Goal: Task Accomplishment & Management: Use online tool/utility

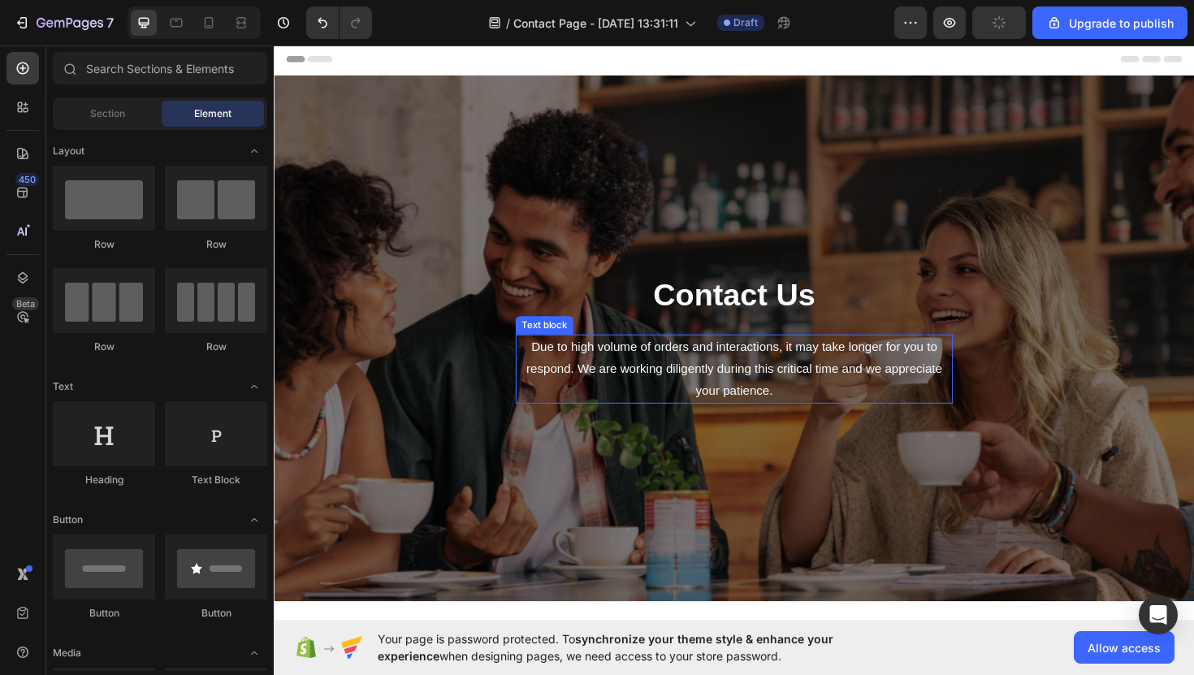
click at [741, 385] on p "Due to high volume of orders and interactions, it may take longer for you to re…" at bounding box center [761, 388] width 460 height 70
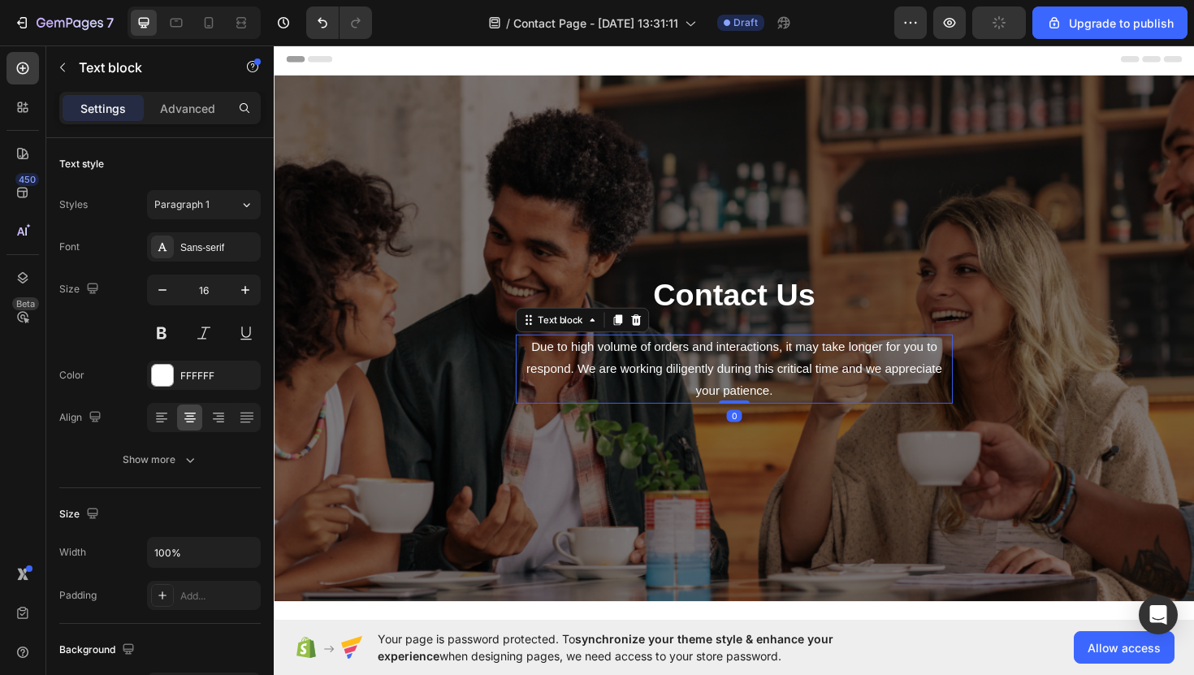
click at [741, 385] on p "Due to high volume of orders and interactions, it may take longer for you to re…" at bounding box center [761, 388] width 460 height 70
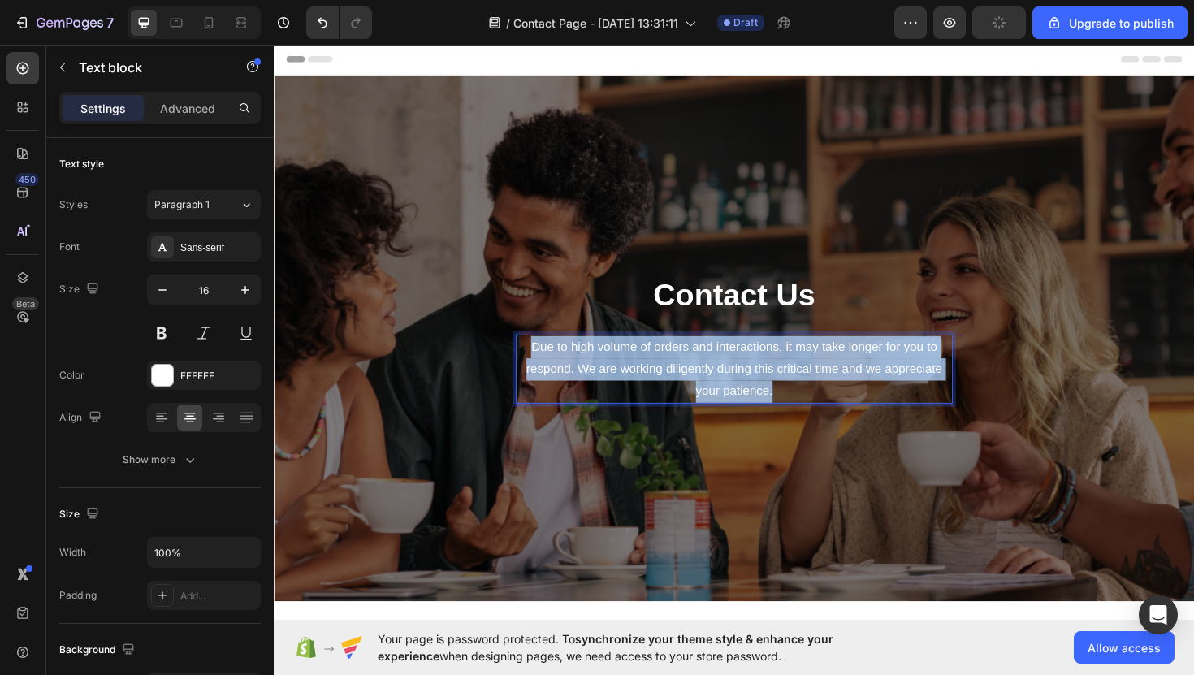
click at [741, 385] on p "Due to high volume of orders and interactions, it may take longer for you to re…" at bounding box center [761, 388] width 460 height 70
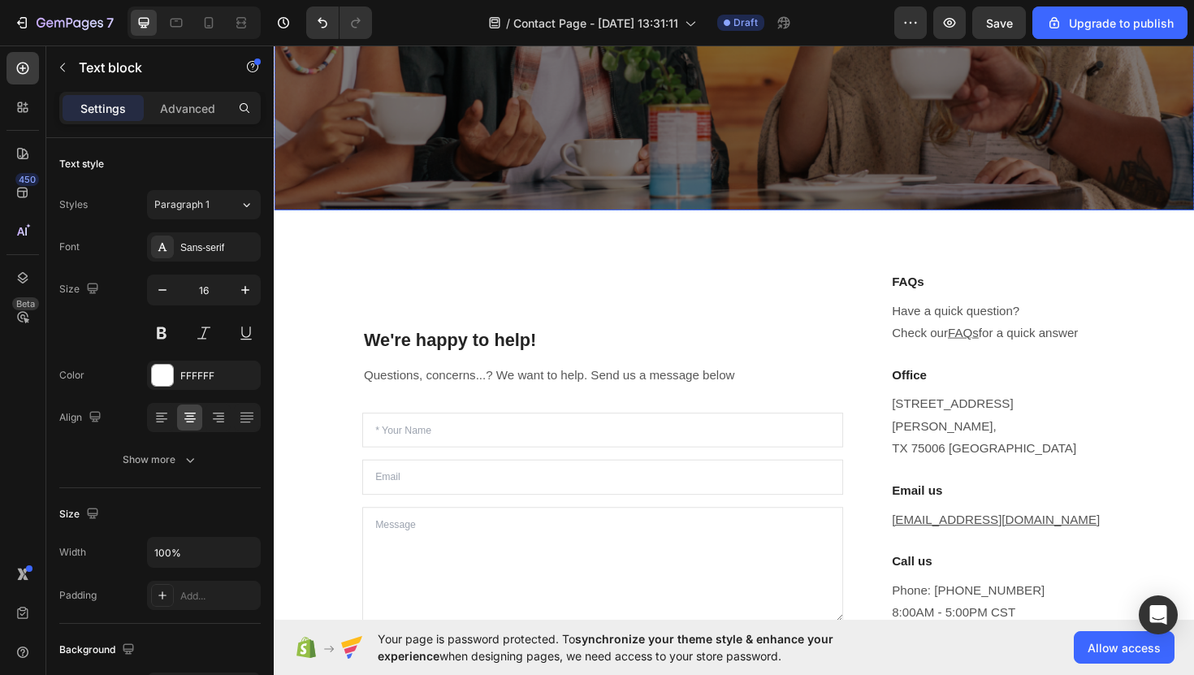
scroll to position [398, 0]
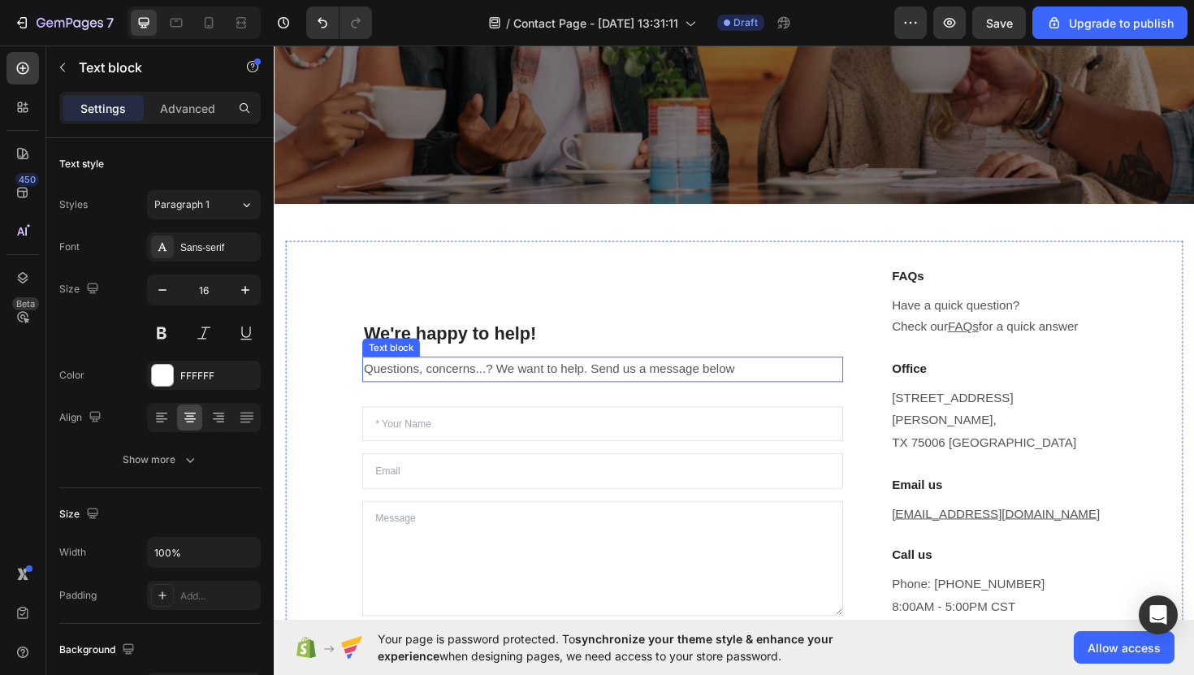
click at [483, 377] on p "Questions, concerns...? We want to help. Send us a message below" at bounding box center [622, 389] width 506 height 24
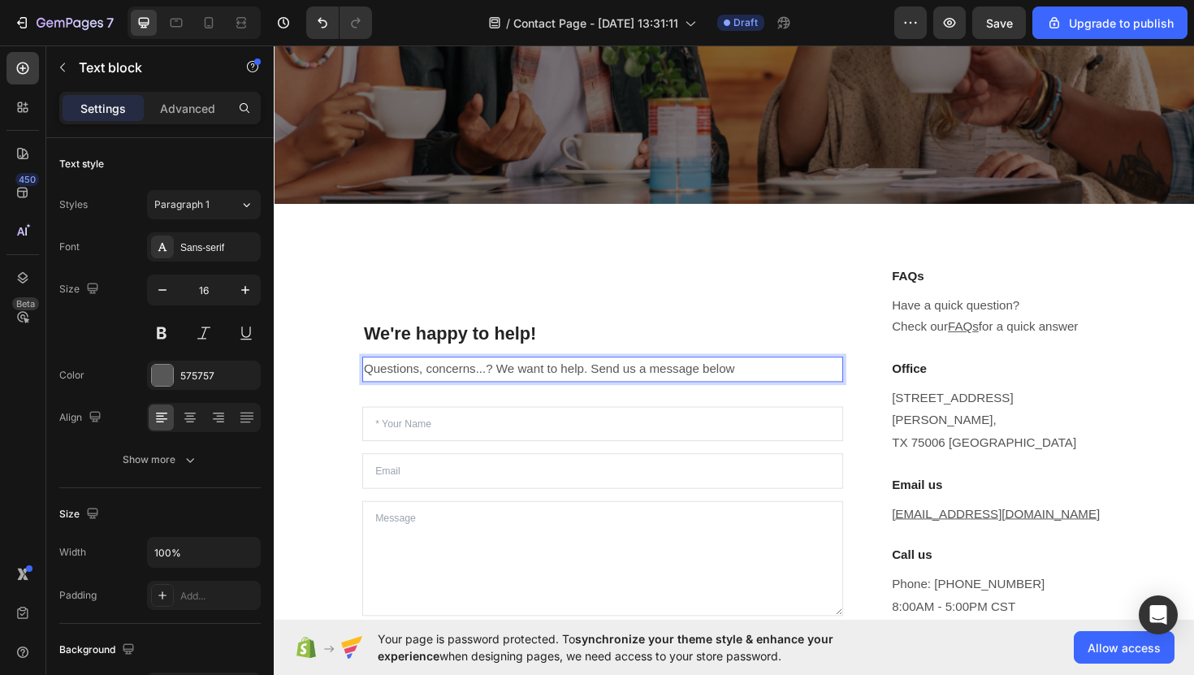
click at [483, 377] on p "Questions, concerns...? We want to help. Send us a message below" at bounding box center [622, 389] width 506 height 24
click at [487, 377] on p "Questions, concerns...? We want to help. Send us a message below" at bounding box center [622, 389] width 506 height 24
click at [566, 377] on p "Questions, comments, concerns...? We want to help. Send us a message below" at bounding box center [622, 389] width 506 height 24
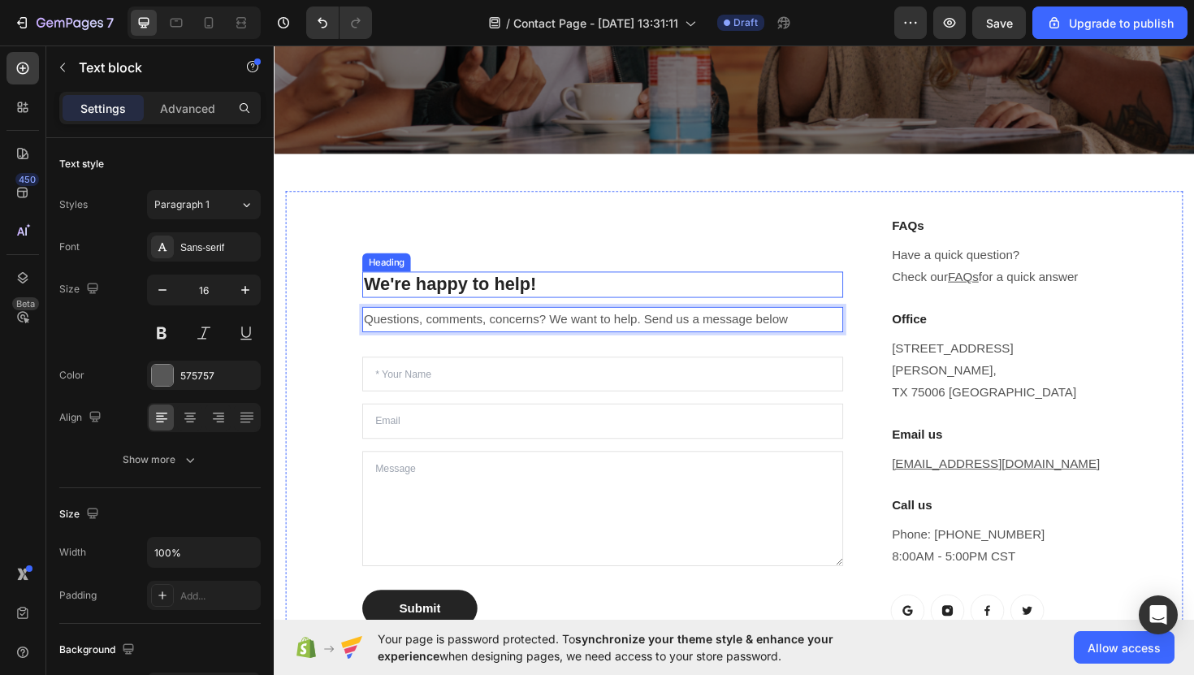
scroll to position [455, 0]
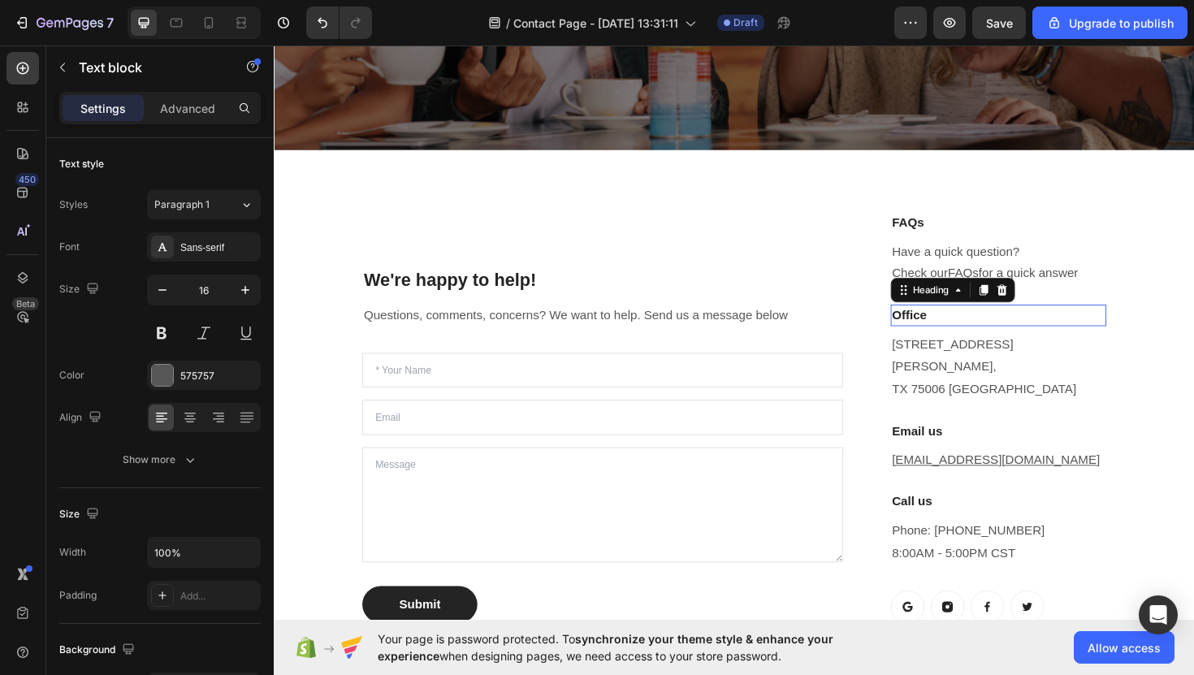
click at [1038, 334] on p "Office" at bounding box center [1041, 332] width 225 height 20
click at [1051, 306] on div at bounding box center [1045, 305] width 20 height 20
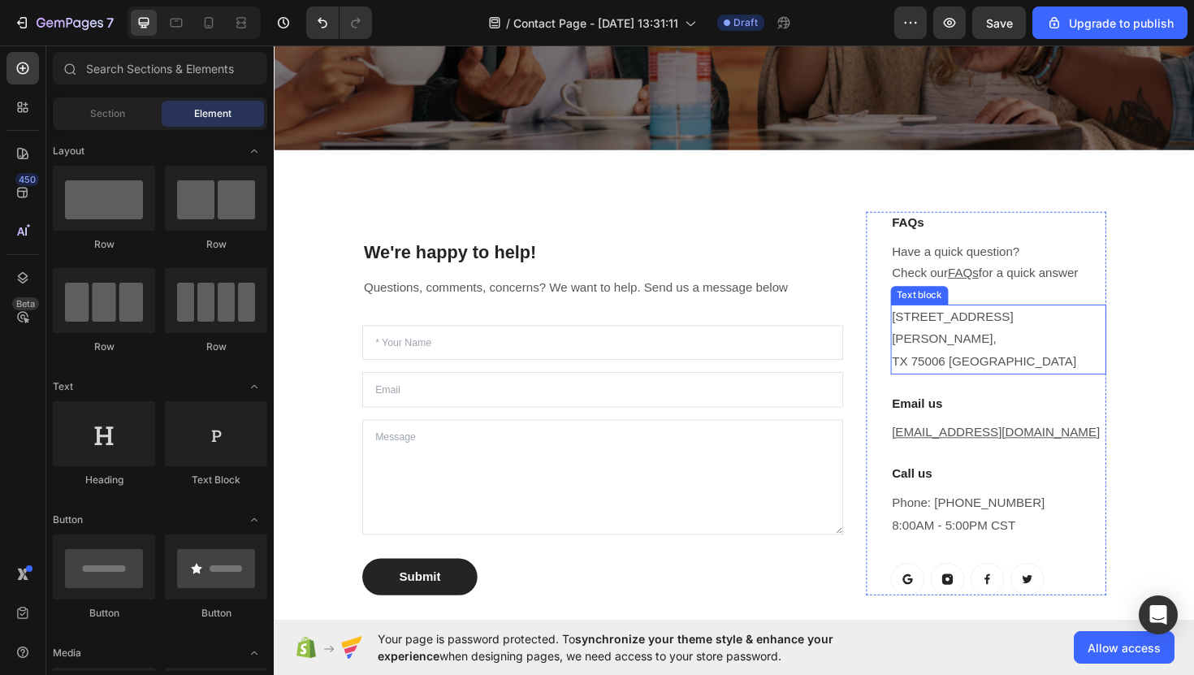
click at [1090, 348] on p "1520 Luna Road Carrollton, TX 75006 United States" at bounding box center [1041, 357] width 225 height 70
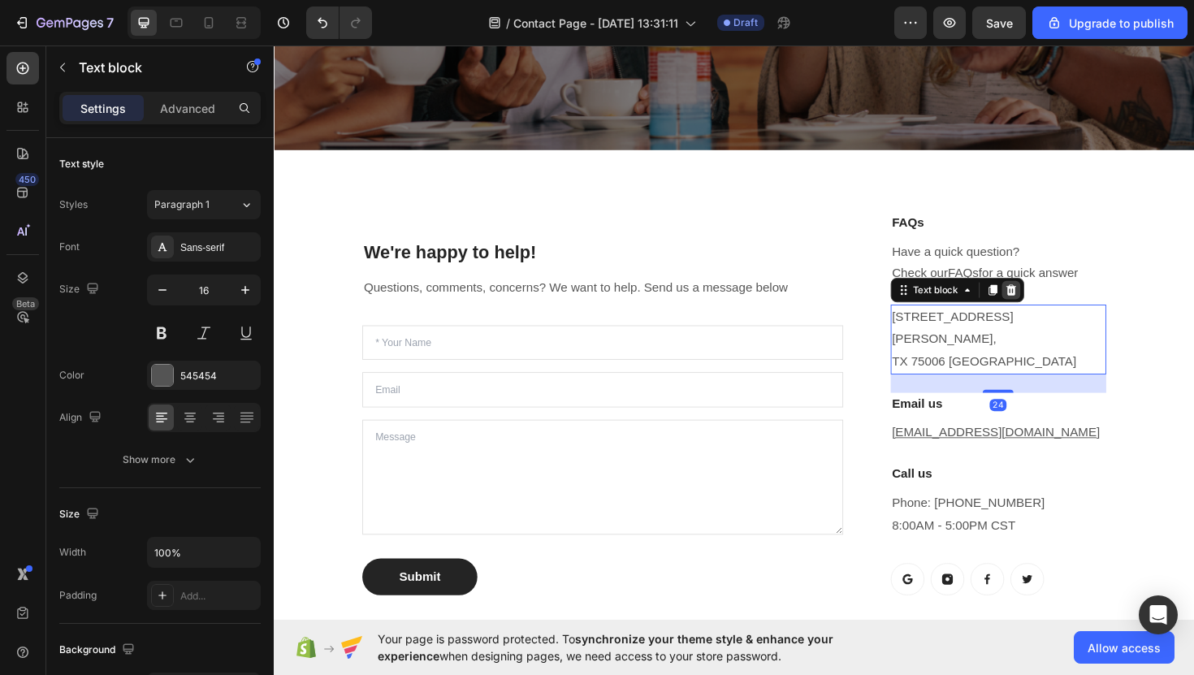
click at [1056, 306] on icon at bounding box center [1054, 304] width 13 height 13
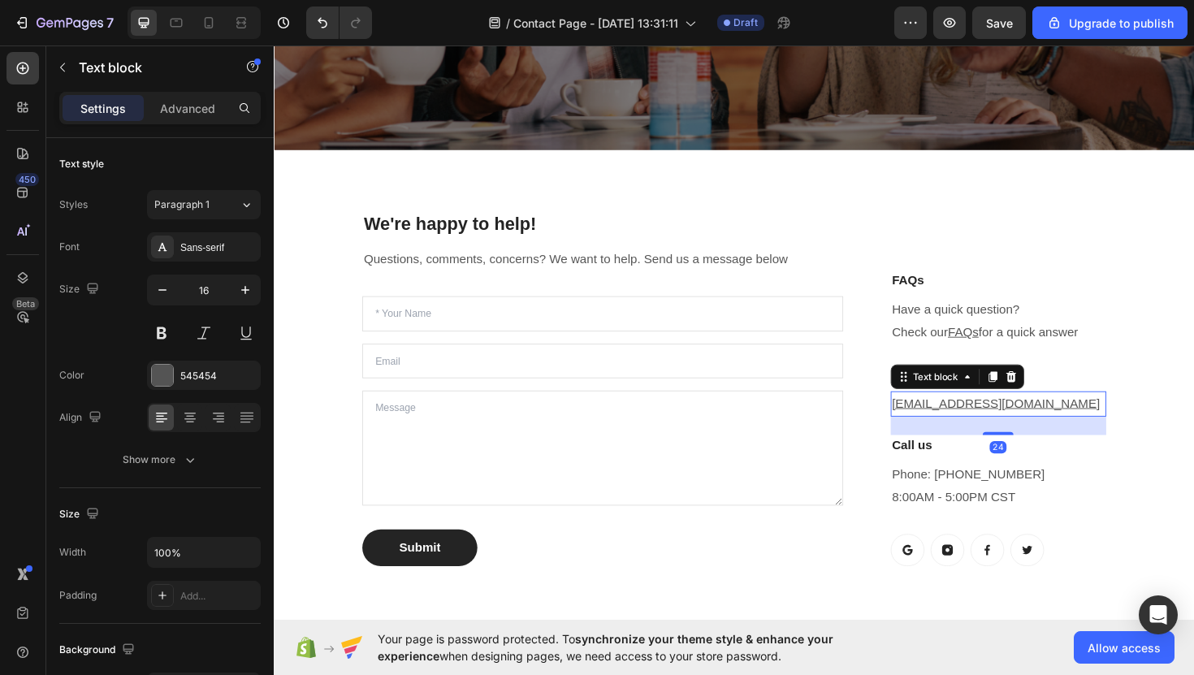
click at [1060, 423] on p "help@gempages.com" at bounding box center [1041, 426] width 225 height 24
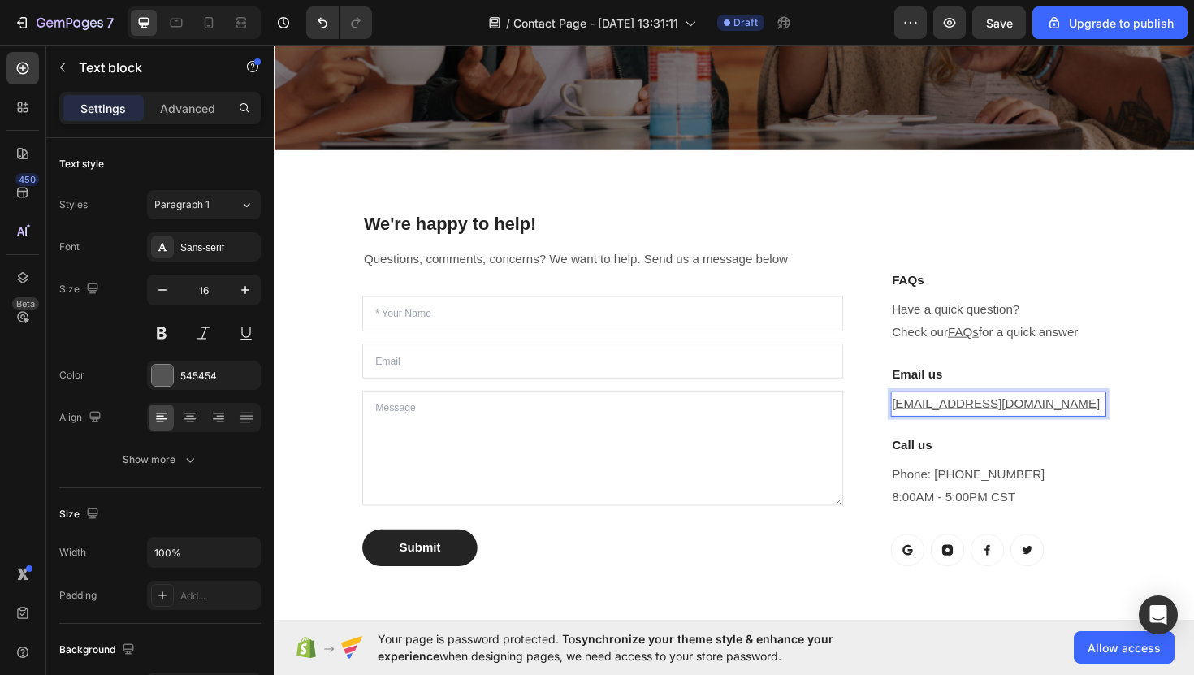
click at [1060, 423] on p "help@gempages.com" at bounding box center [1041, 426] width 225 height 24
click at [1060, 423] on p "help@gempages.com ⁠⁠⁠⁠⁠⁠⁠" at bounding box center [1041, 426] width 225 height 24
click at [1060, 423] on p "help@gempages.com" at bounding box center [1041, 426] width 225 height 24
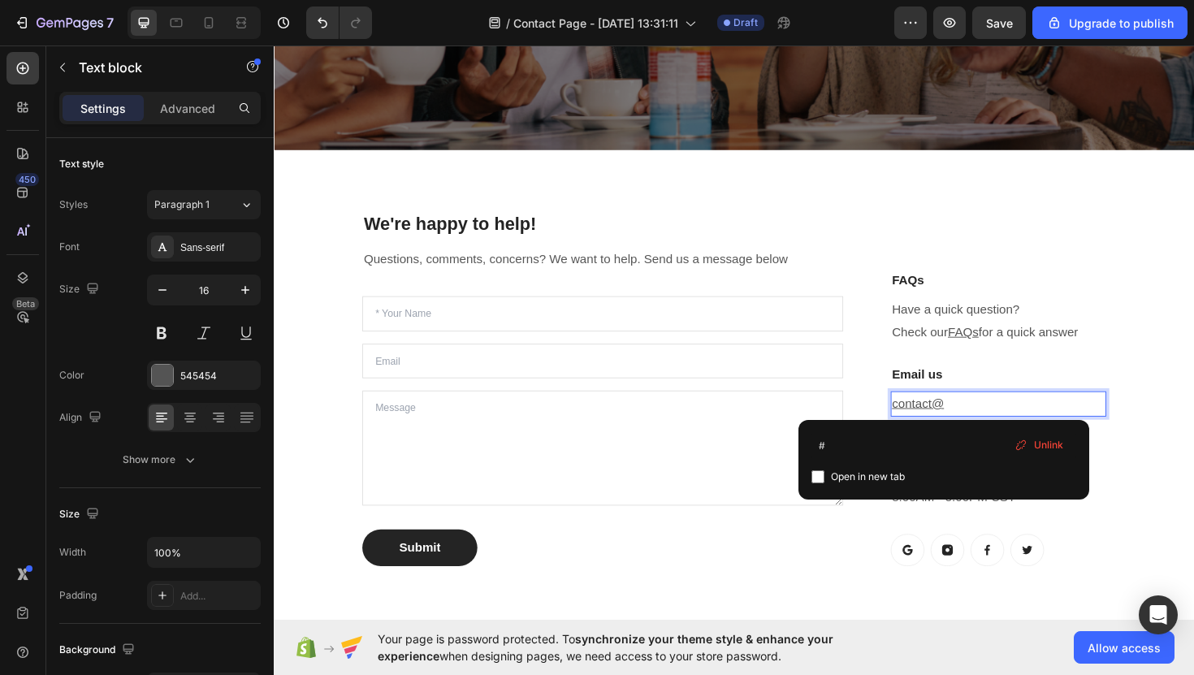
click at [1055, 445] on span "Unlink" at bounding box center [1048, 445] width 29 height 15
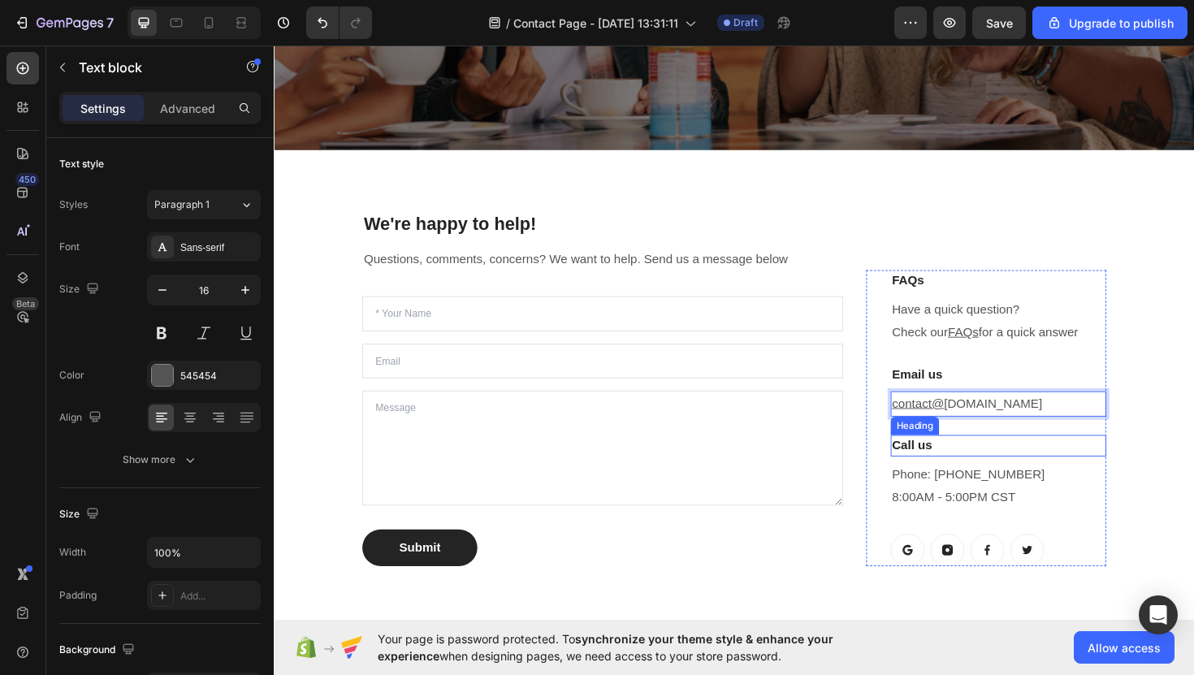
click at [1057, 470] on p "Call us" at bounding box center [1041, 470] width 225 height 20
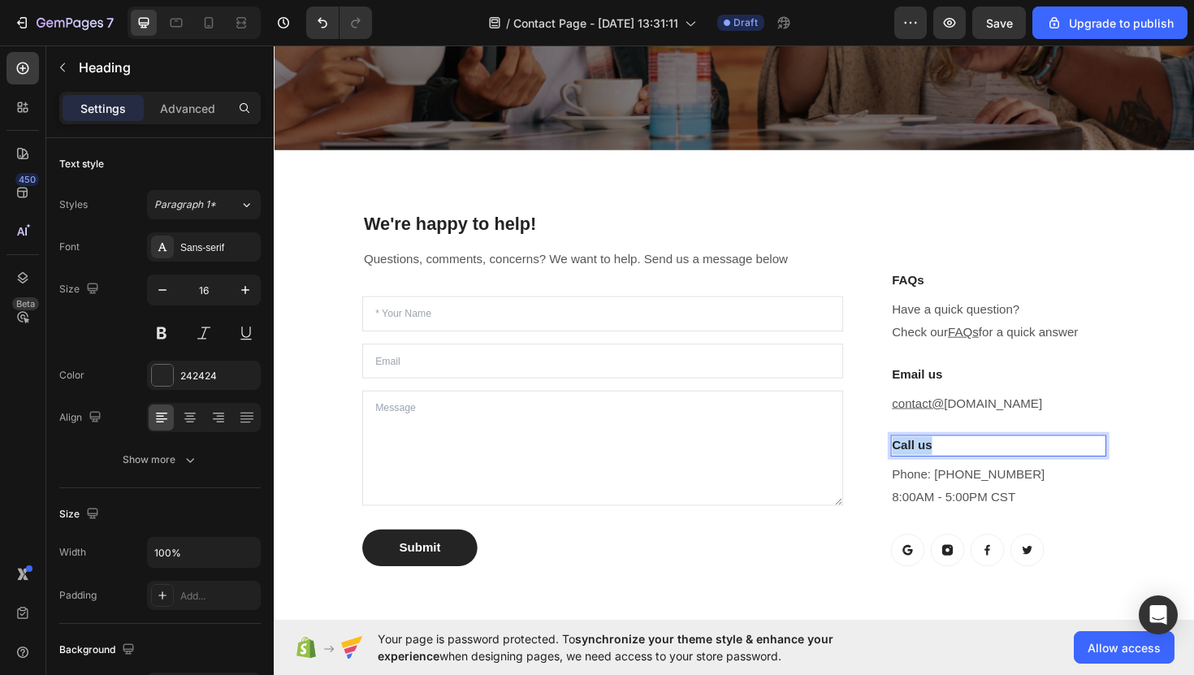
click at [1057, 470] on p "Call us" at bounding box center [1041, 470] width 225 height 20
click at [1064, 525] on p "Phone: 682-651-7554 8:00AM - 5:00PM CST" at bounding box center [1041, 512] width 225 height 47
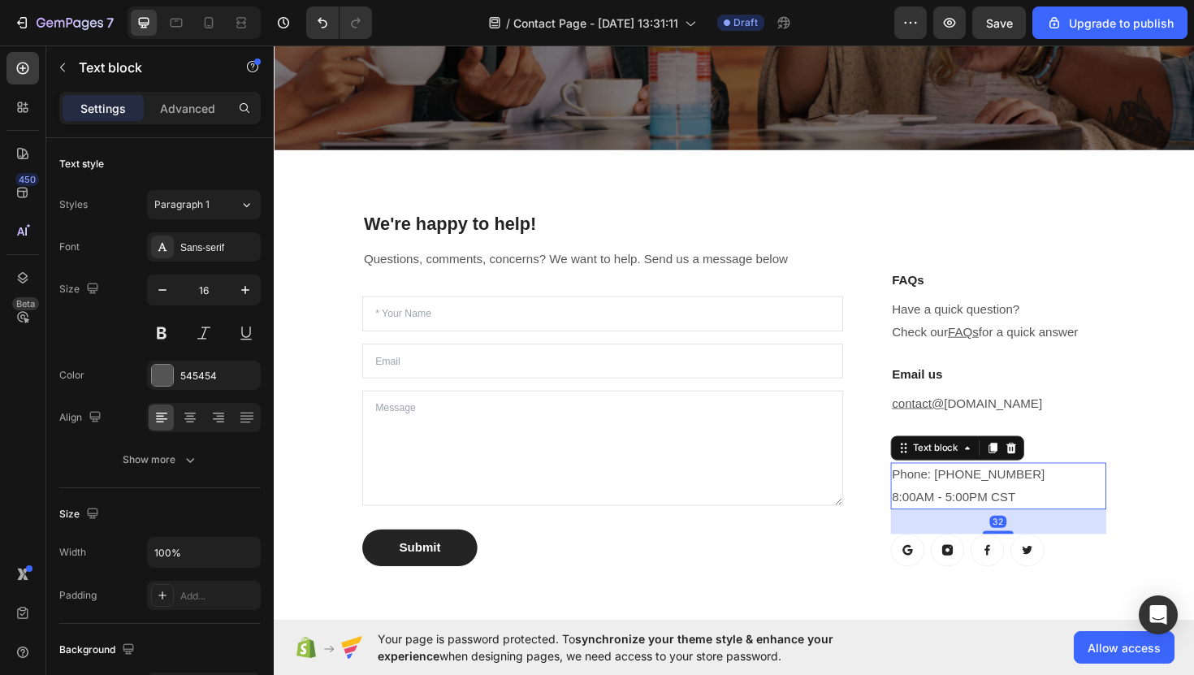
click at [1064, 525] on p "Phone: 682-651-7554 8:00AM - 5:00PM CST" at bounding box center [1041, 512] width 225 height 47
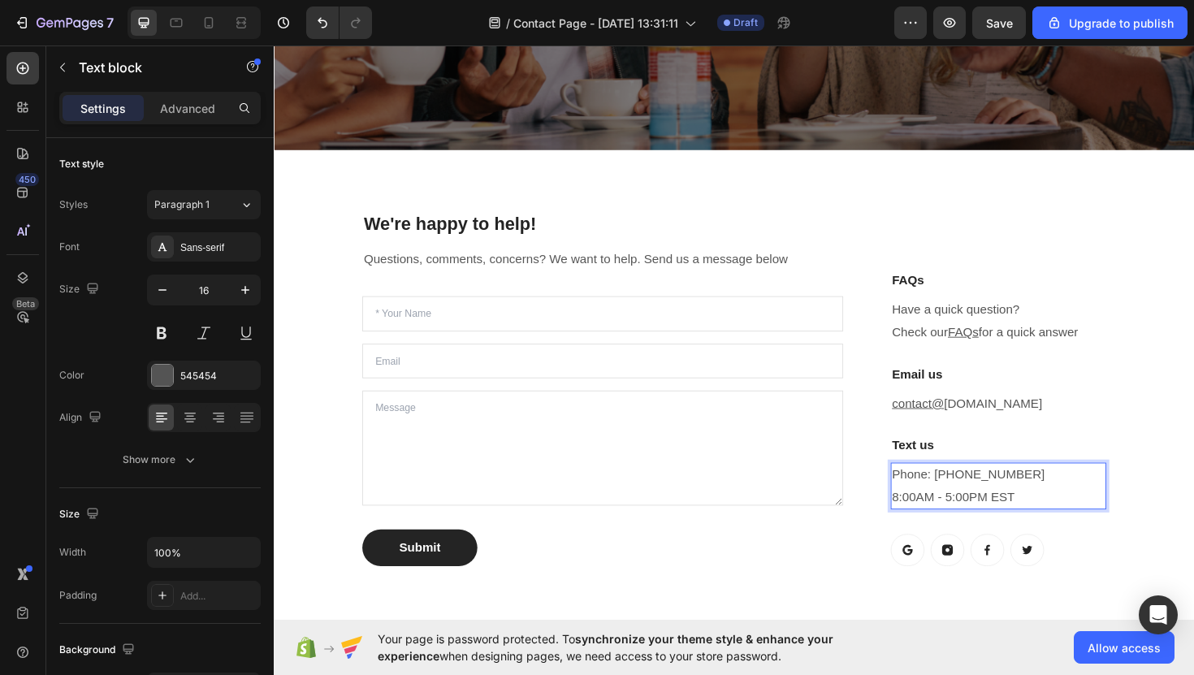
click at [935, 527] on p "Phone: 682-651-7554 8:00AM - 5:00PM EST" at bounding box center [1041, 512] width 225 height 47
click at [1060, 497] on p "Phone: 682-651-7554 8:00AM - 5:00PM EST" at bounding box center [1041, 512] width 225 height 47
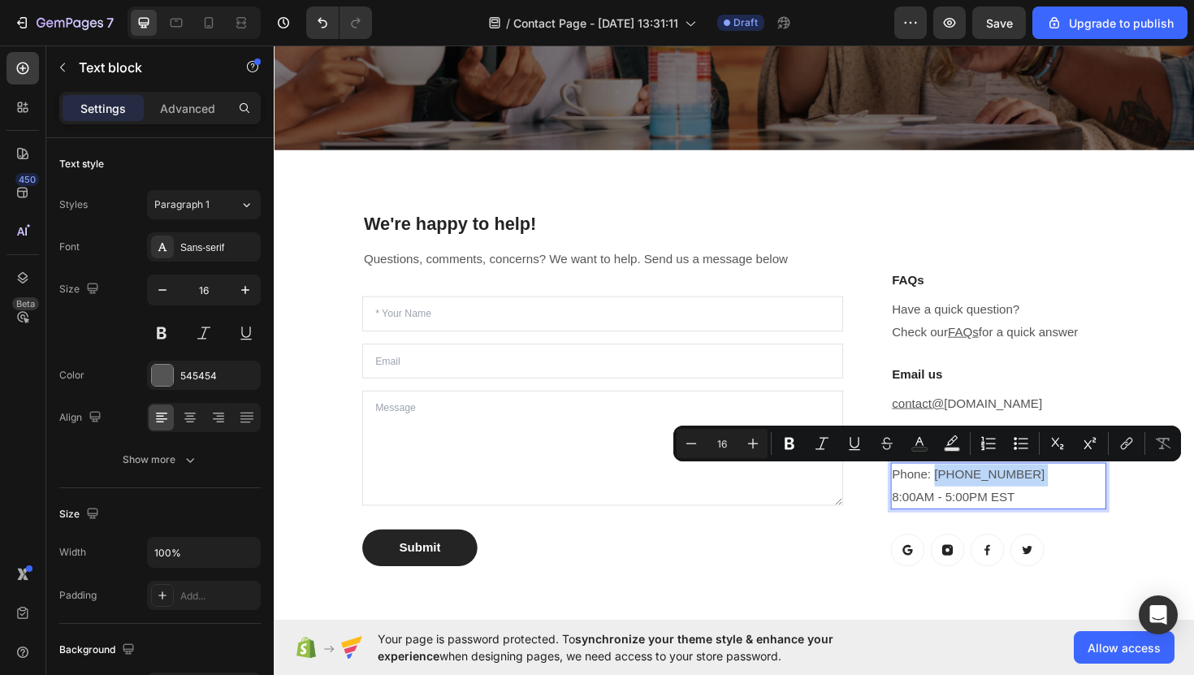
drag, startPoint x: 1060, startPoint y: 497, endPoint x: 981, endPoint y: 508, distance: 79.5
click at [981, 508] on p "Phone: 682-651-7554 8:00AM - 5:00PM EST" at bounding box center [1041, 512] width 225 height 47
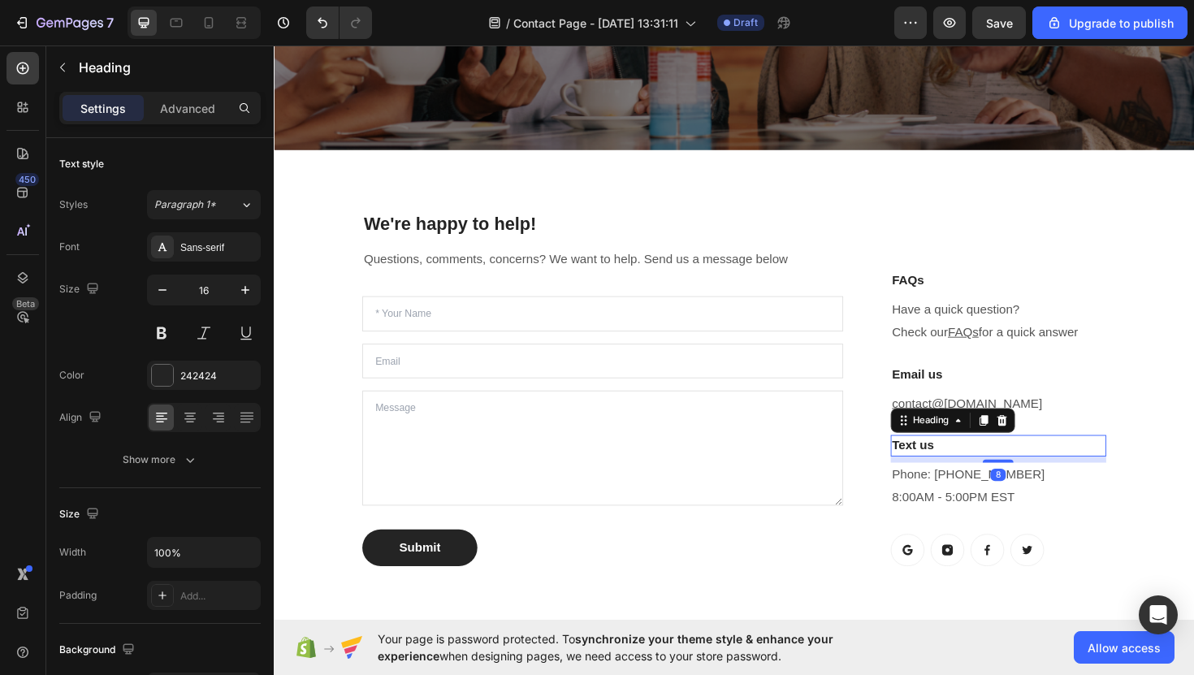
click at [1068, 469] on p "Text us" at bounding box center [1041, 470] width 225 height 20
click at [1047, 447] on icon at bounding box center [1044, 442] width 11 height 11
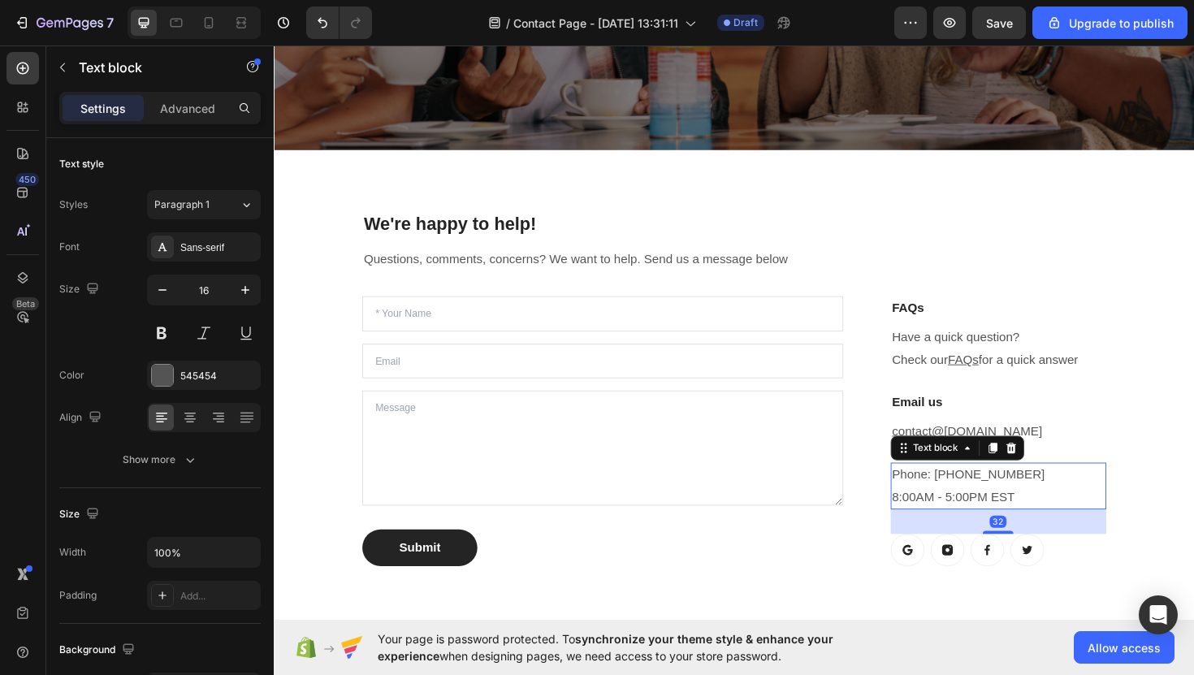
click at [1096, 492] on p "Phone: 832-755-0705" at bounding box center [1041, 501] width 225 height 24
click at [1058, 470] on icon at bounding box center [1054, 471] width 11 height 11
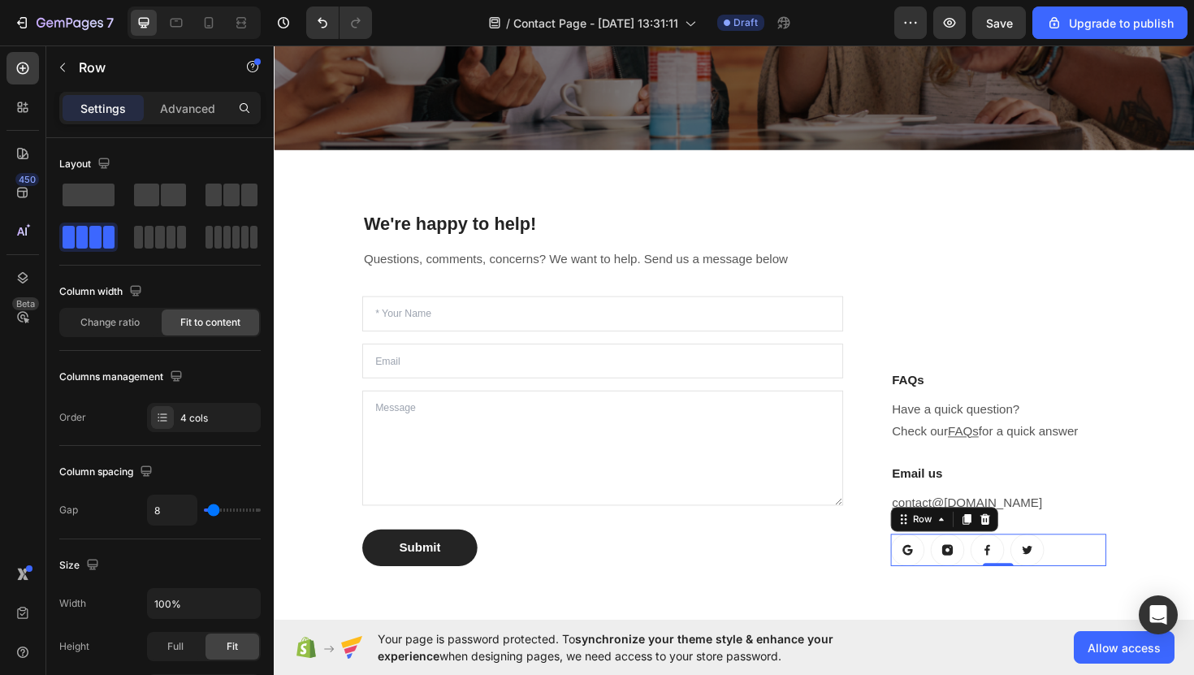
click at [965, 587] on div "Button Button Button Button Row 0" at bounding box center [1041, 580] width 228 height 34
click at [1025, 553] on icon at bounding box center [1027, 547] width 13 height 13
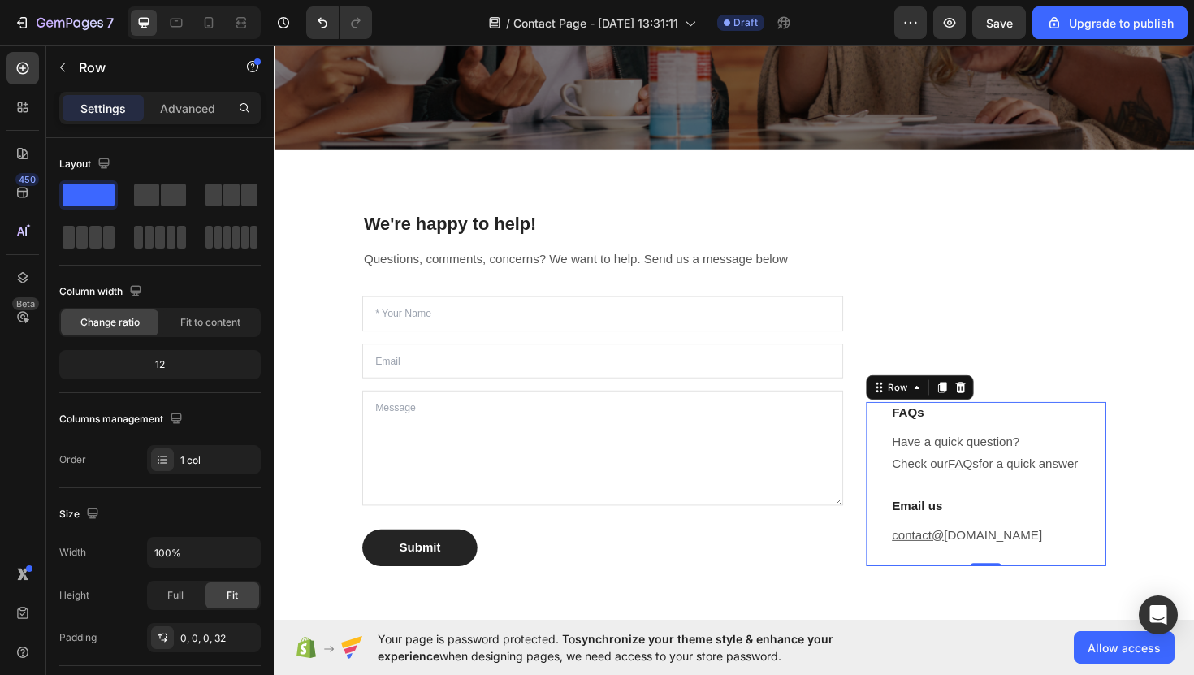
click at [912, 447] on div "FAQs Heading Have a quick question? Check our FAQs for a quick answer Text bloc…" at bounding box center [1028, 510] width 254 height 174
click at [186, 104] on p "Advanced" at bounding box center [187, 108] width 55 height 17
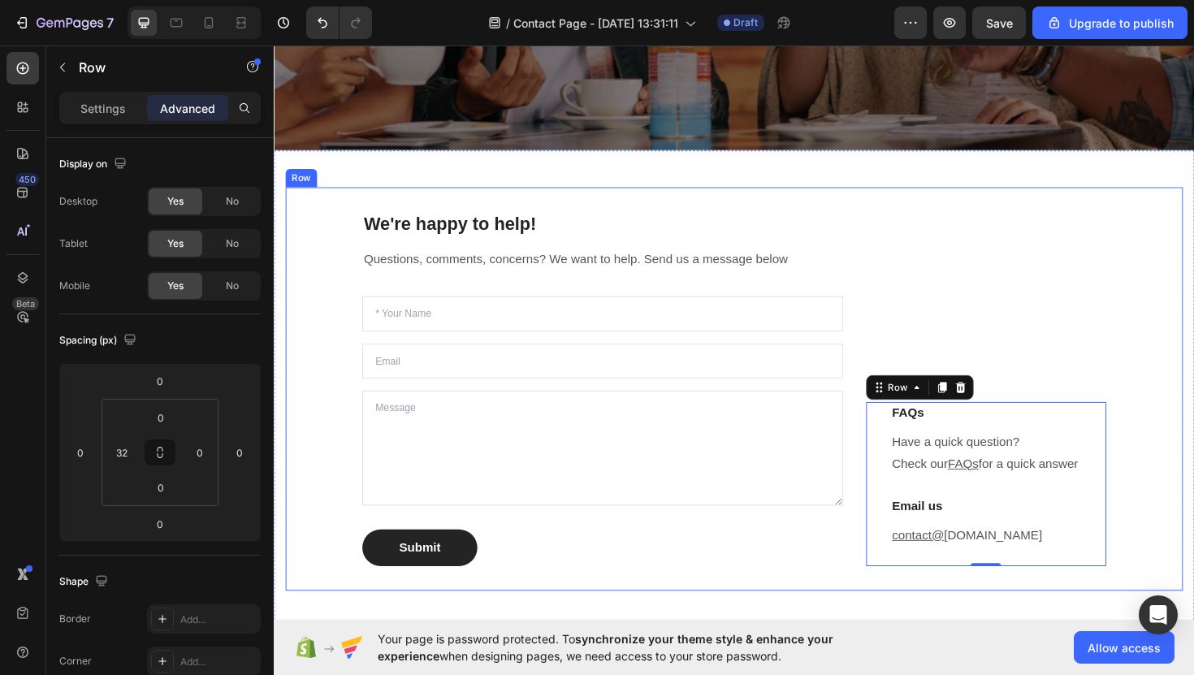
click at [964, 350] on div "FAQs Heading Have a quick question? Check our FAQs for a quick answer Text bloc…" at bounding box center [1028, 410] width 254 height 376
click at [909, 492] on div "FAQs Heading Have a quick question? Check our FAQs for a quick answer Text bloc…" at bounding box center [1028, 510] width 254 height 174
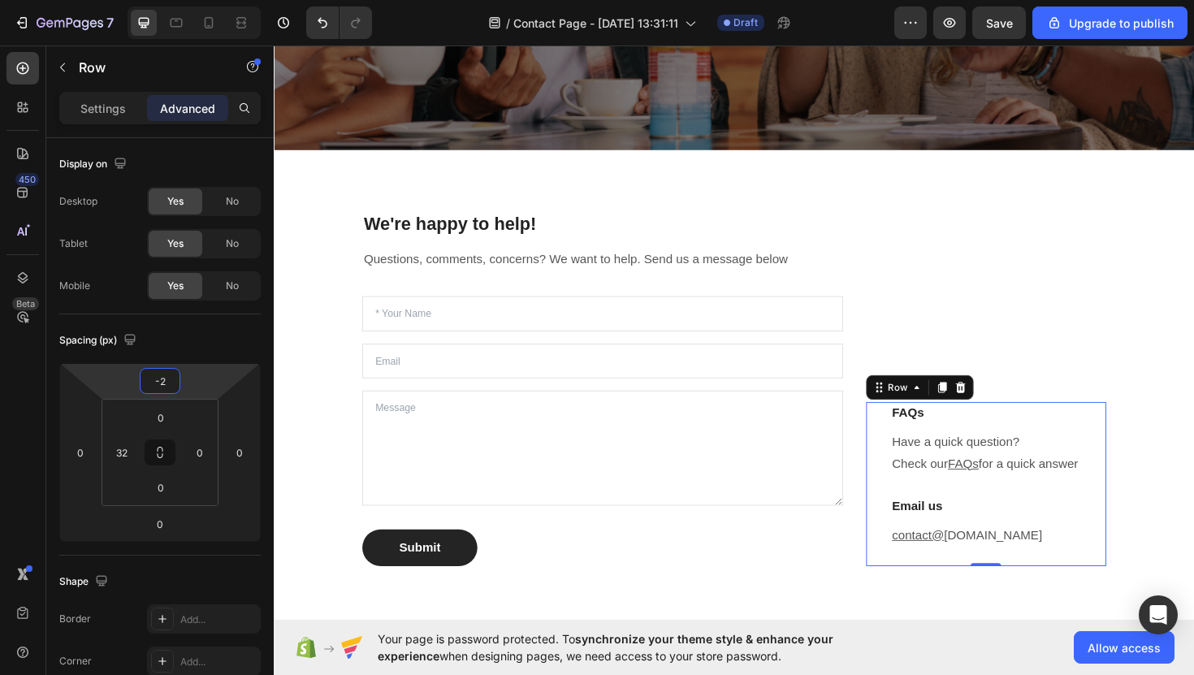
type input "0"
click at [215, 0] on html "7 / Contact Page - Aug 26, 13:31:11 Draft Preview Save Upgrade to publish 450 B…" at bounding box center [597, 0] width 1194 height 0
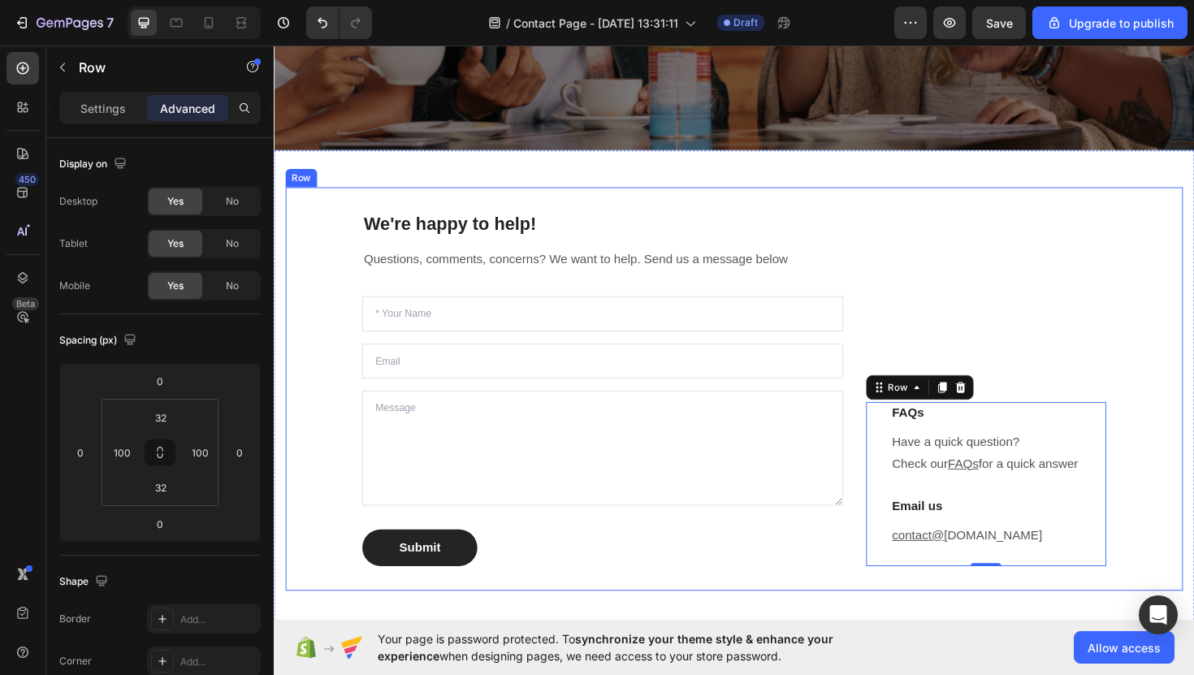
click at [917, 349] on div "FAQs Heading Have a quick question? Check our FAQs for a quick answer Text bloc…" at bounding box center [1028, 410] width 254 height 376
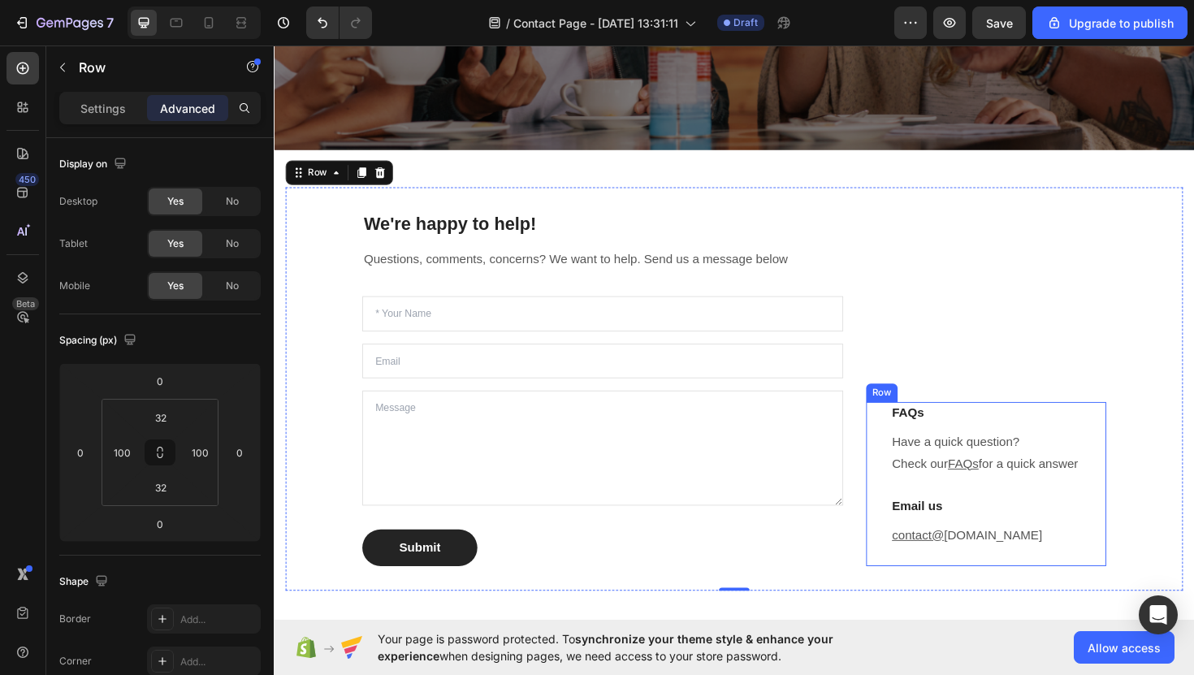
click at [912, 480] on div "FAQs Heading Have a quick question? Check our FAQs for a quick answer Text bloc…" at bounding box center [1028, 510] width 254 height 174
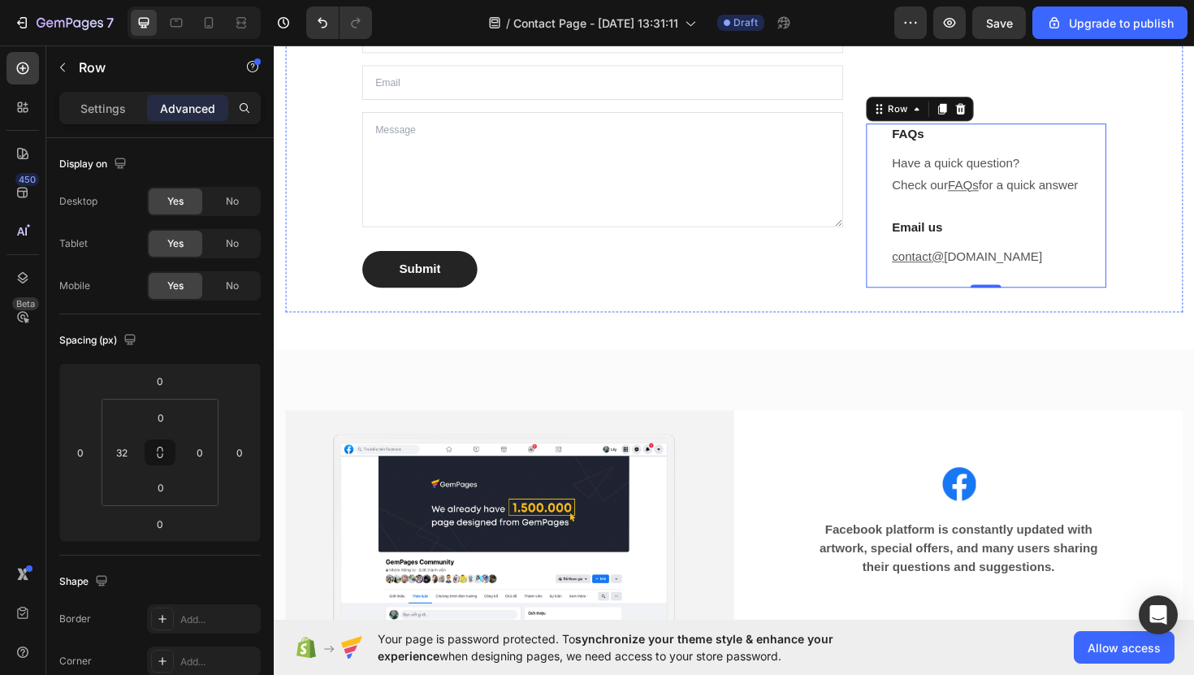
scroll to position [924, 0]
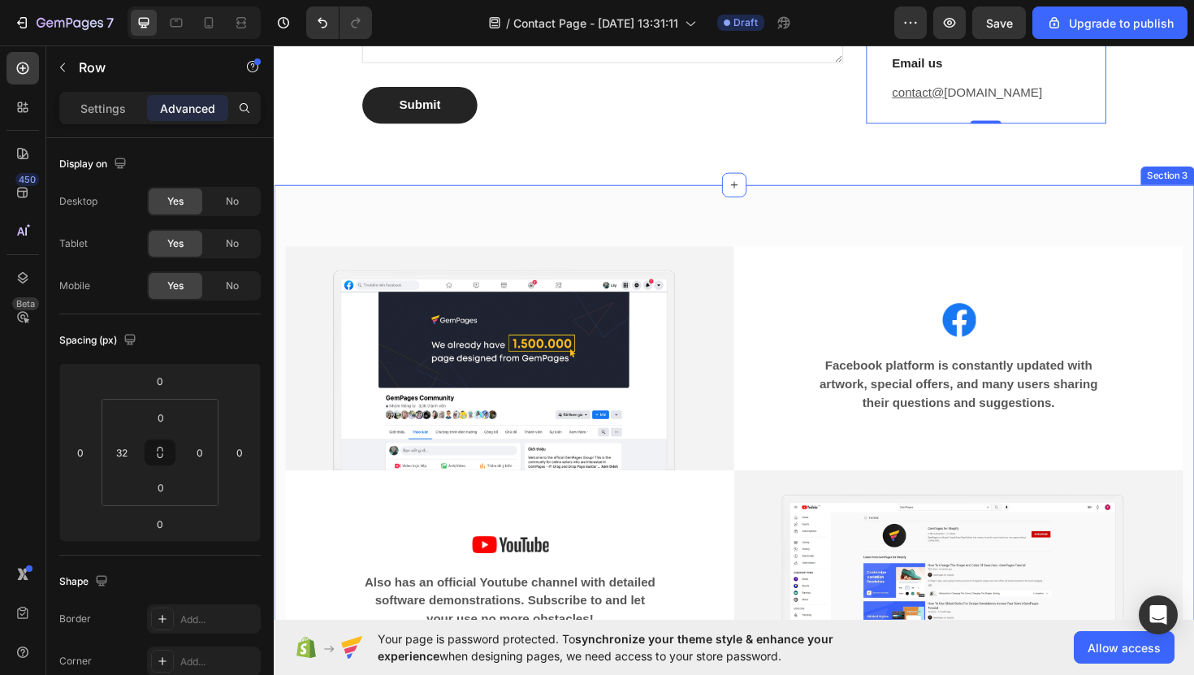
click at [756, 211] on div "Image Image Facebook platform is constantly updated with artwork, special offer…" at bounding box center [761, 495] width 975 height 605
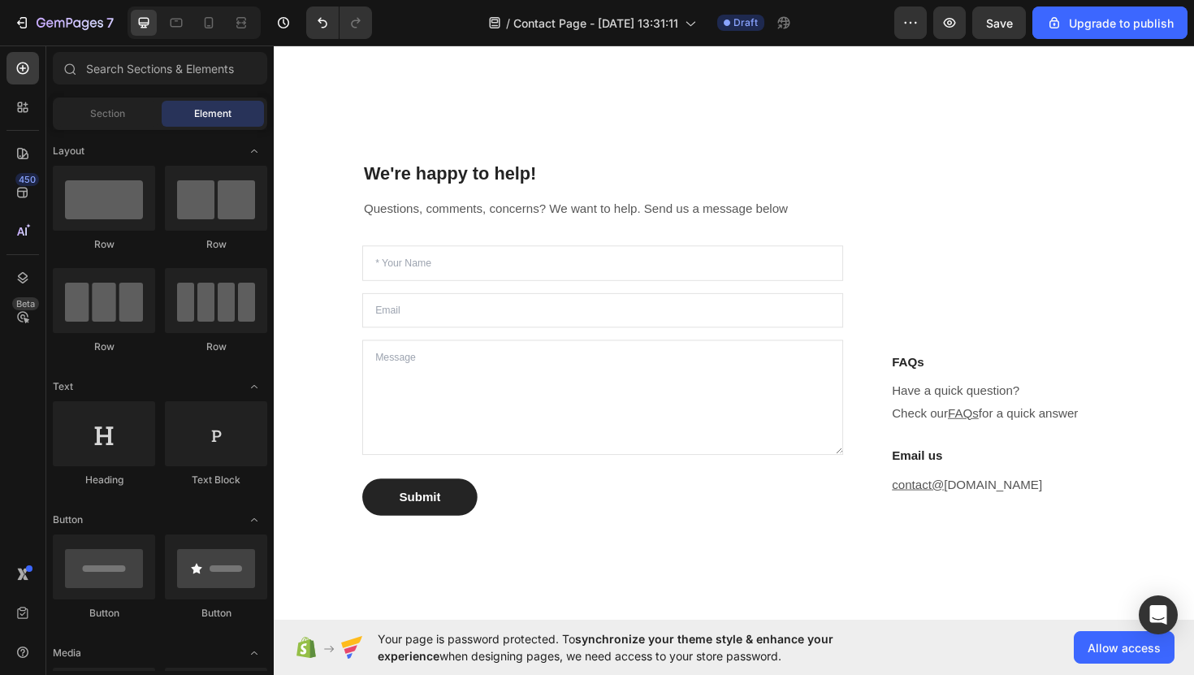
scroll to position [885, 0]
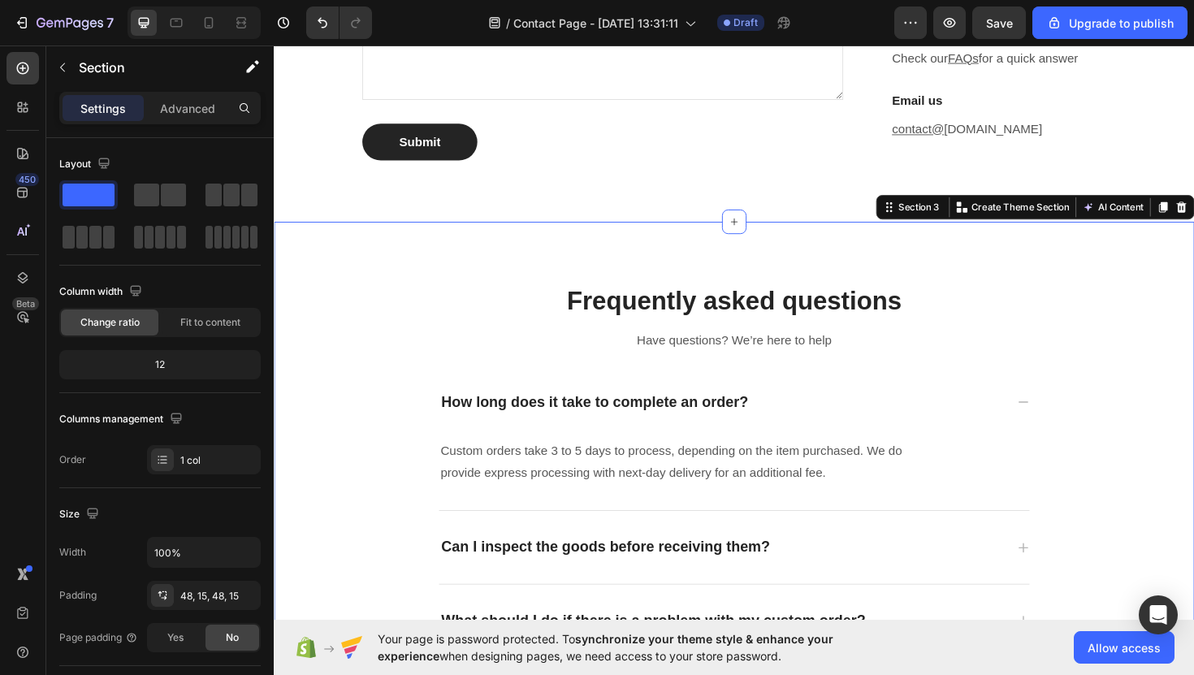
click at [1025, 251] on div "Frequently asked questions Heading Have questions? We’re here to help Text bloc…" at bounding box center [761, 573] width 975 height 683
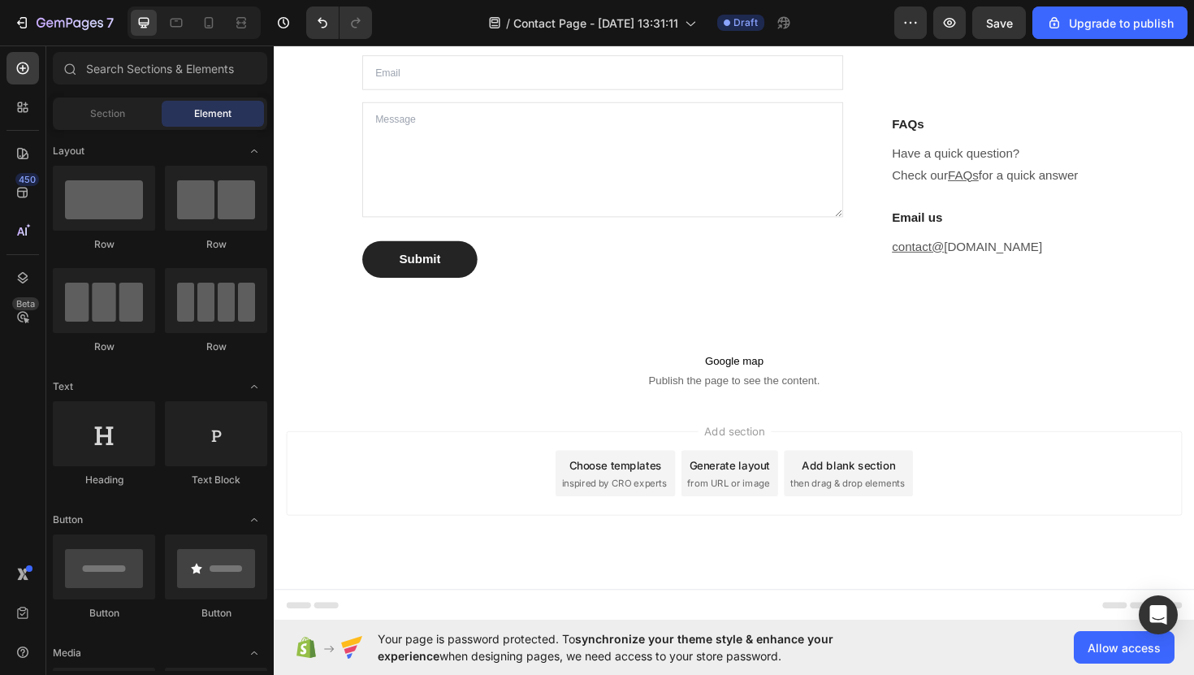
scroll to position [761, 0]
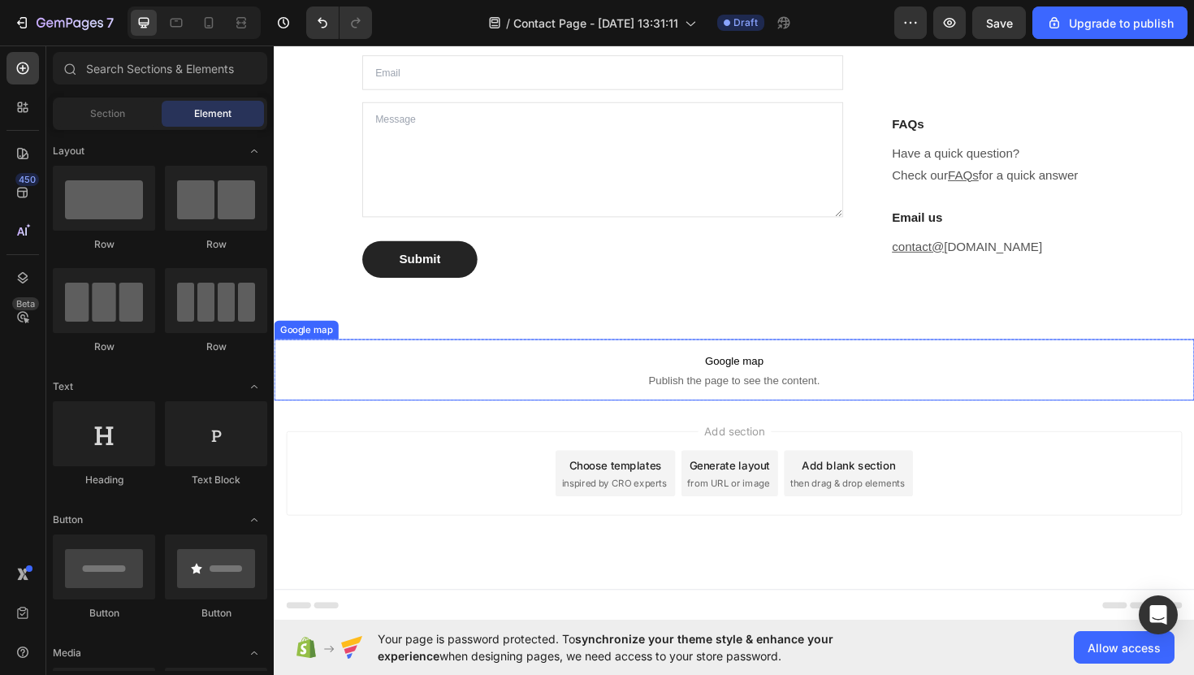
click at [922, 378] on span "Google map" at bounding box center [761, 380] width 975 height 20
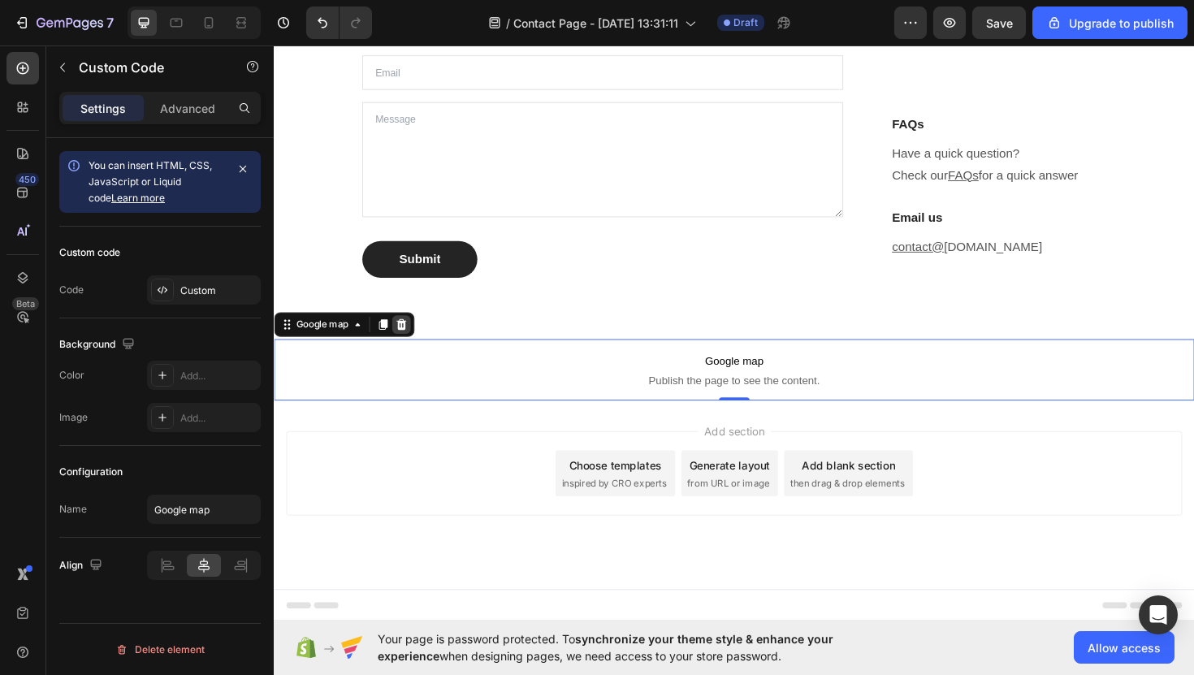
click at [405, 340] on icon at bounding box center [408, 341] width 13 height 13
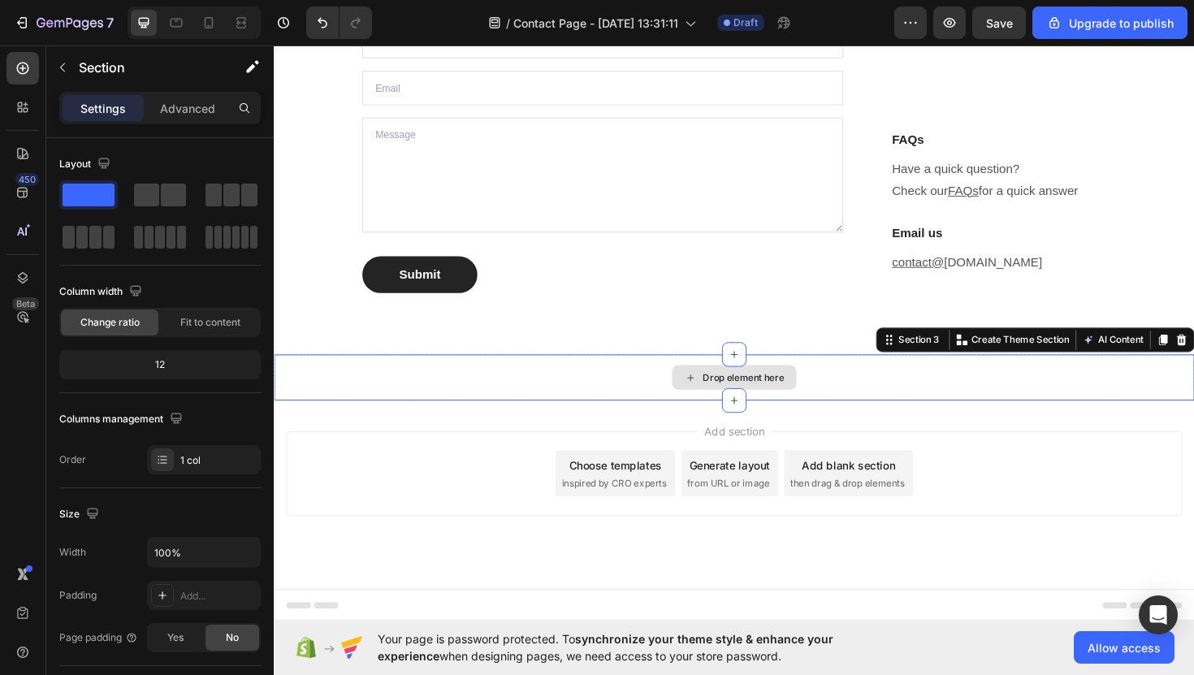
click at [627, 377] on div "Drop element here" at bounding box center [761, 397] width 975 height 49
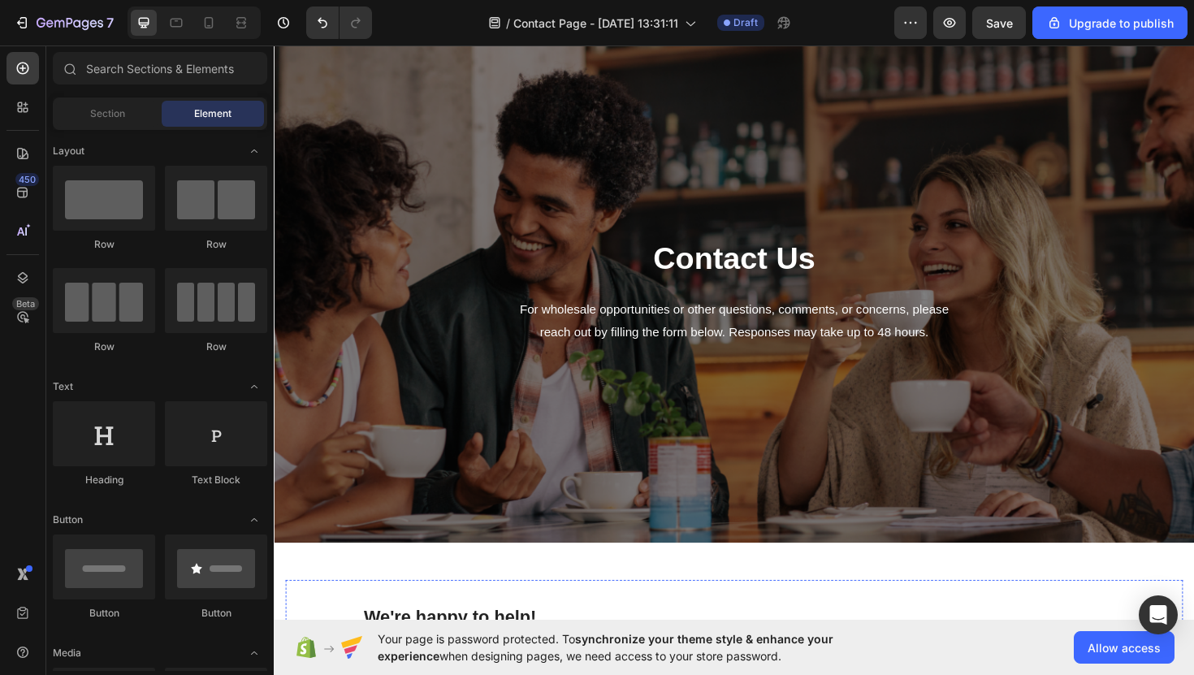
scroll to position [84, 0]
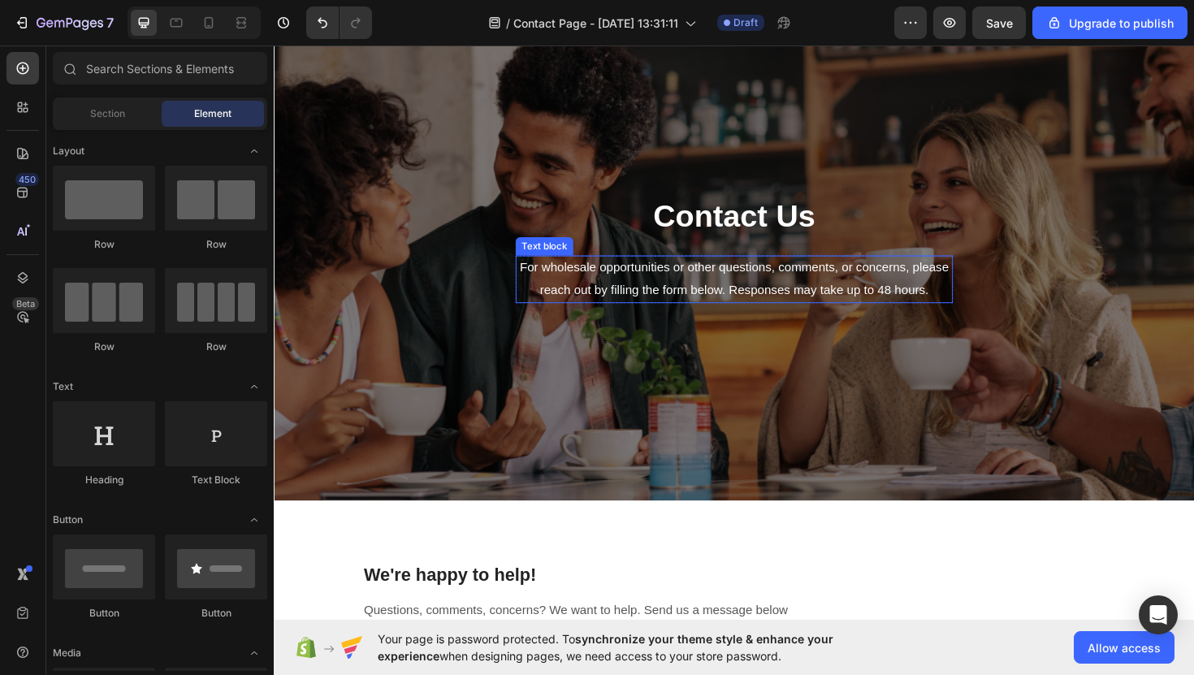
click at [813, 289] on p "For wholesale opportunities or other questions, comments, or concerns, please r…" at bounding box center [761, 293] width 460 height 47
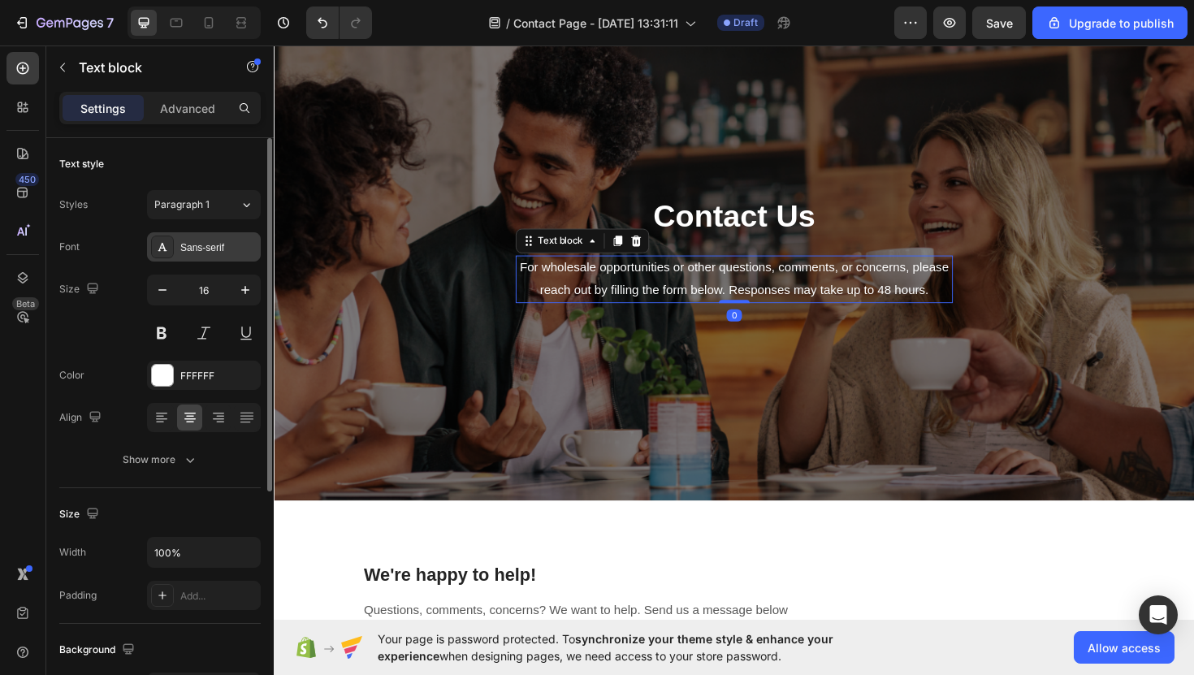
click at [219, 259] on div "Sans-serif" at bounding box center [204, 246] width 114 height 29
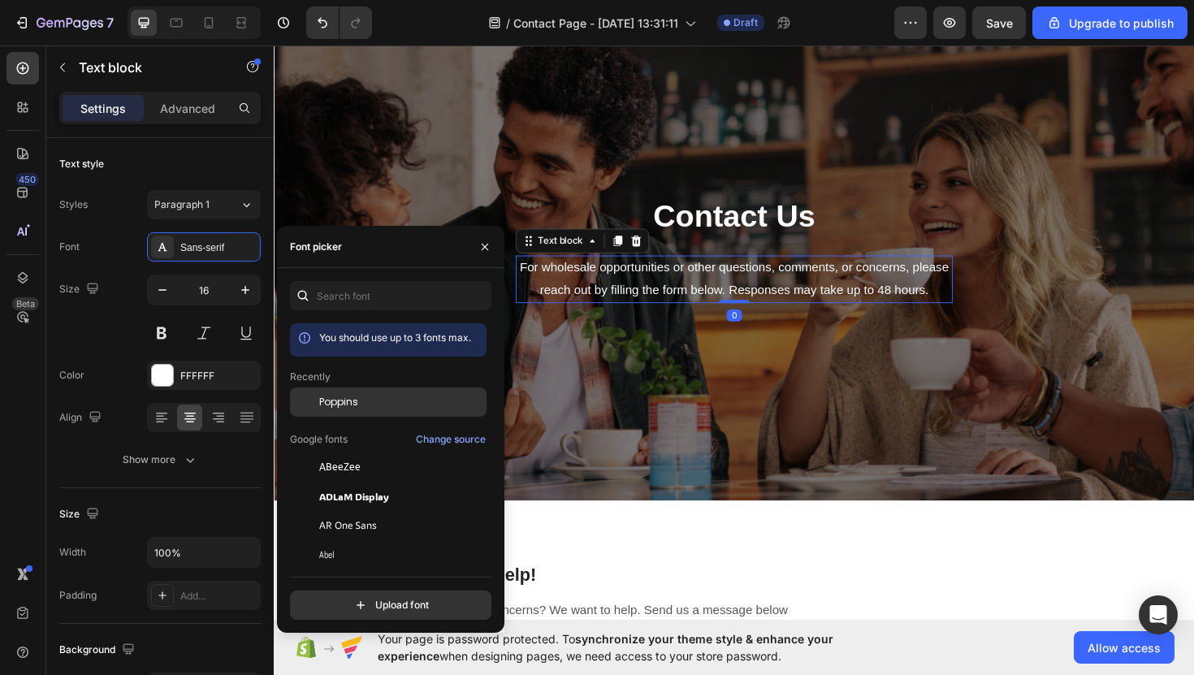
click at [358, 405] on span "Poppins" at bounding box center [338, 402] width 39 height 15
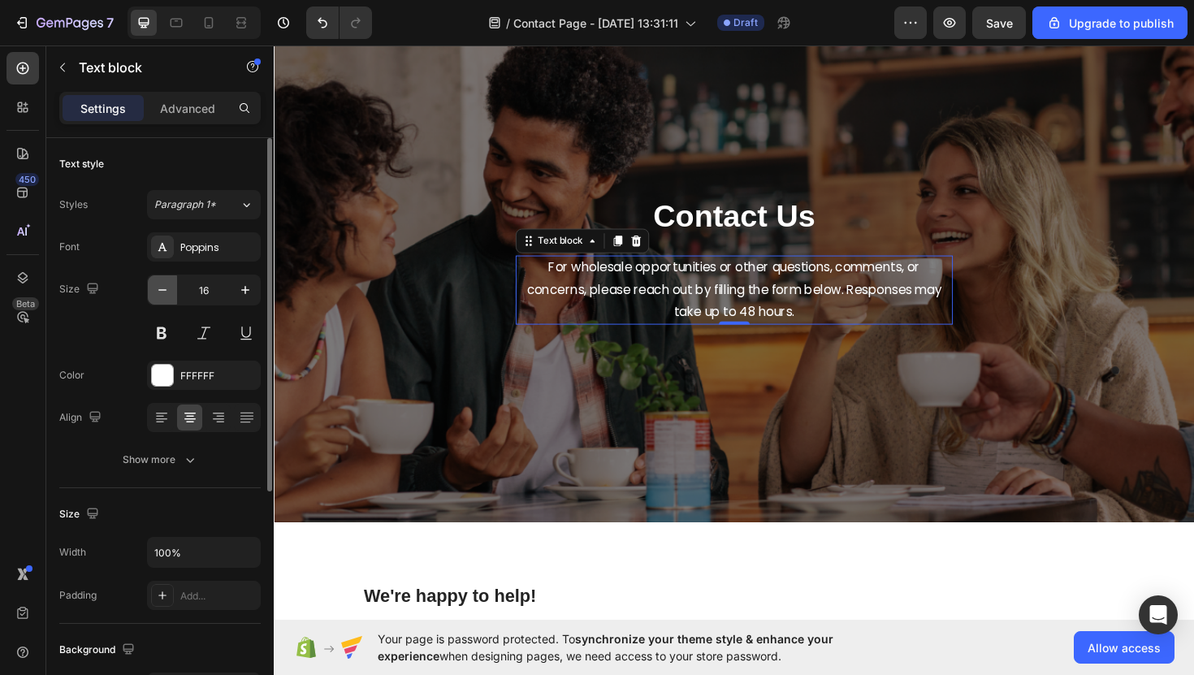
click at [157, 289] on icon "button" at bounding box center [162, 290] width 16 height 16
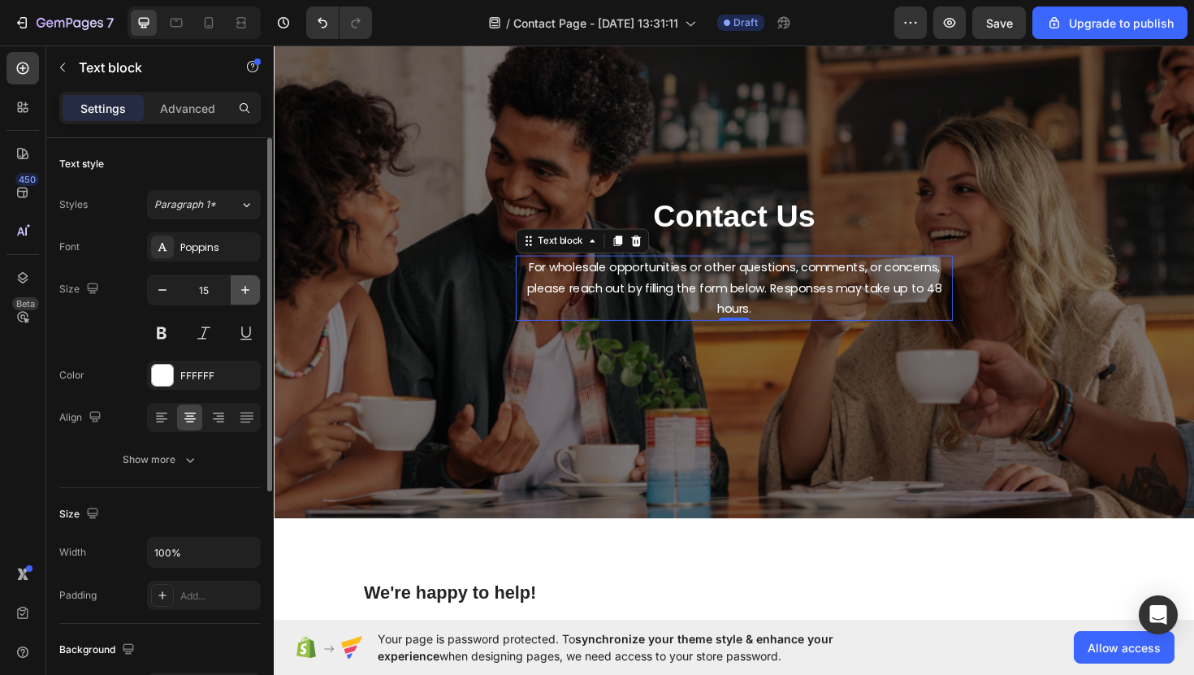
click at [248, 293] on icon "button" at bounding box center [245, 290] width 16 height 16
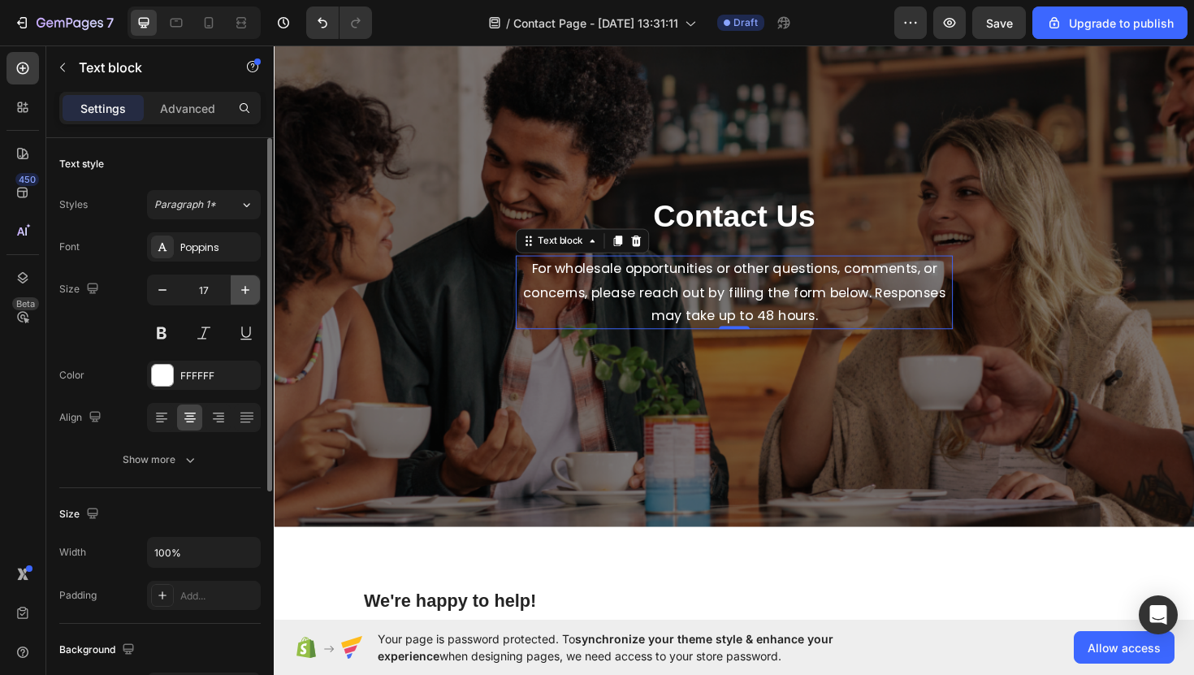
click at [248, 293] on icon "button" at bounding box center [245, 290] width 16 height 16
type input "18"
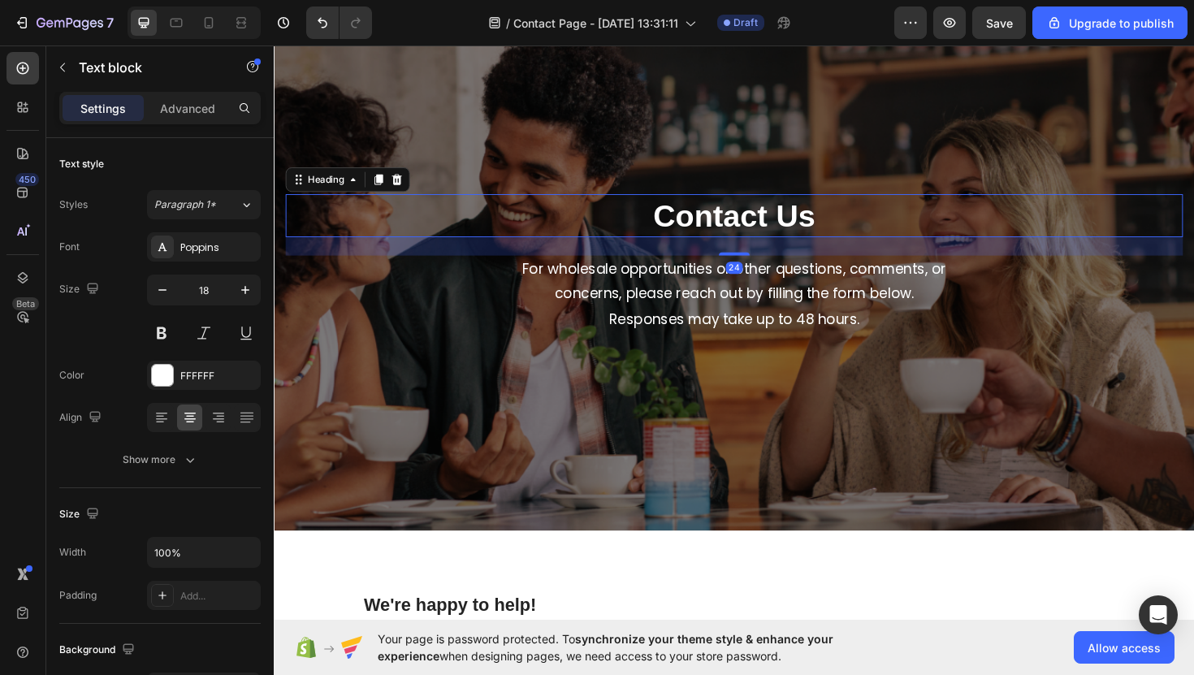
click at [752, 228] on p "Contact Us" at bounding box center [761, 226] width 947 height 42
click at [189, 245] on div "Sans-serif" at bounding box center [218, 248] width 76 height 15
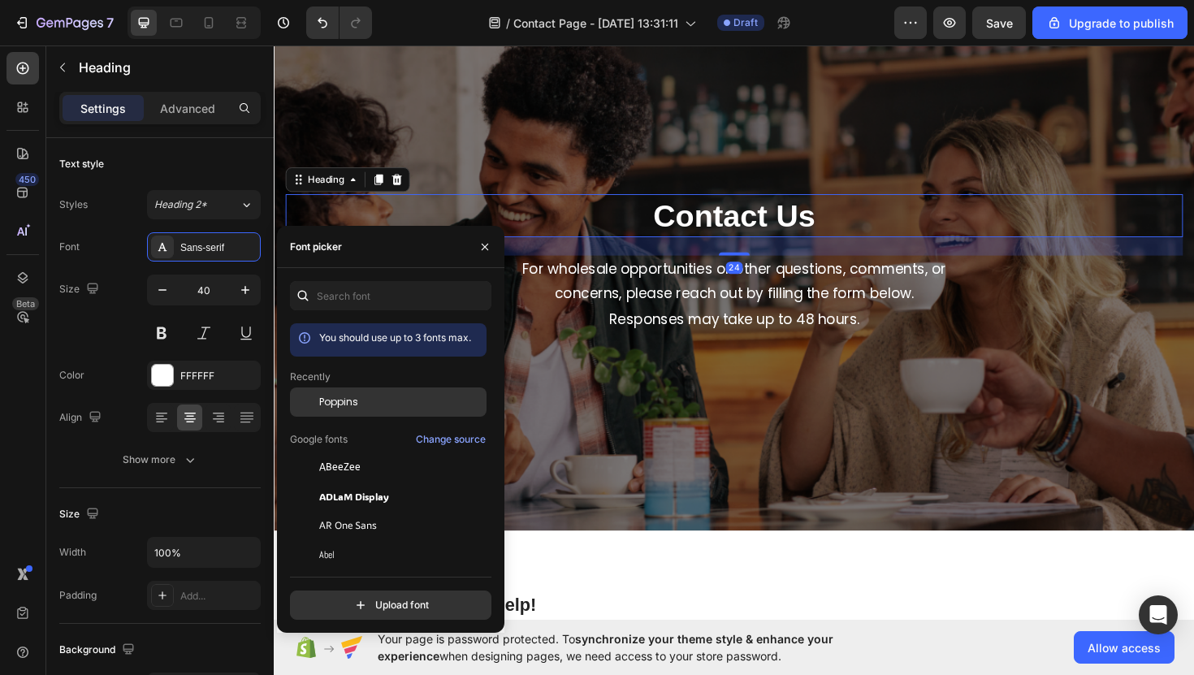
click at [363, 407] on div "Poppins" at bounding box center [401, 402] width 164 height 15
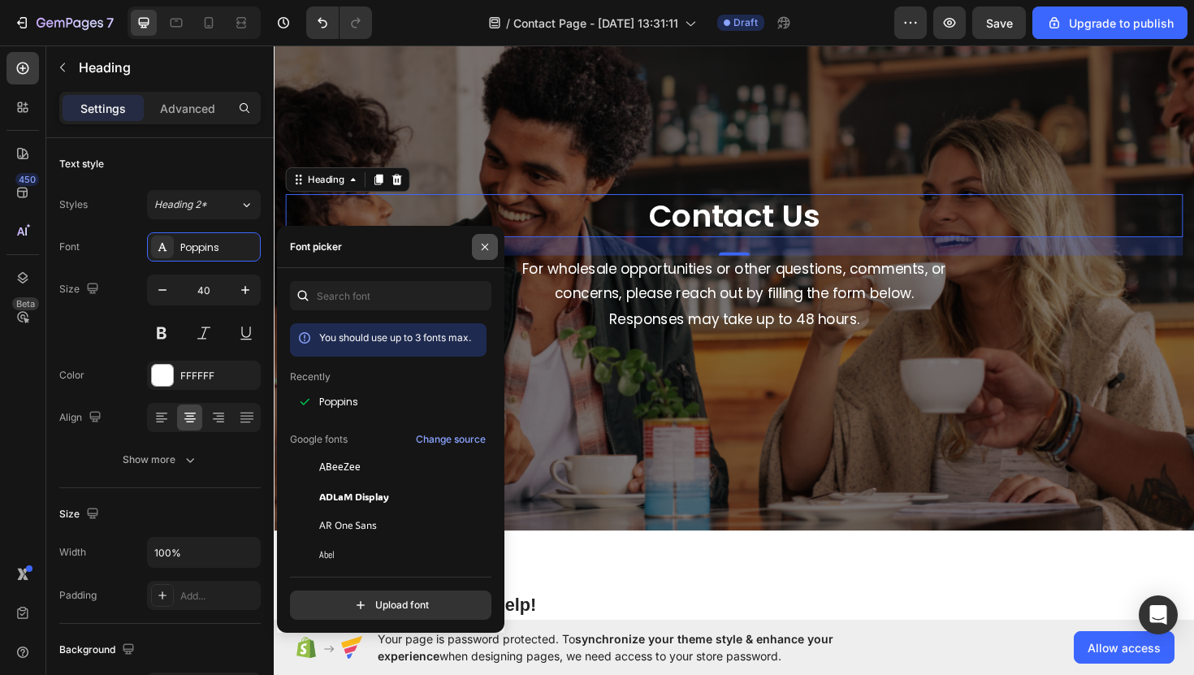
click at [484, 243] on icon "button" at bounding box center [485, 247] width 13 height 13
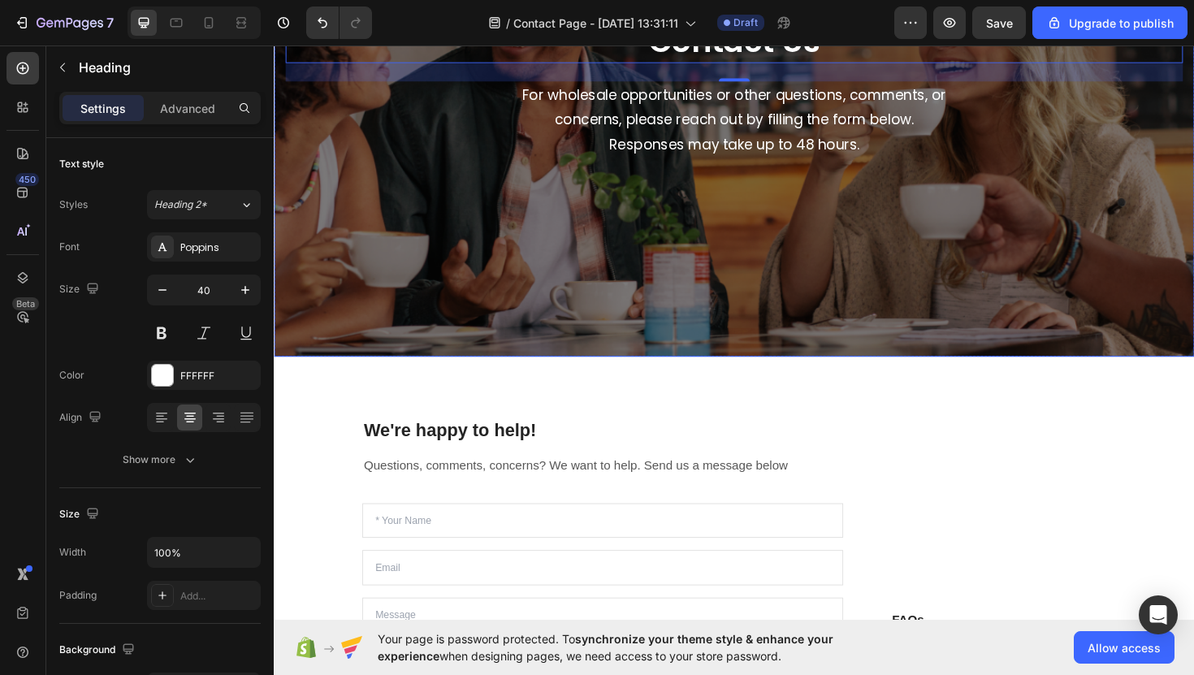
scroll to position [293, 0]
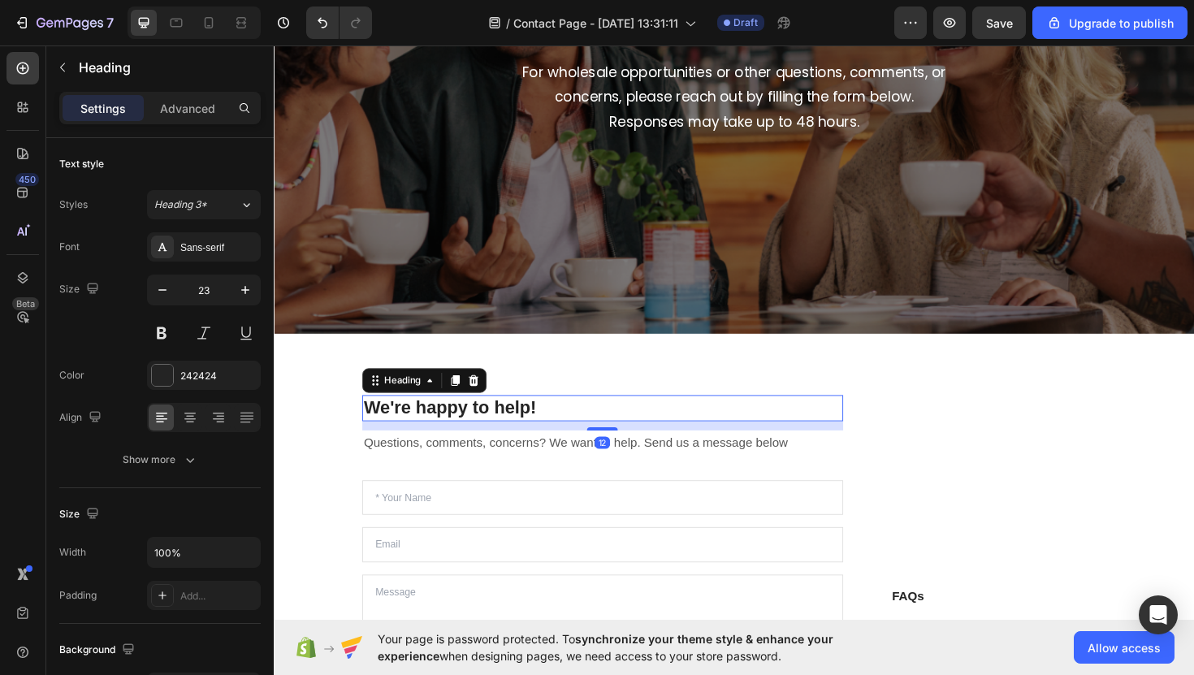
click at [574, 425] on p "We're happy to help!" at bounding box center [622, 430] width 506 height 24
click at [238, 249] on div "Sans-serif" at bounding box center [218, 248] width 76 height 15
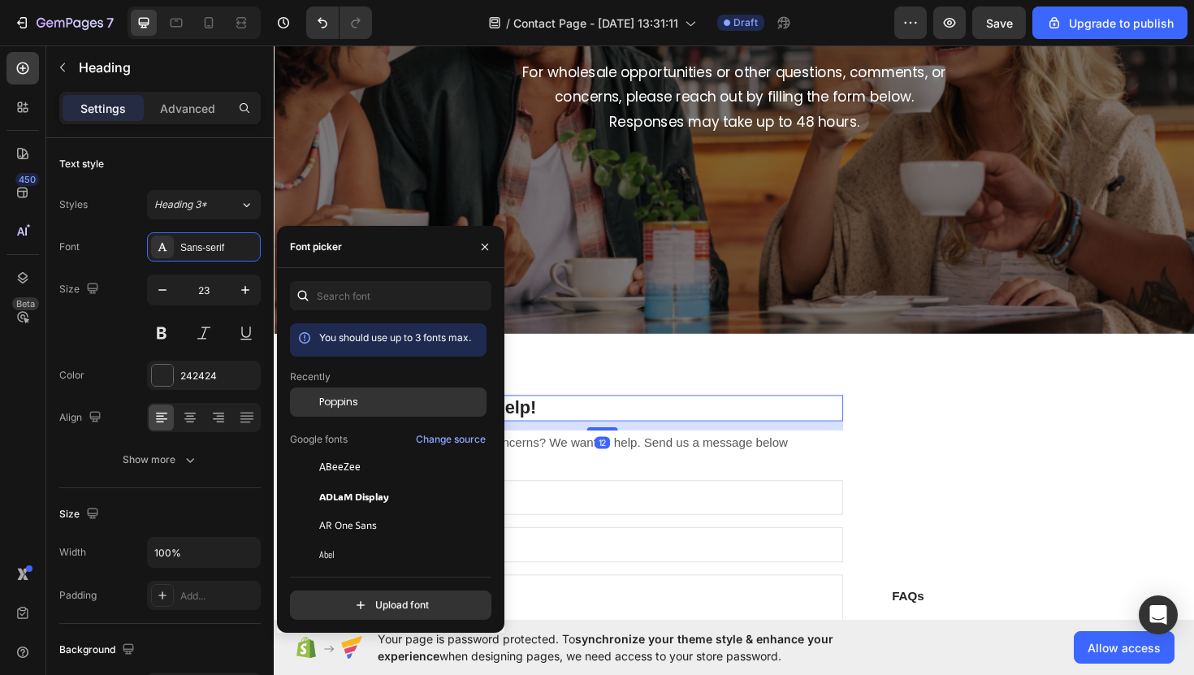
click at [362, 409] on div "Poppins" at bounding box center [401, 402] width 164 height 15
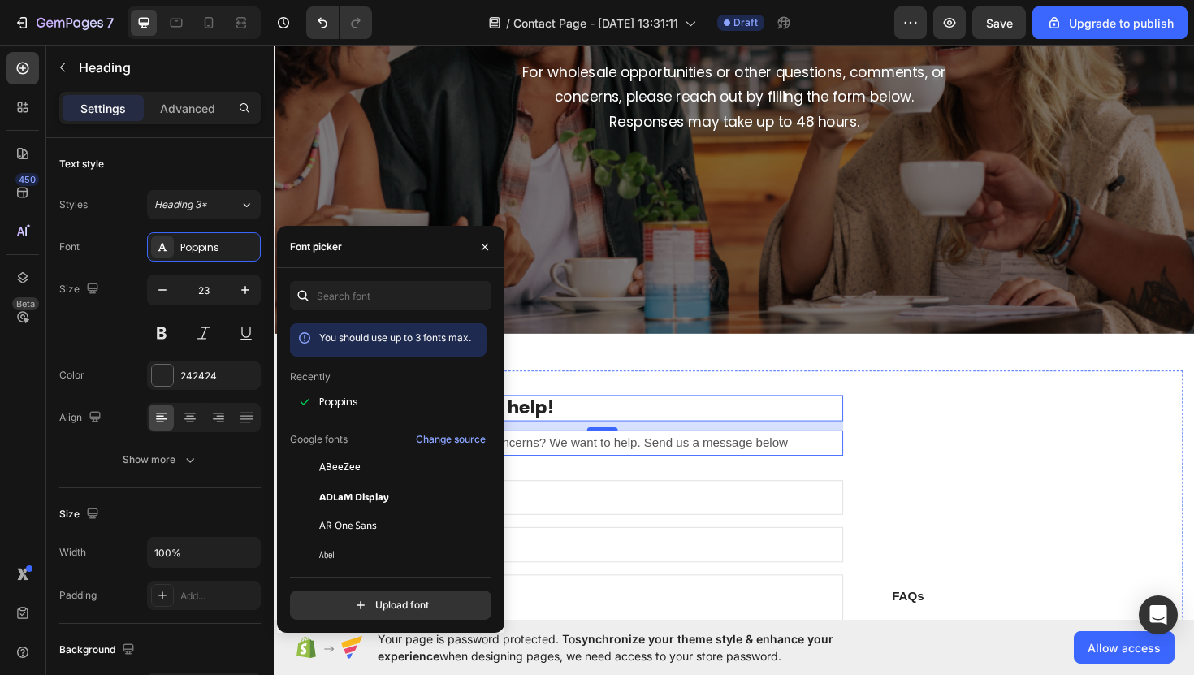
click at [742, 460] on p "Questions, comments, concerns? We want to help. Send us a message below" at bounding box center [622, 467] width 506 height 24
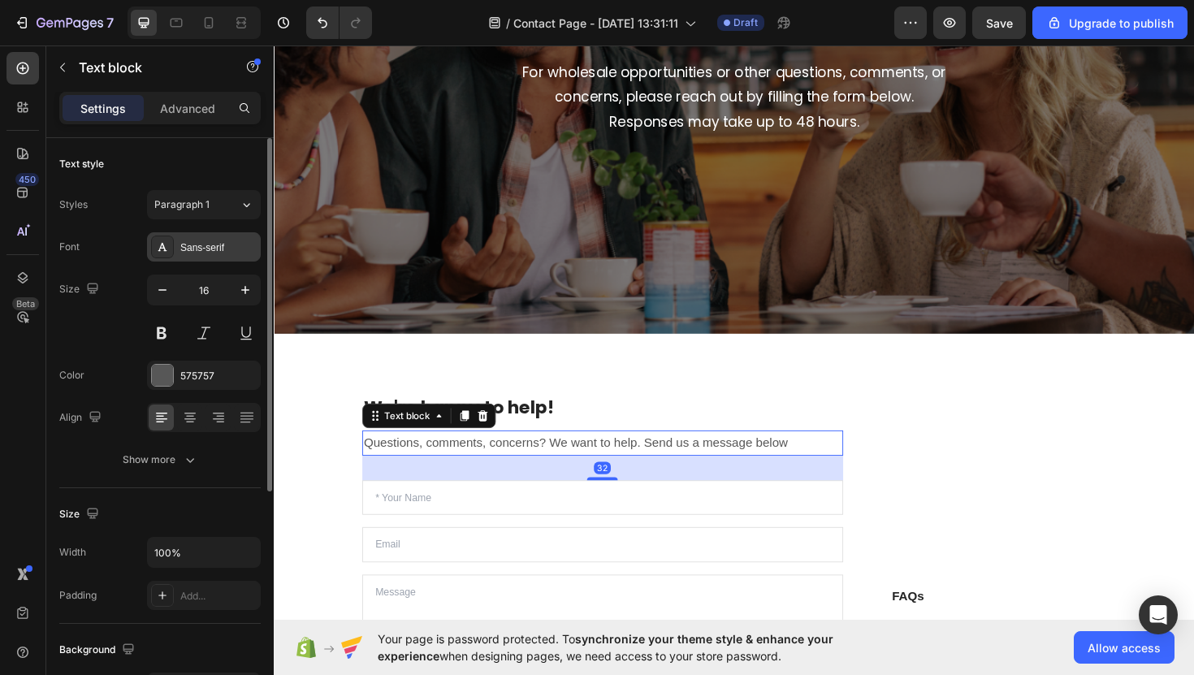
click at [228, 249] on div "Sans-serif" at bounding box center [218, 248] width 76 height 15
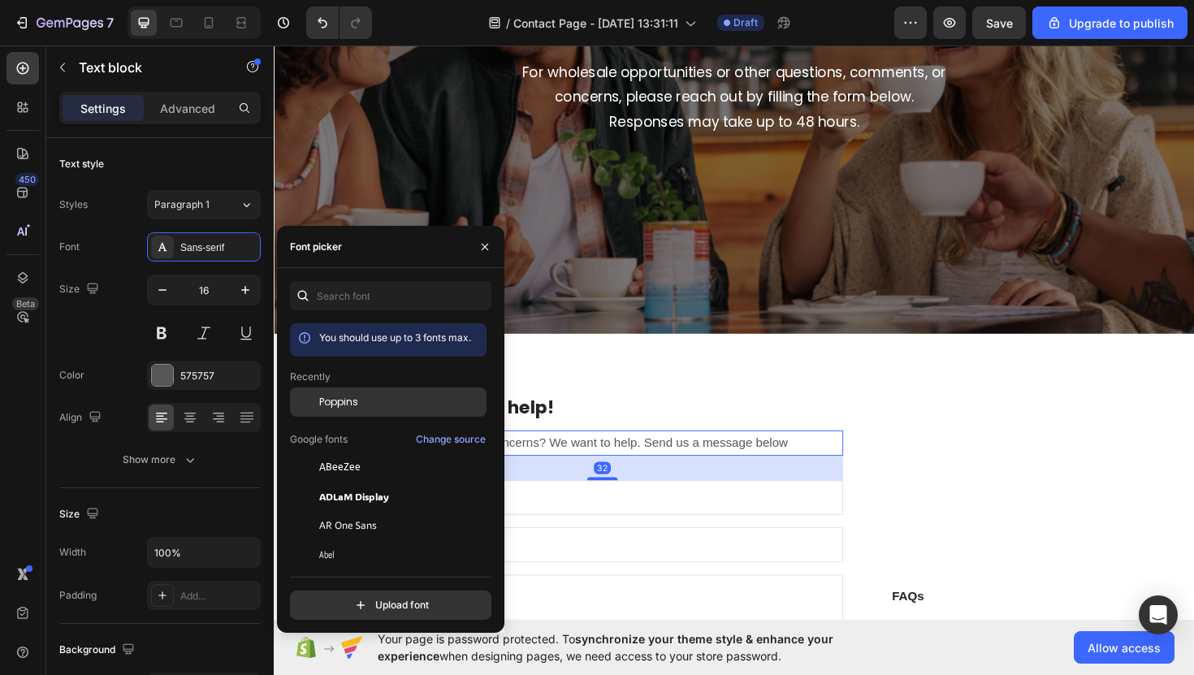
click at [402, 511] on div "Poppins" at bounding box center [388, 525] width 197 height 29
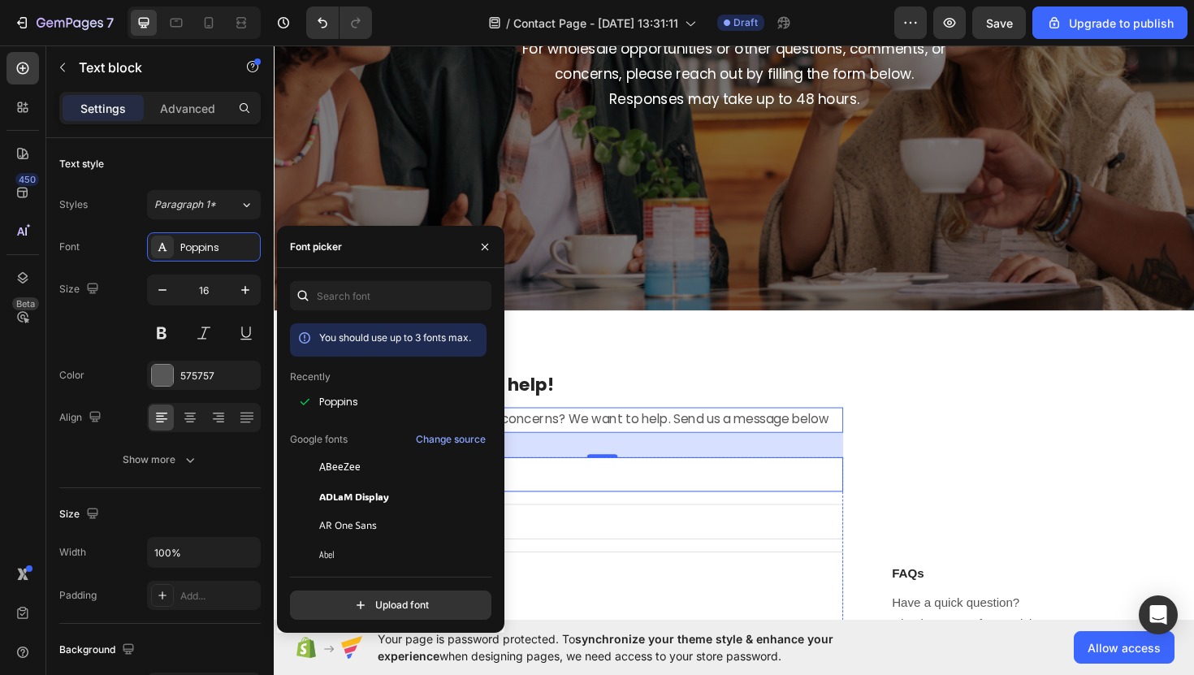
scroll to position [323, 0]
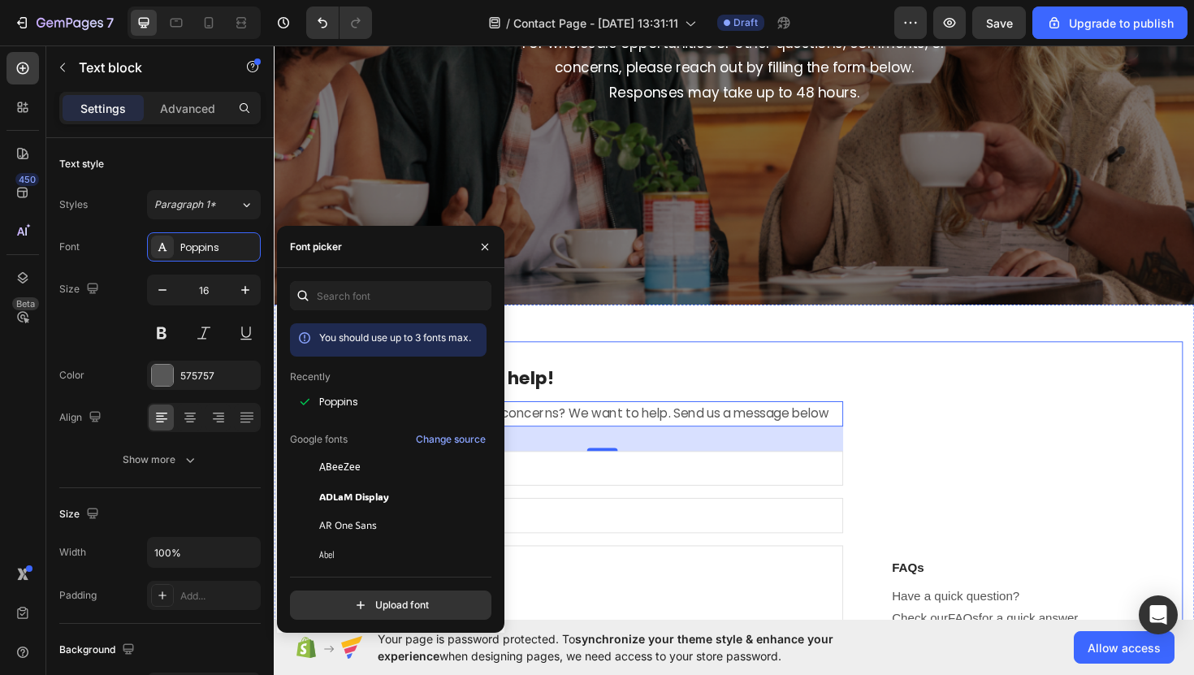
click at [936, 468] on div "FAQs Heading Have a quick question? Check our FAQs for a quick answer Text bloc…" at bounding box center [1028, 573] width 254 height 376
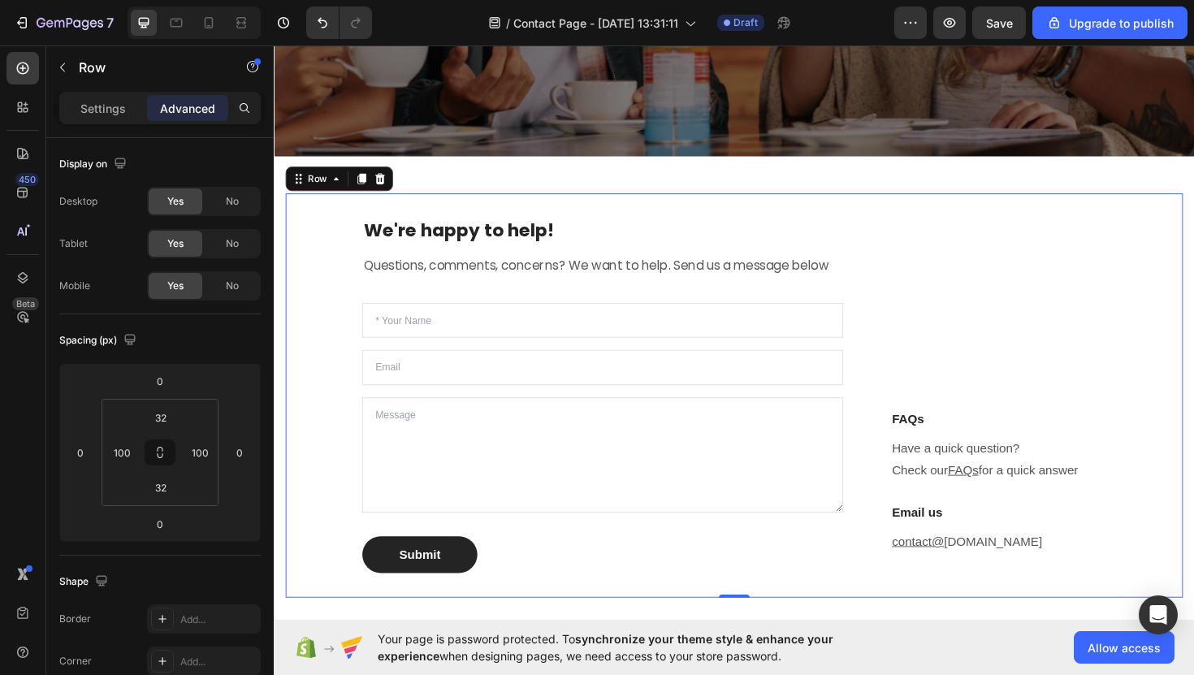
scroll to position [619, 0]
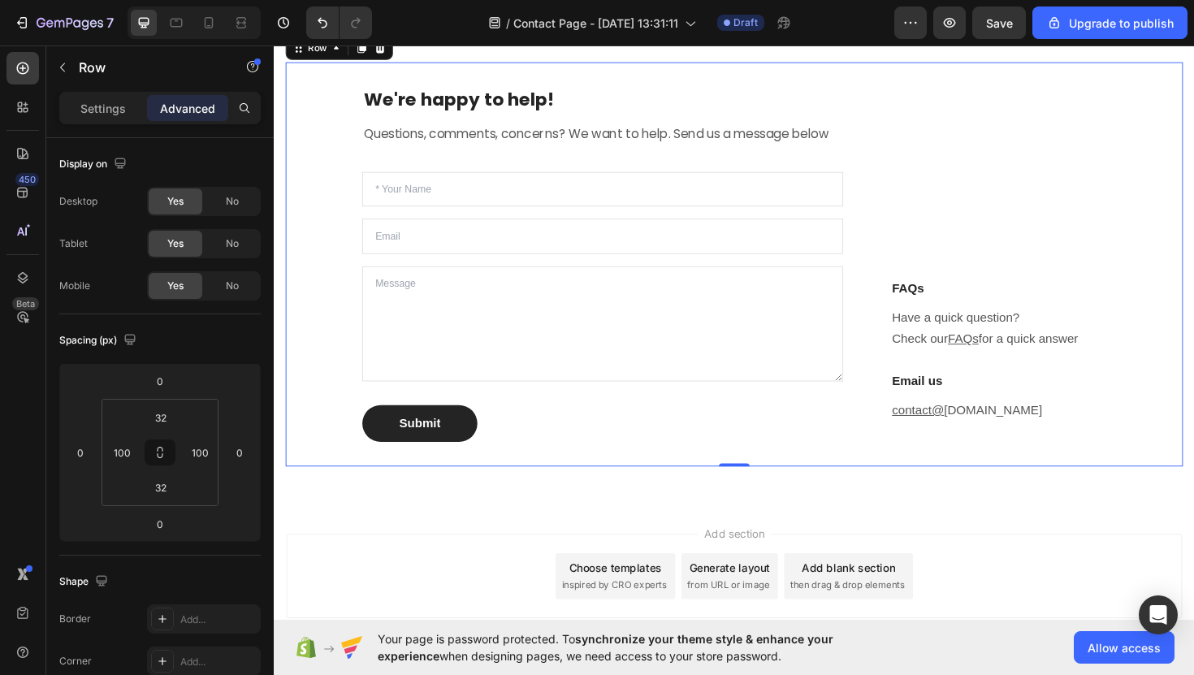
click at [894, 379] on div "We're happy to help! Heading Questions, comments, concerns? We want to help. Se…" at bounding box center [761, 277] width 951 height 428
click at [114, 96] on div "Settings" at bounding box center [103, 108] width 81 height 26
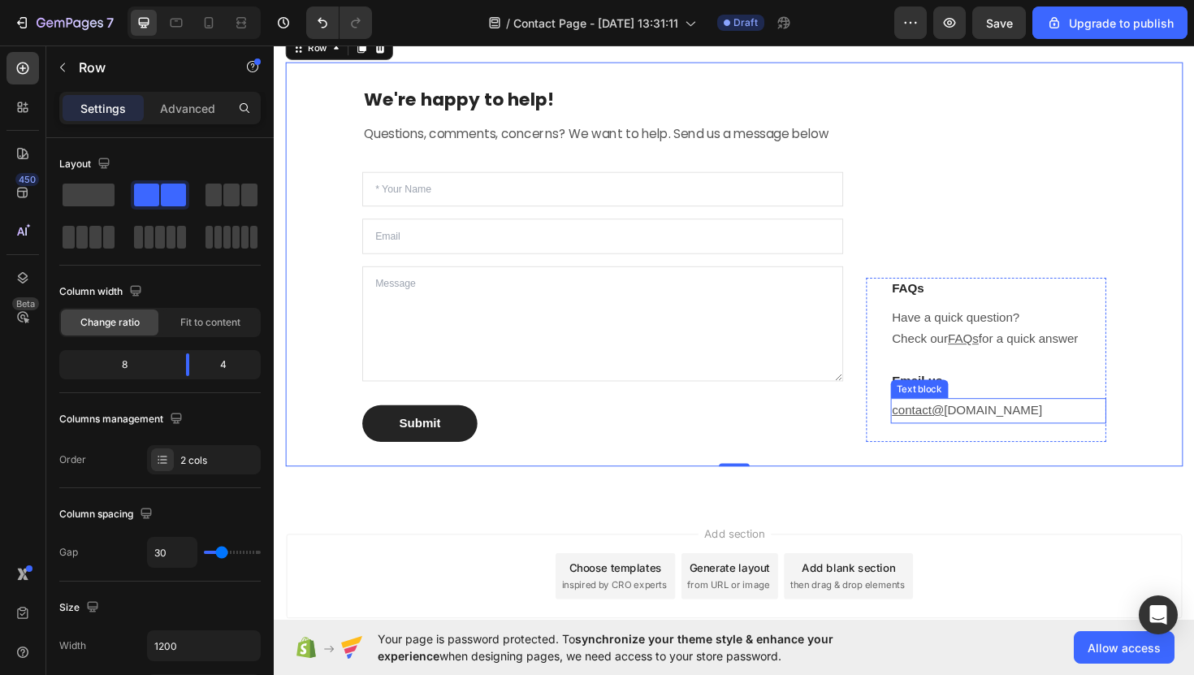
click at [1033, 423] on p "contact@ skinnybobastore.com" at bounding box center [1041, 433] width 225 height 24
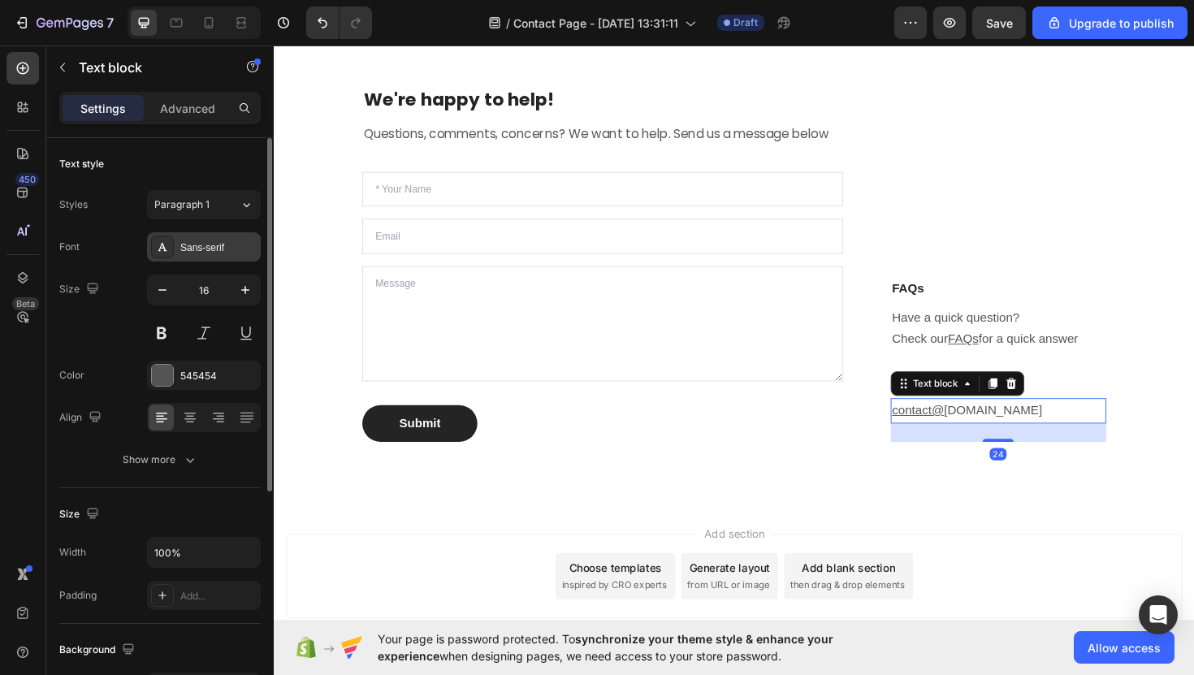
click at [215, 236] on div "Sans-serif" at bounding box center [204, 246] width 114 height 29
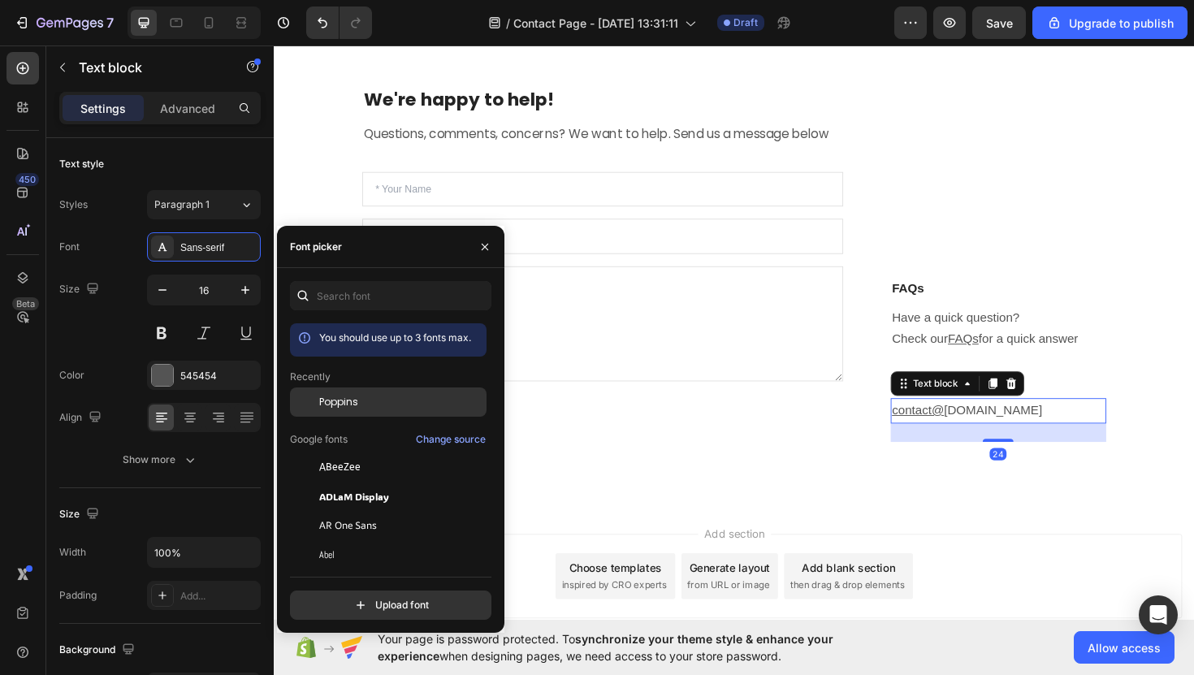
click at [391, 405] on div "Poppins" at bounding box center [401, 402] width 164 height 15
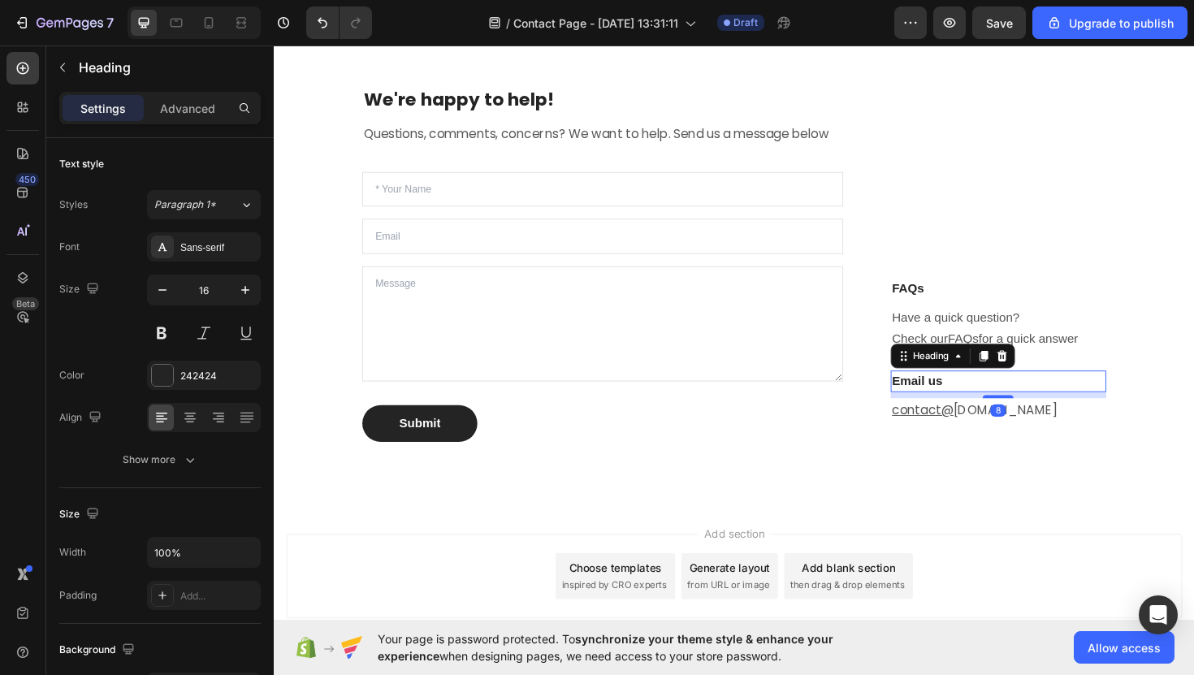
click at [1091, 400] on p "Email us" at bounding box center [1041, 402] width 225 height 20
click at [236, 249] on div "Sans-serif" at bounding box center [218, 248] width 76 height 15
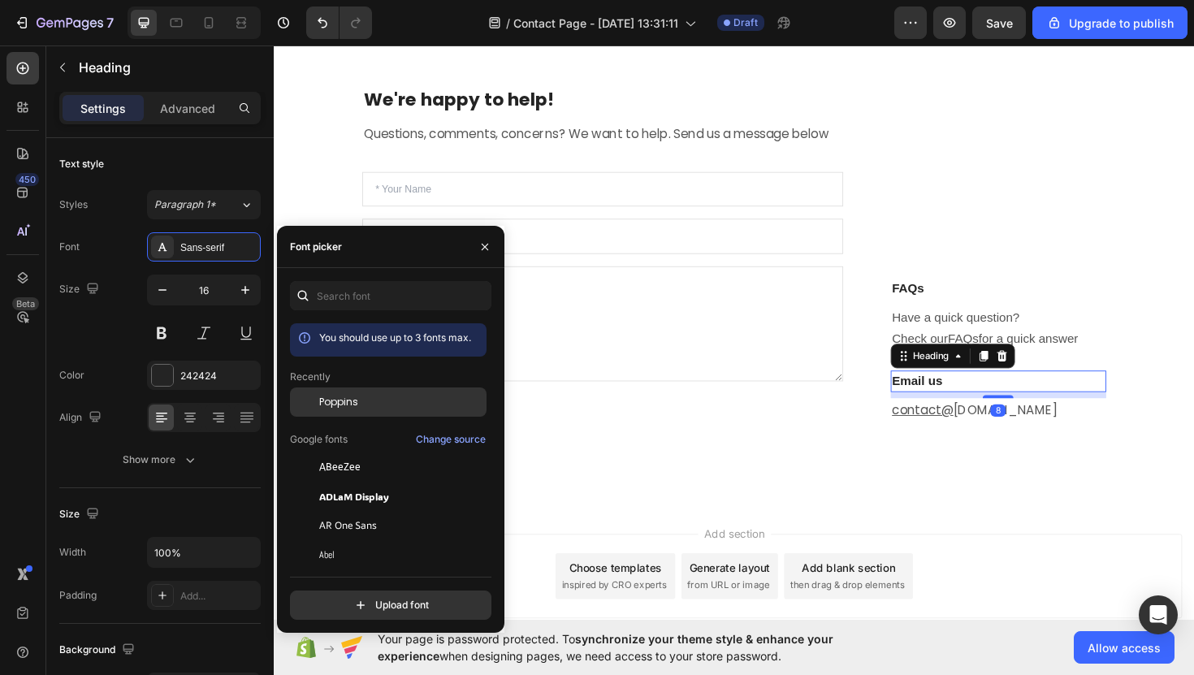
click at [371, 403] on div "Poppins" at bounding box center [401, 402] width 164 height 15
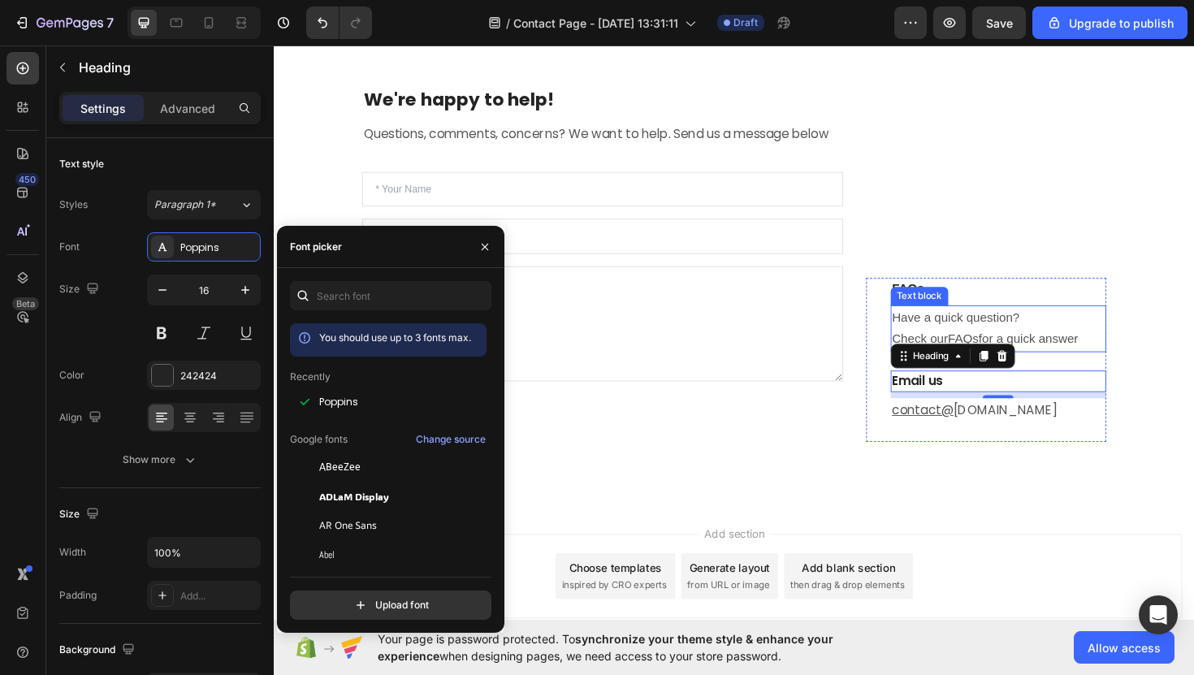
click at [1079, 348] on p "Have a quick question? Check our FAQs for a quick answer" at bounding box center [1041, 346] width 225 height 47
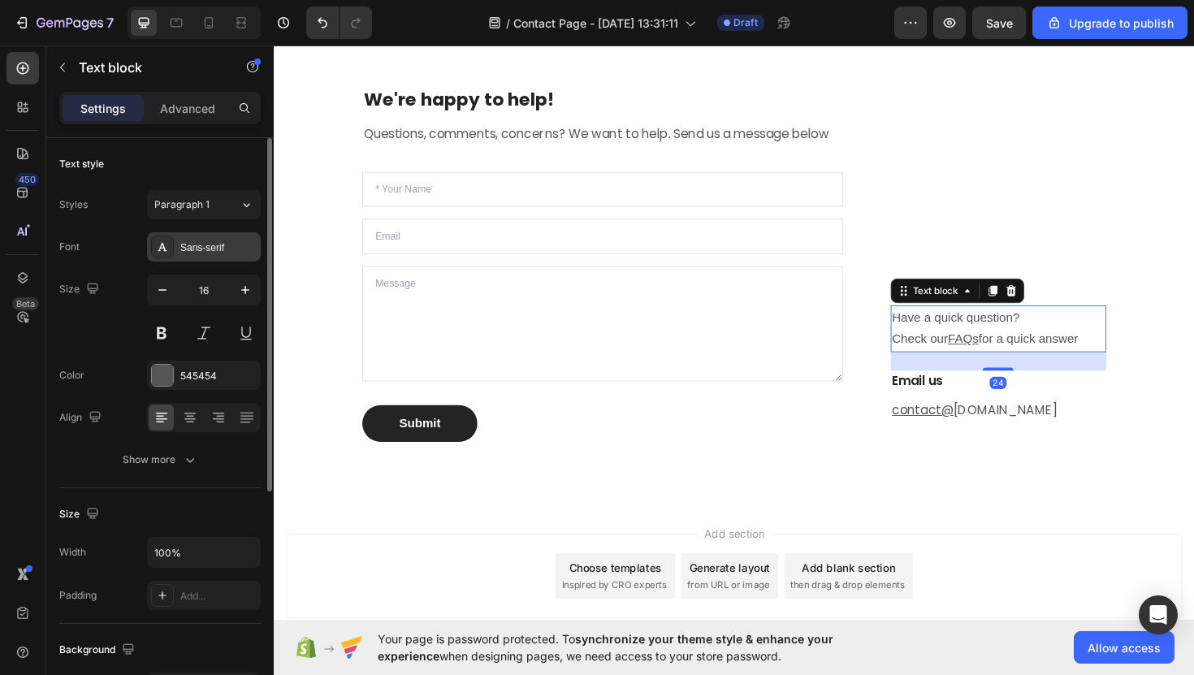
click at [204, 249] on div "Sans-serif" at bounding box center [218, 248] width 76 height 15
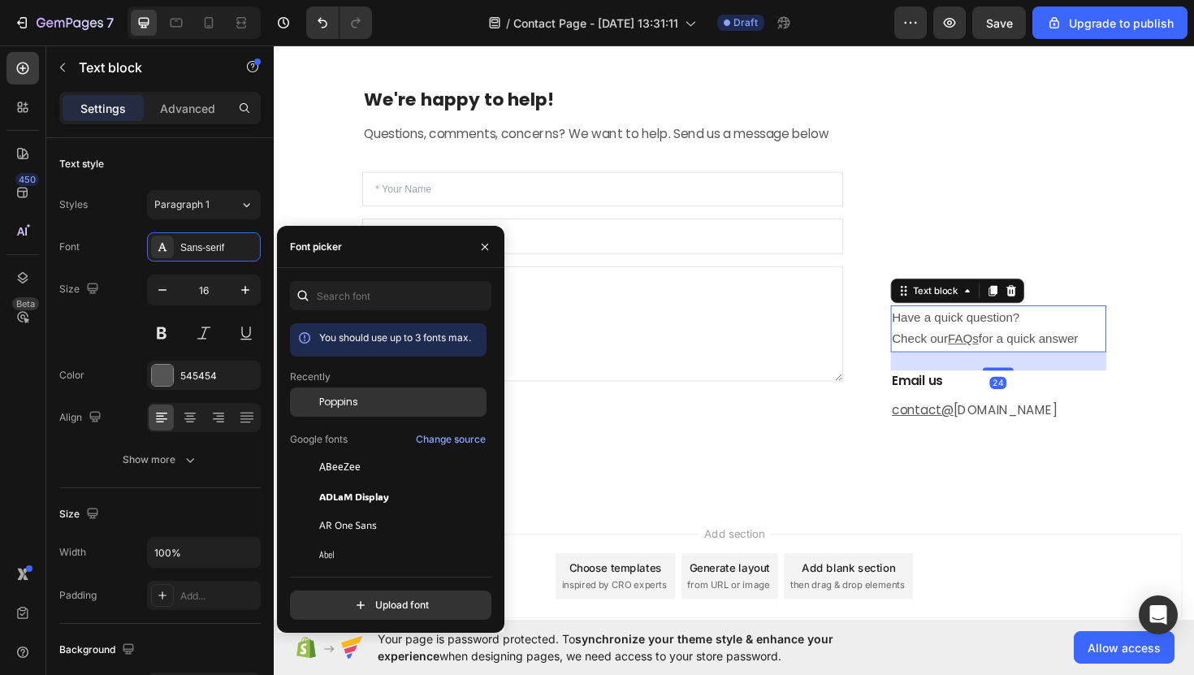
click at [363, 397] on div "Poppins" at bounding box center [401, 402] width 164 height 15
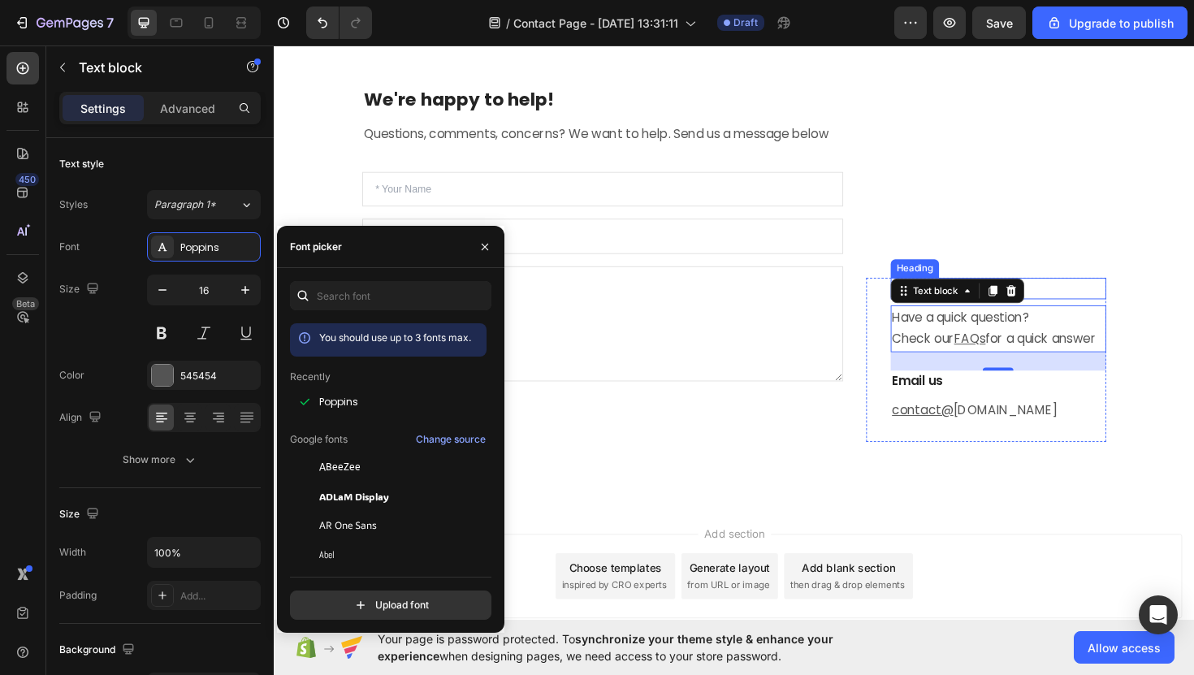
click at [1110, 298] on p "FAQs" at bounding box center [1041, 303] width 225 height 20
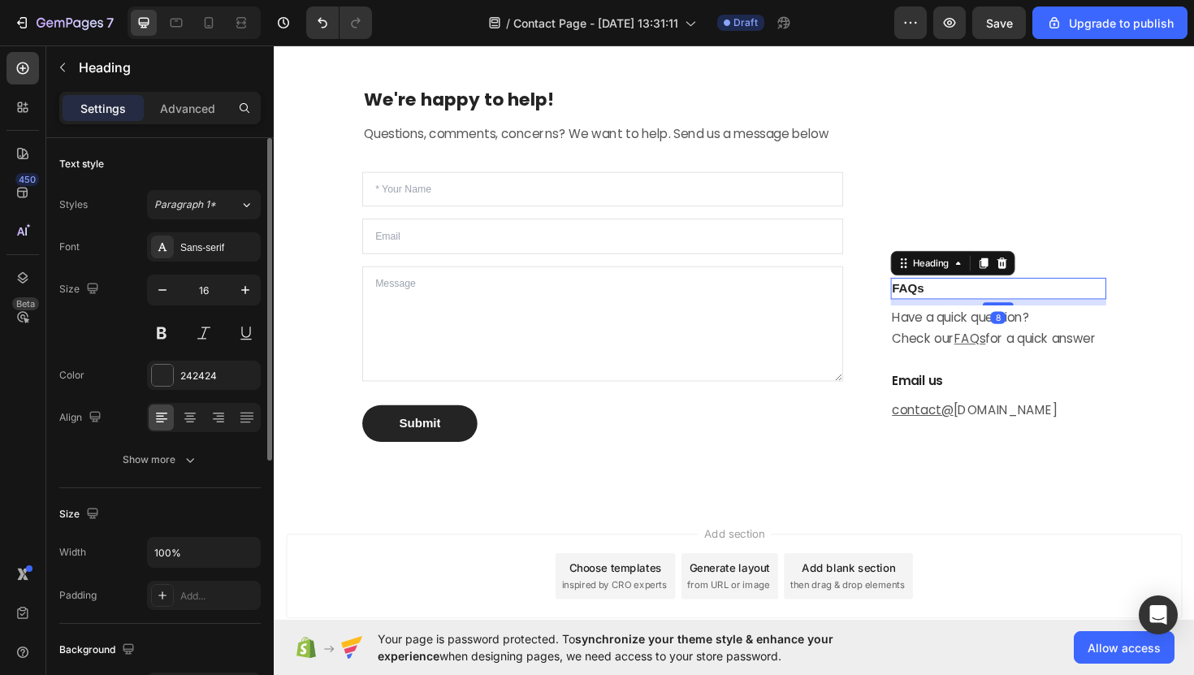
click at [223, 263] on div "Font Sans-serif Size 16 Color 242424 Align Show more" at bounding box center [160, 353] width 202 height 242
click at [223, 250] on div "Sans-serif" at bounding box center [218, 248] width 76 height 15
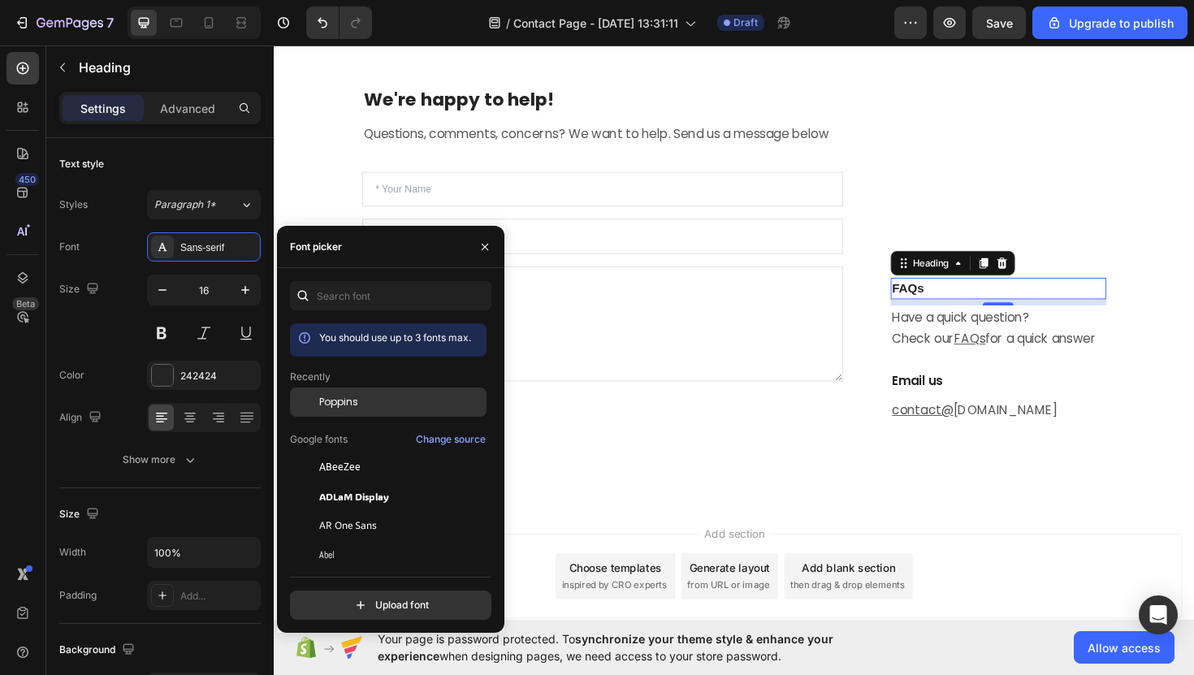
click at [367, 407] on div "Poppins" at bounding box center [401, 402] width 164 height 15
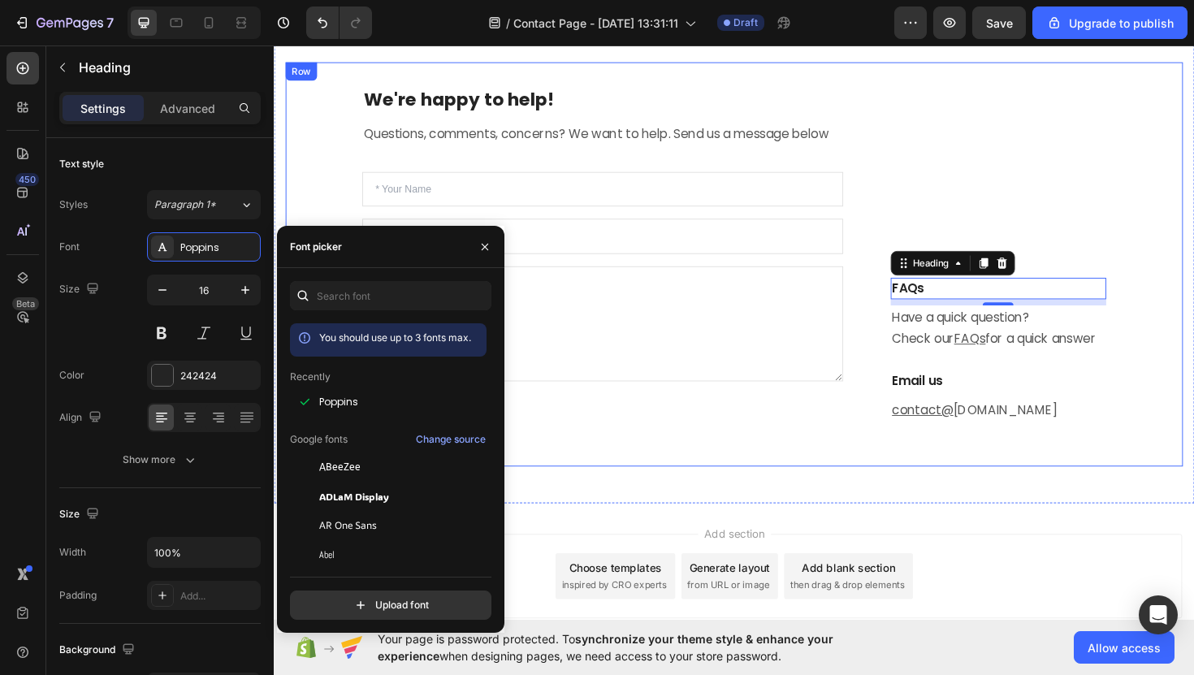
click at [976, 223] on div "FAQs Heading 8 Have a quick question? Check our FAQs for a quick answer Text bl…" at bounding box center [1028, 277] width 254 height 376
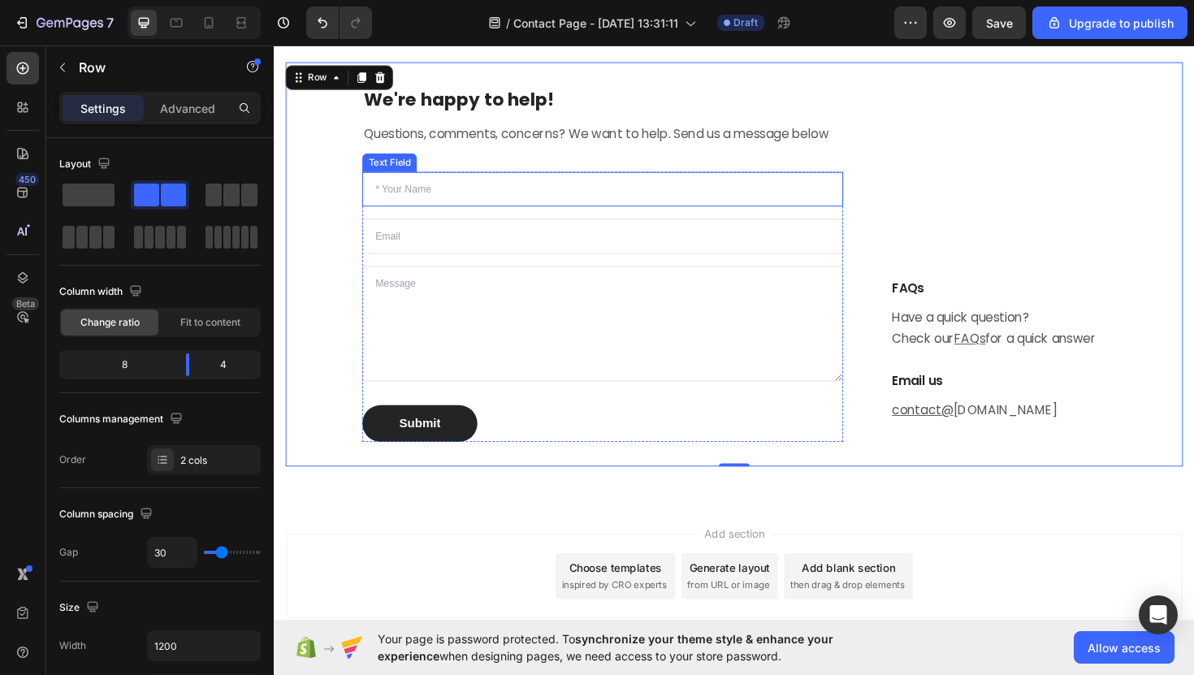
click at [462, 189] on input "text" at bounding box center [621, 198] width 509 height 37
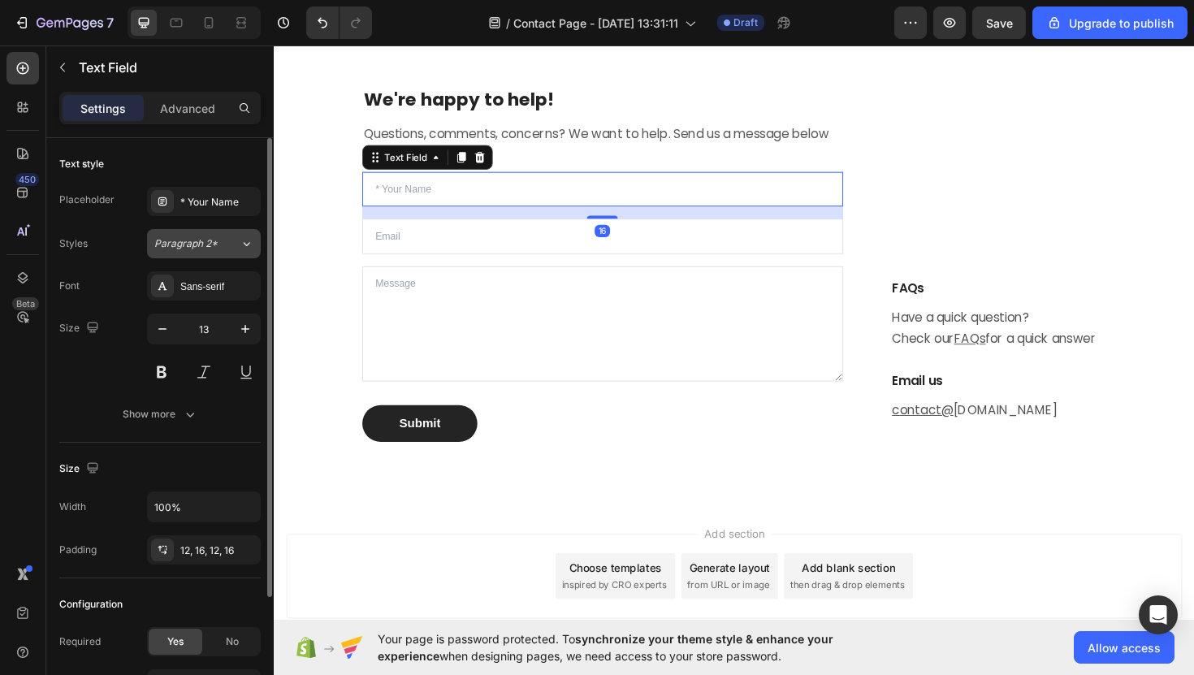
click at [168, 258] on button "Paragraph 2*" at bounding box center [204, 243] width 114 height 29
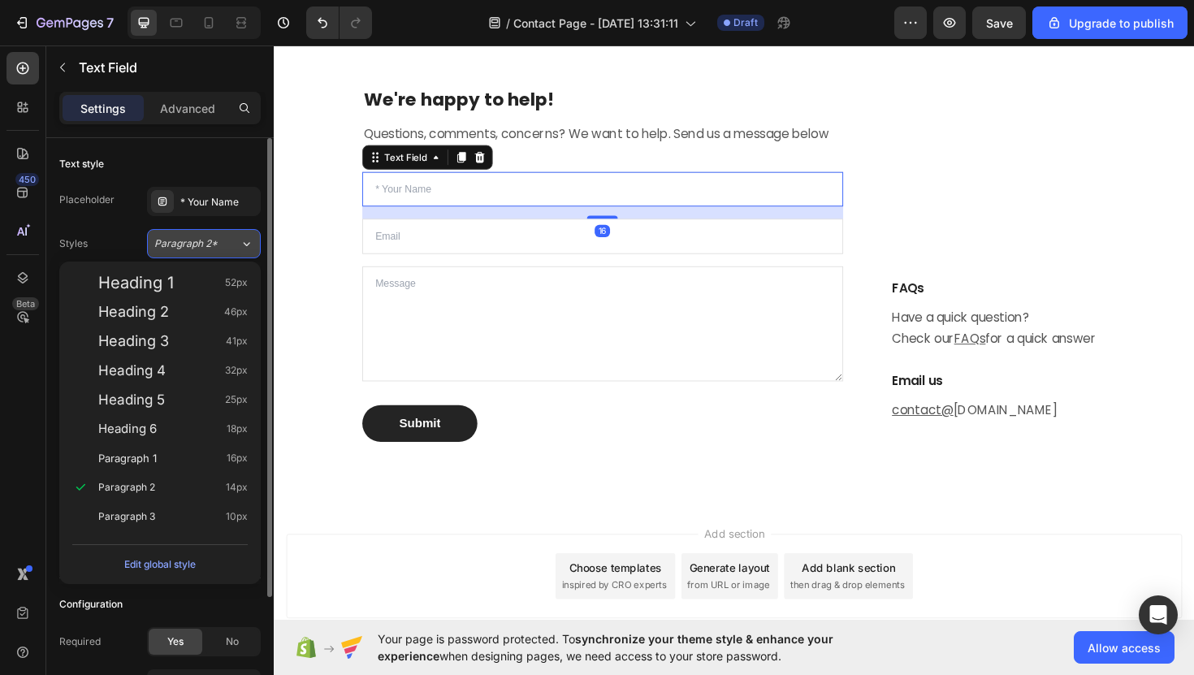
click at [191, 232] on button "Paragraph 2*" at bounding box center [204, 243] width 114 height 29
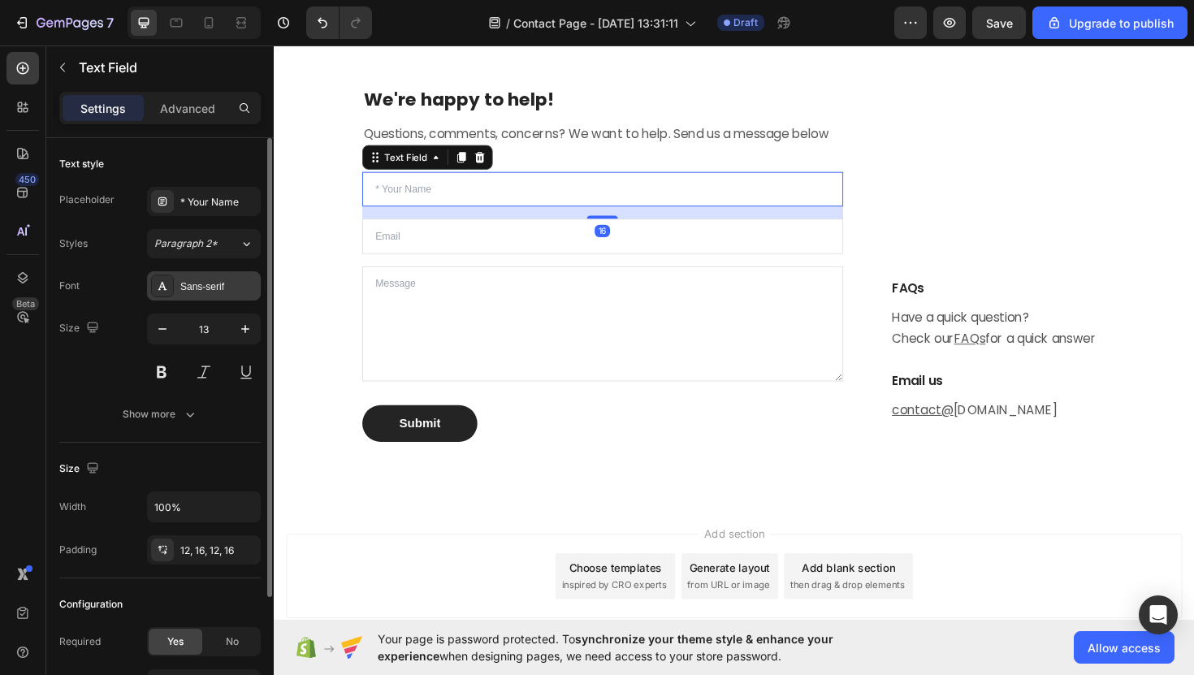
click at [208, 284] on div "Sans-serif" at bounding box center [218, 287] width 76 height 15
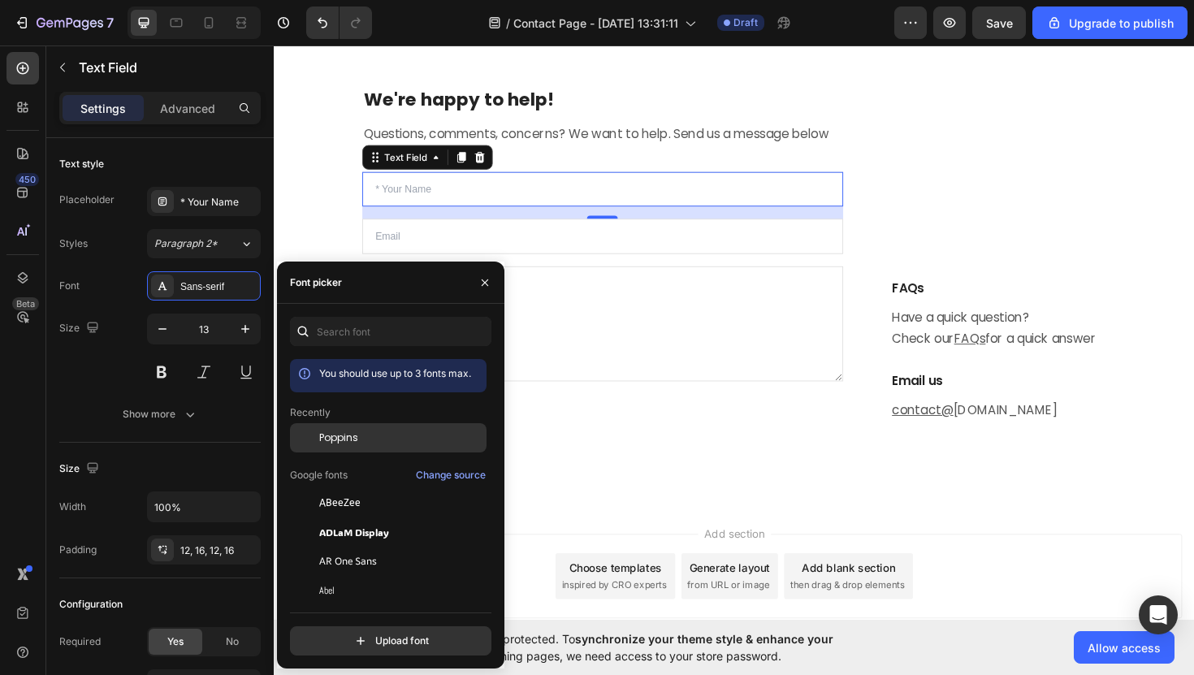
click at [366, 432] on div "Poppins" at bounding box center [401, 438] width 164 height 15
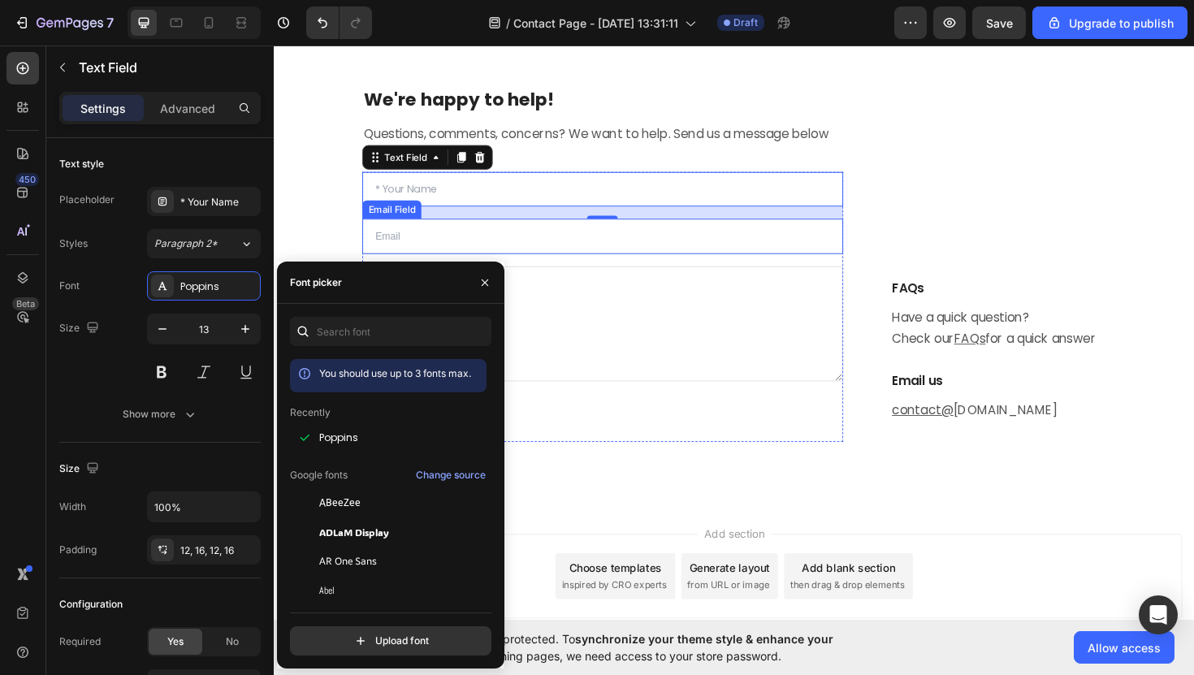
click at [596, 234] on input "email" at bounding box center [621, 247] width 509 height 37
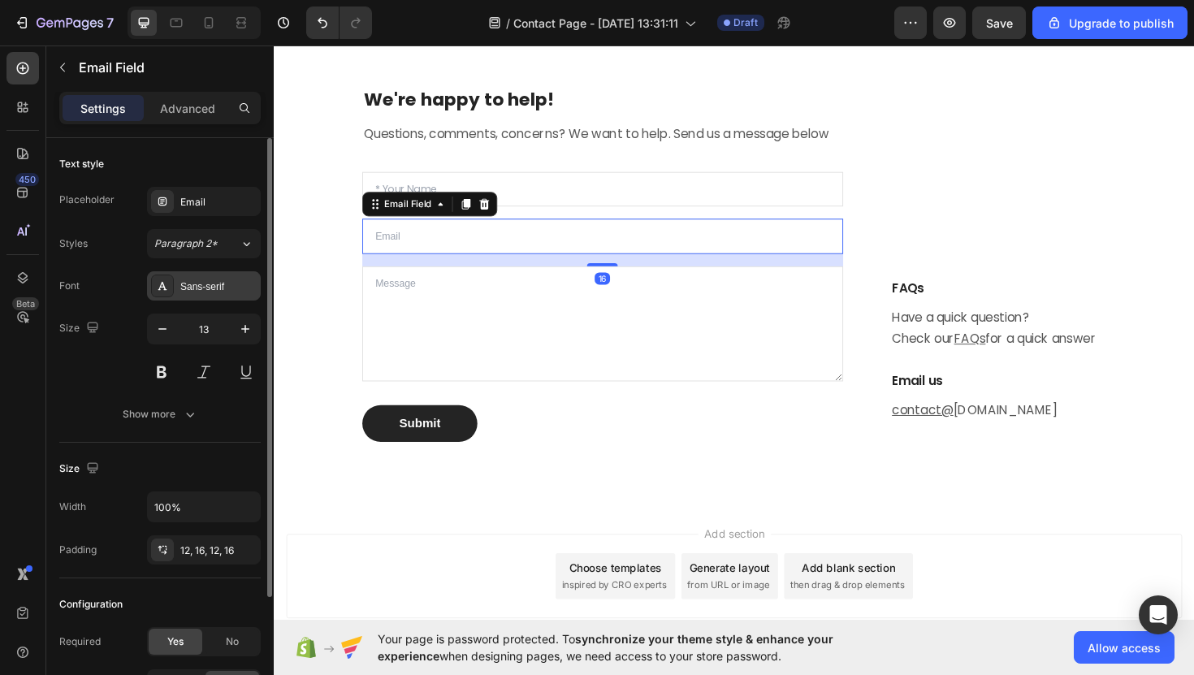
click at [216, 288] on div "Sans-serif" at bounding box center [218, 287] width 76 height 15
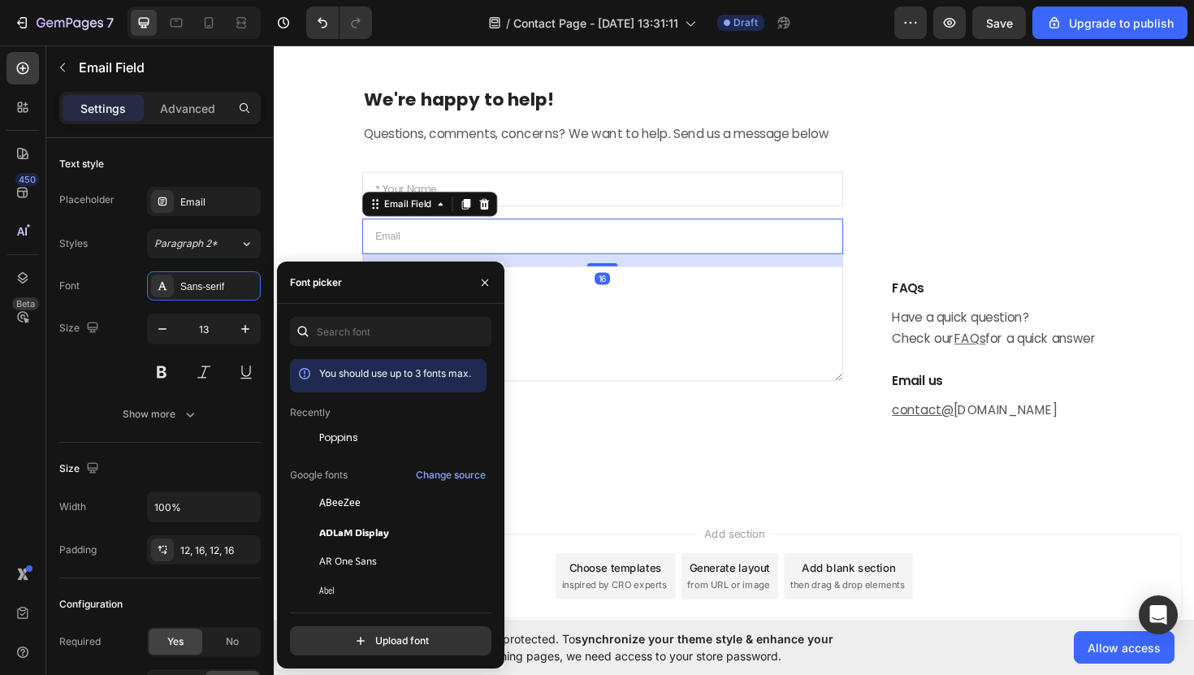
click at [368, 466] on div "Recently" at bounding box center [388, 476] width 197 height 20
click at [368, 547] on div "Poppins" at bounding box center [388, 561] width 197 height 29
click at [591, 315] on textarea at bounding box center [621, 341] width 509 height 122
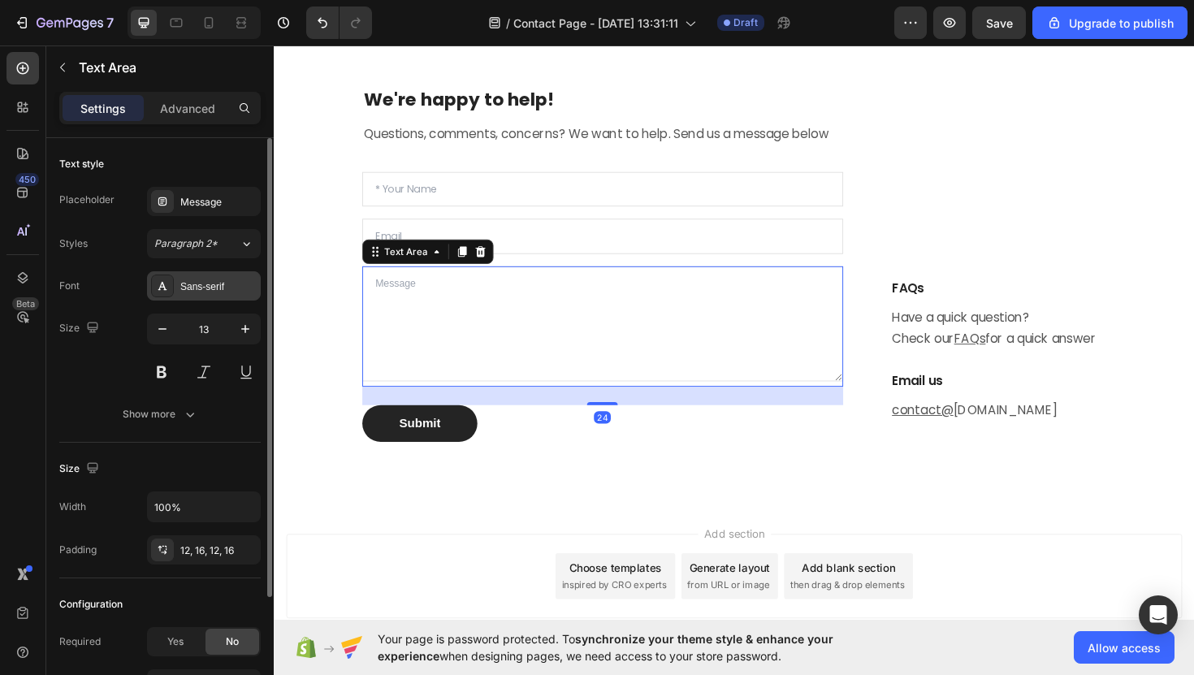
click at [229, 286] on div "Sans-serif" at bounding box center [218, 287] width 76 height 15
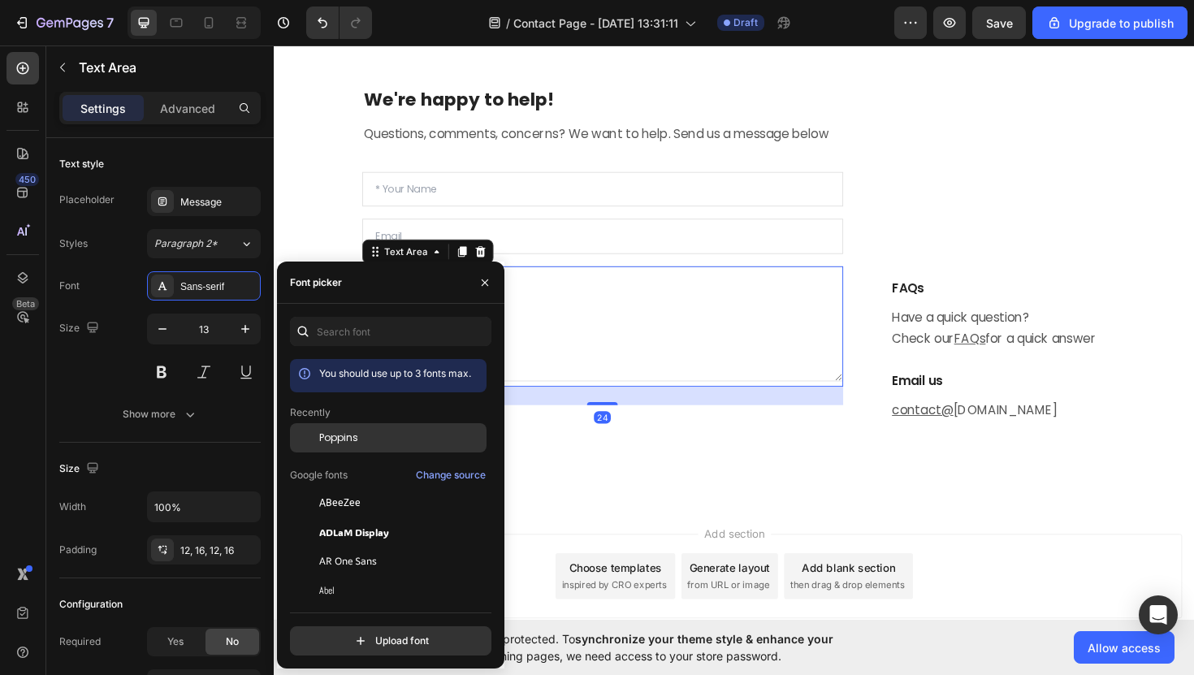
click at [335, 547] on div "Poppins" at bounding box center [388, 561] width 197 height 29
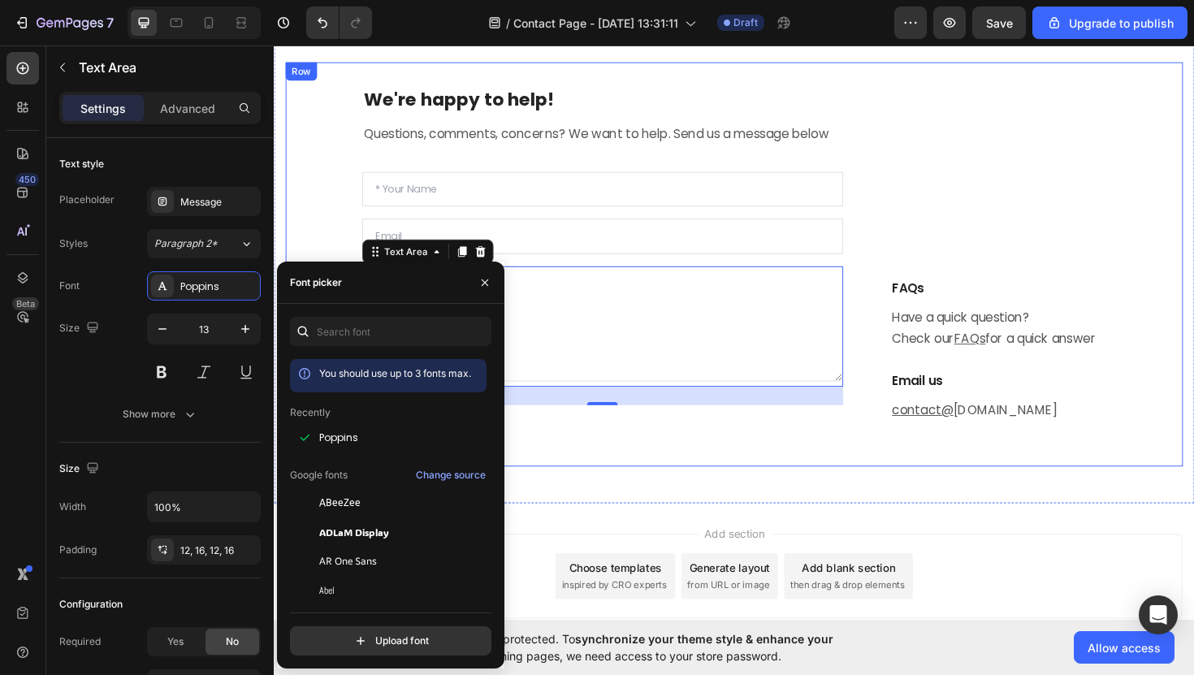
click at [787, 481] on div "We're happy to help! Heading Questions, comments, concerns? We want to help. Se…" at bounding box center [761, 277] width 951 height 428
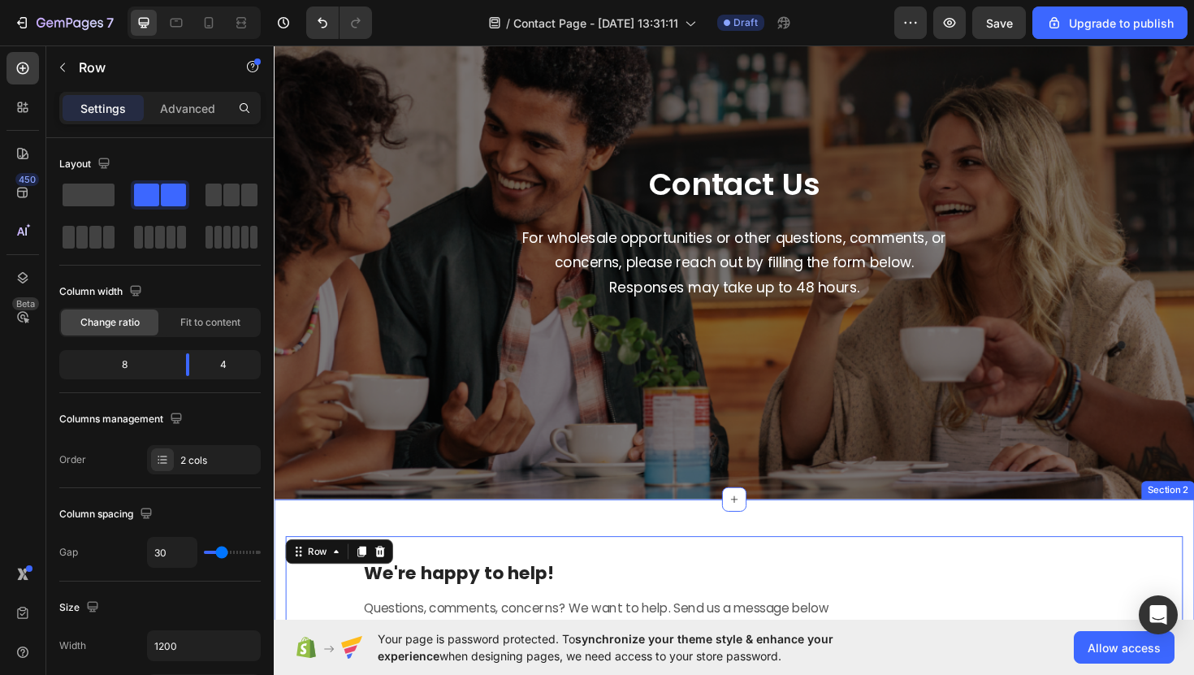
scroll to position [0, 0]
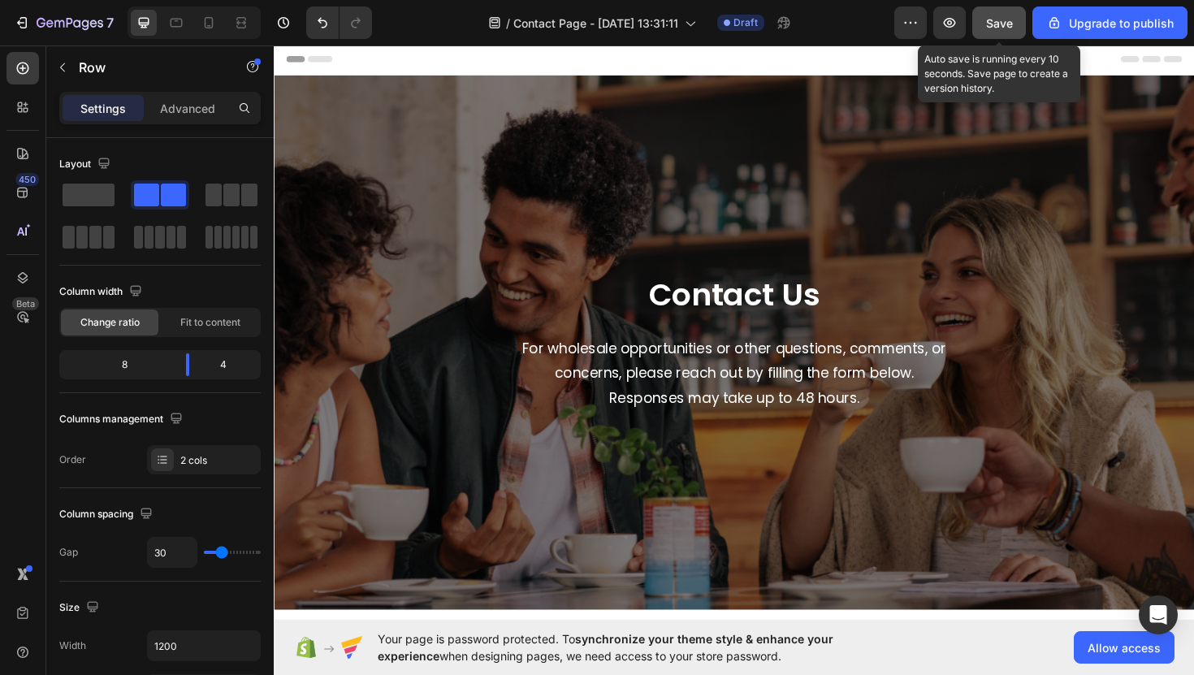
click at [996, 20] on span "Save" at bounding box center [999, 23] width 27 height 14
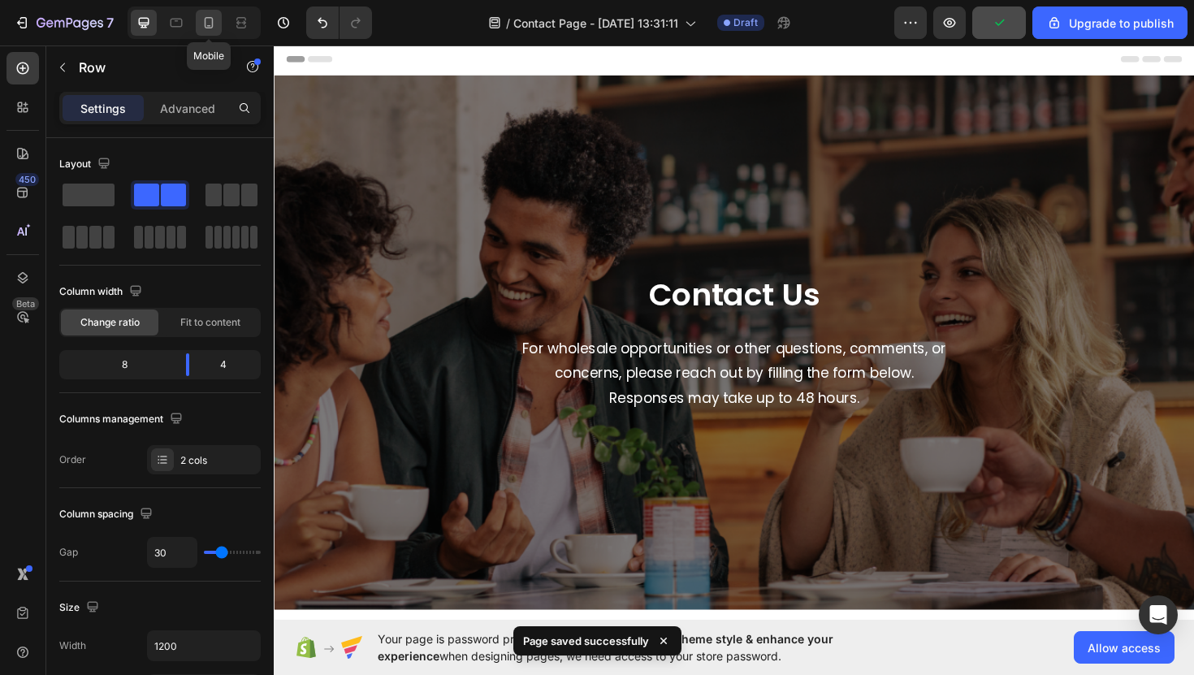
click at [207, 24] on icon at bounding box center [209, 23] width 16 height 16
type input "0"
type input "100%"
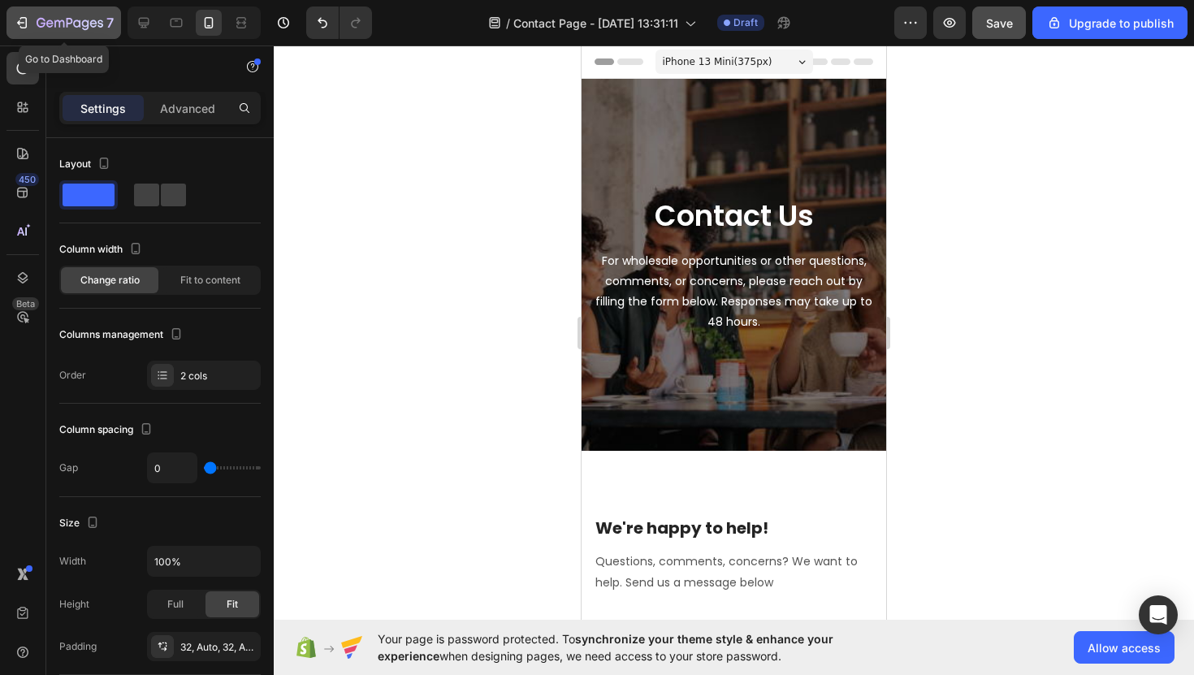
click at [70, 31] on div "7" at bounding box center [75, 23] width 77 height 20
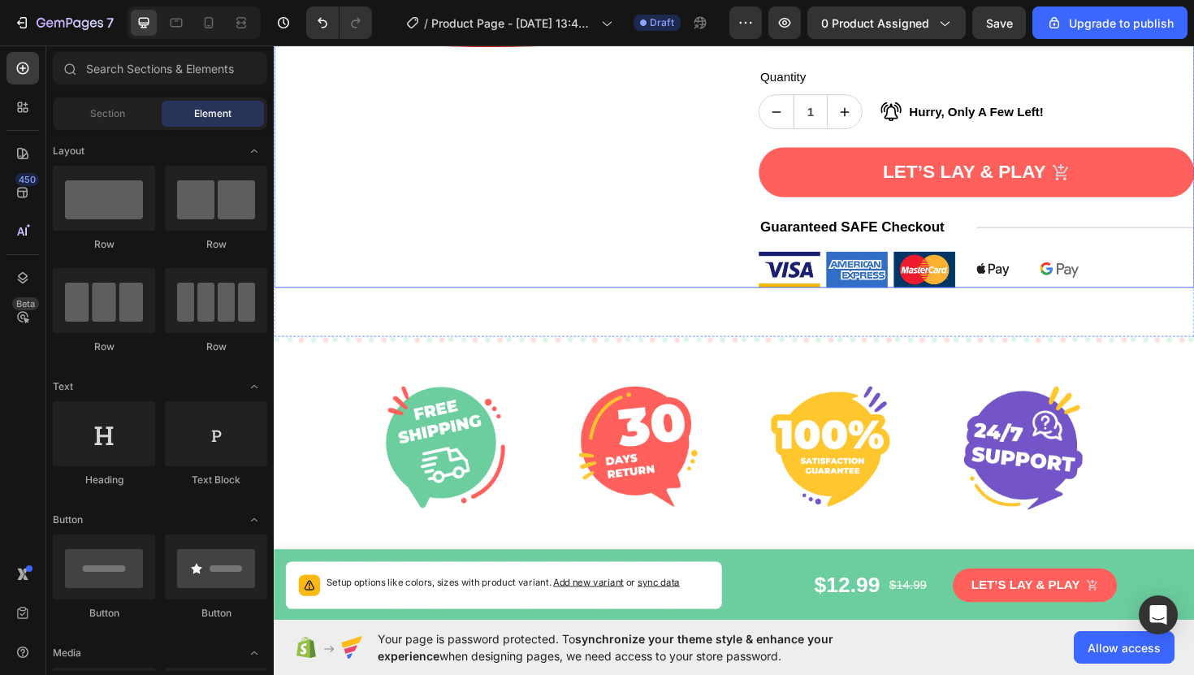
scroll to position [537, 0]
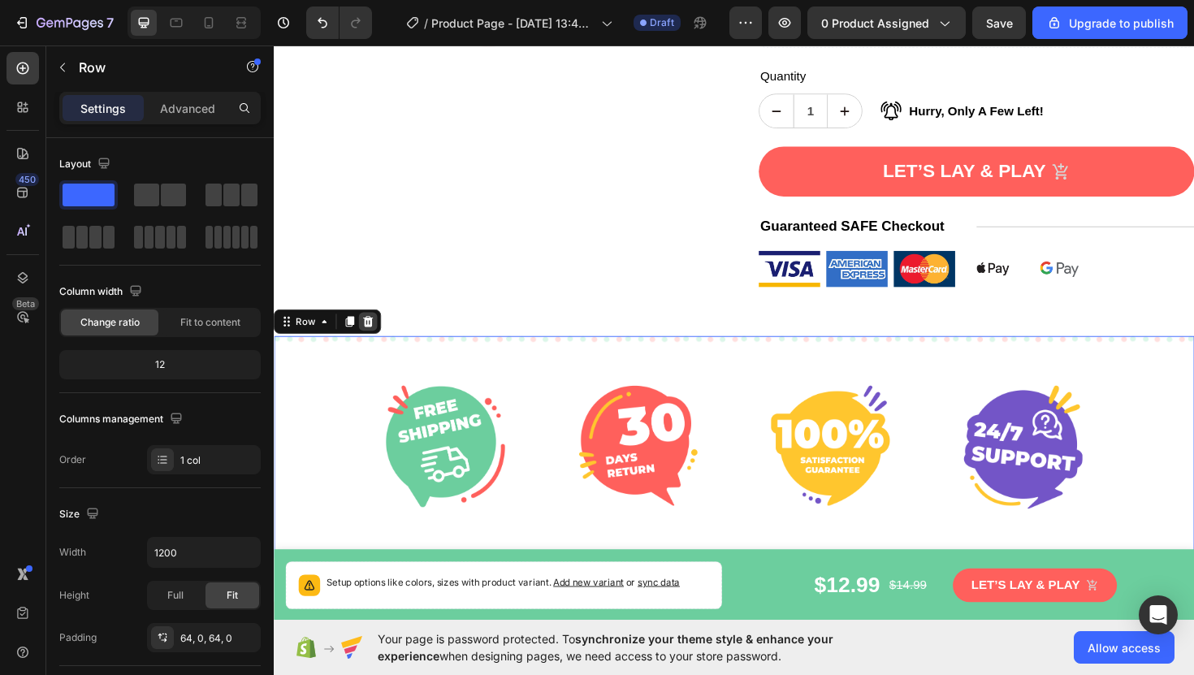
click at [382, 328] on div at bounding box center [374, 338] width 20 height 20
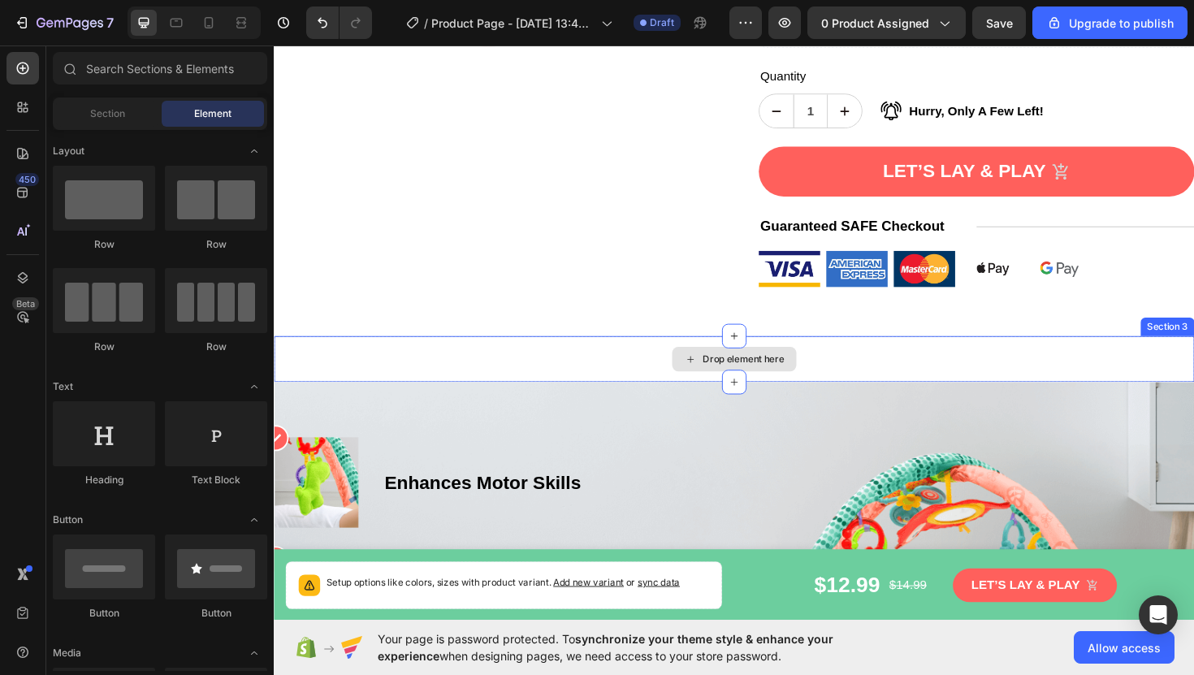
click at [732, 371] on div "Drop element here" at bounding box center [771, 377] width 86 height 13
click at [763, 347] on icon at bounding box center [761, 353] width 13 height 13
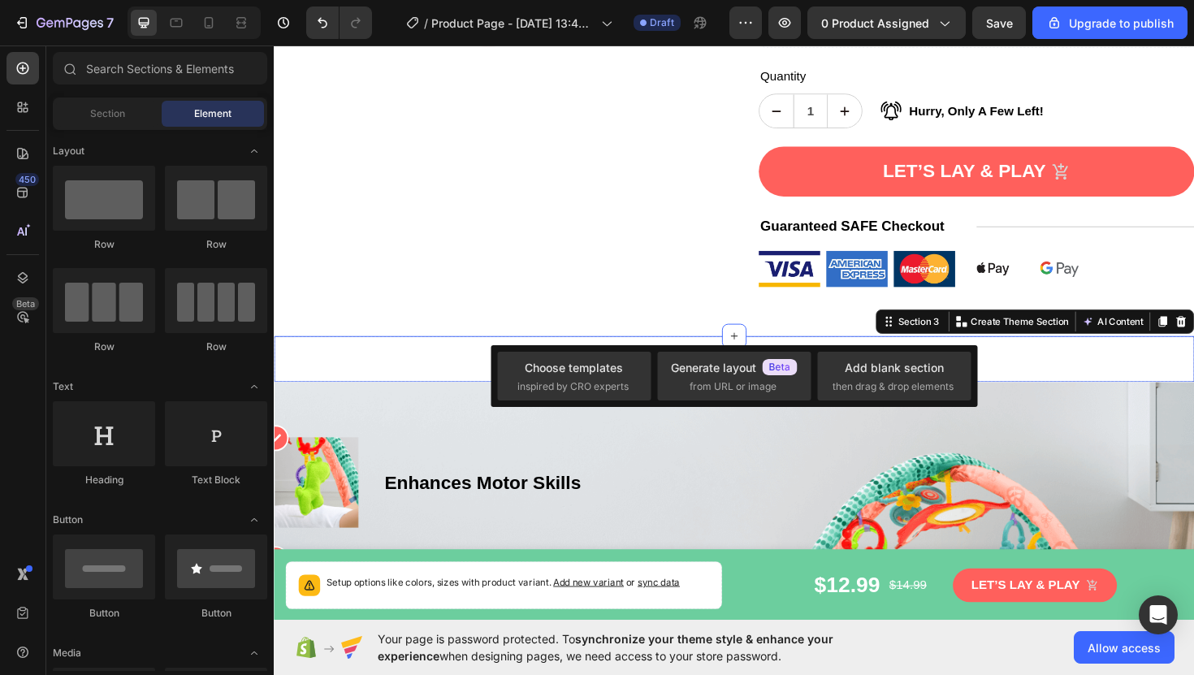
click at [625, 353] on div "Drop element here" at bounding box center [761, 377] width 975 height 49
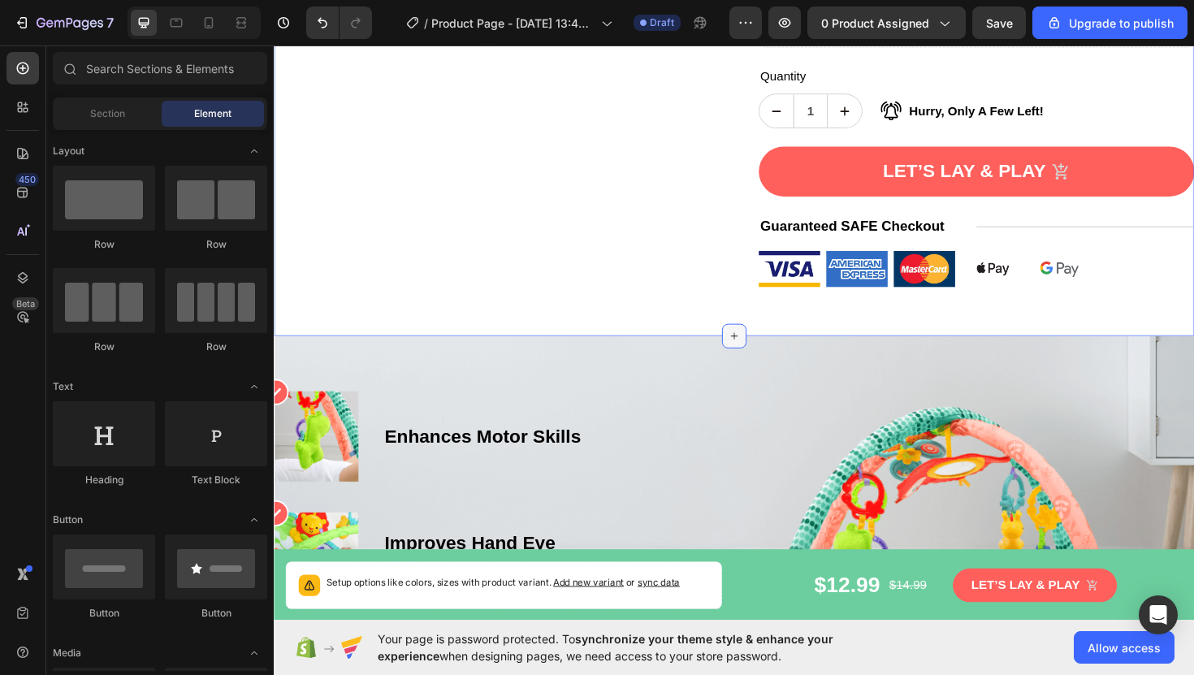
click at [761, 340] on div at bounding box center [761, 353] width 26 height 26
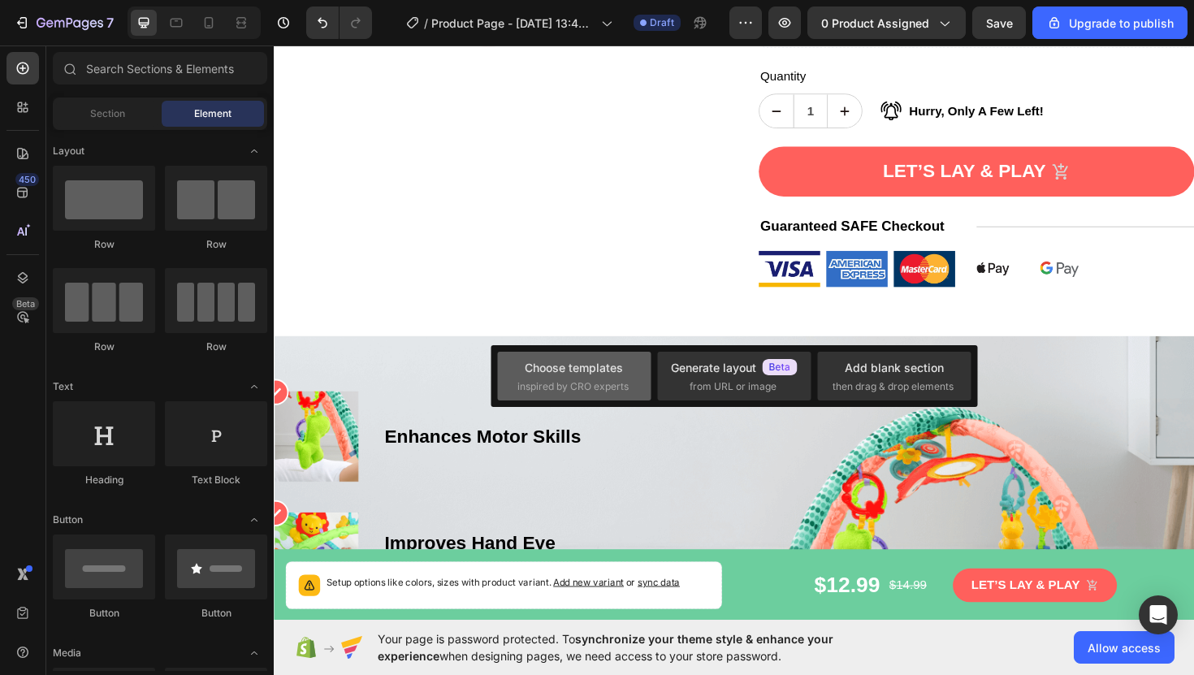
click at [599, 377] on div "Choose templates inspired by CRO experts" at bounding box center [575, 376] width 114 height 35
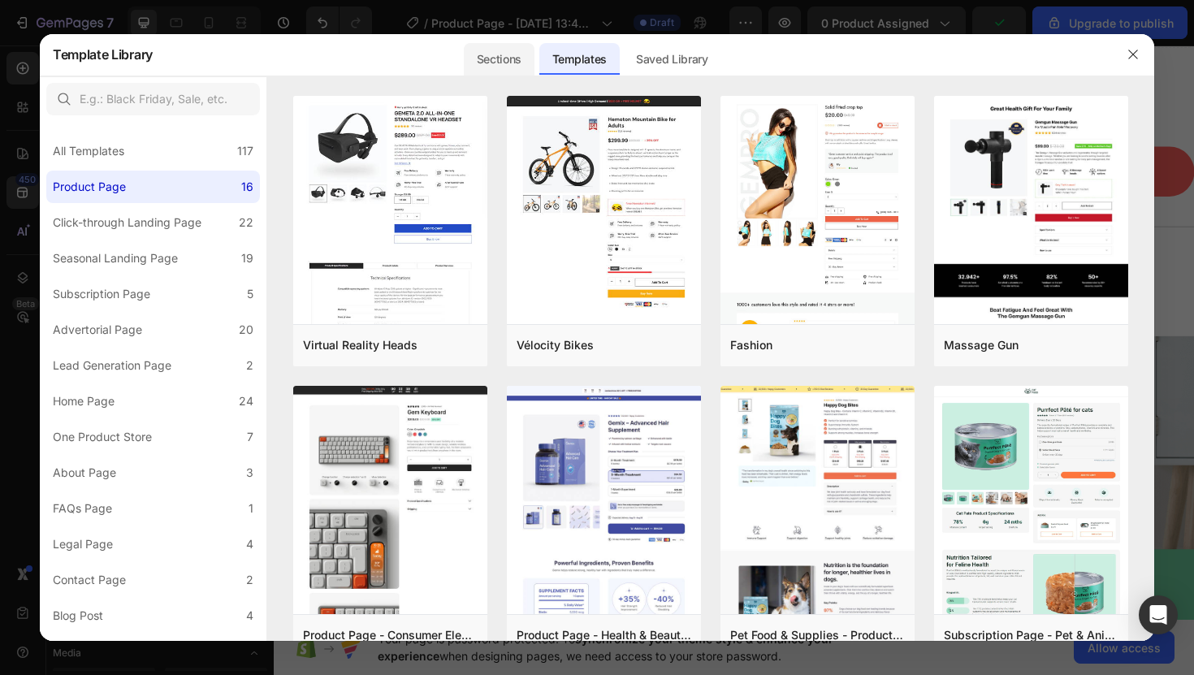
click at [491, 67] on div "Sections" at bounding box center [499, 59] width 71 height 33
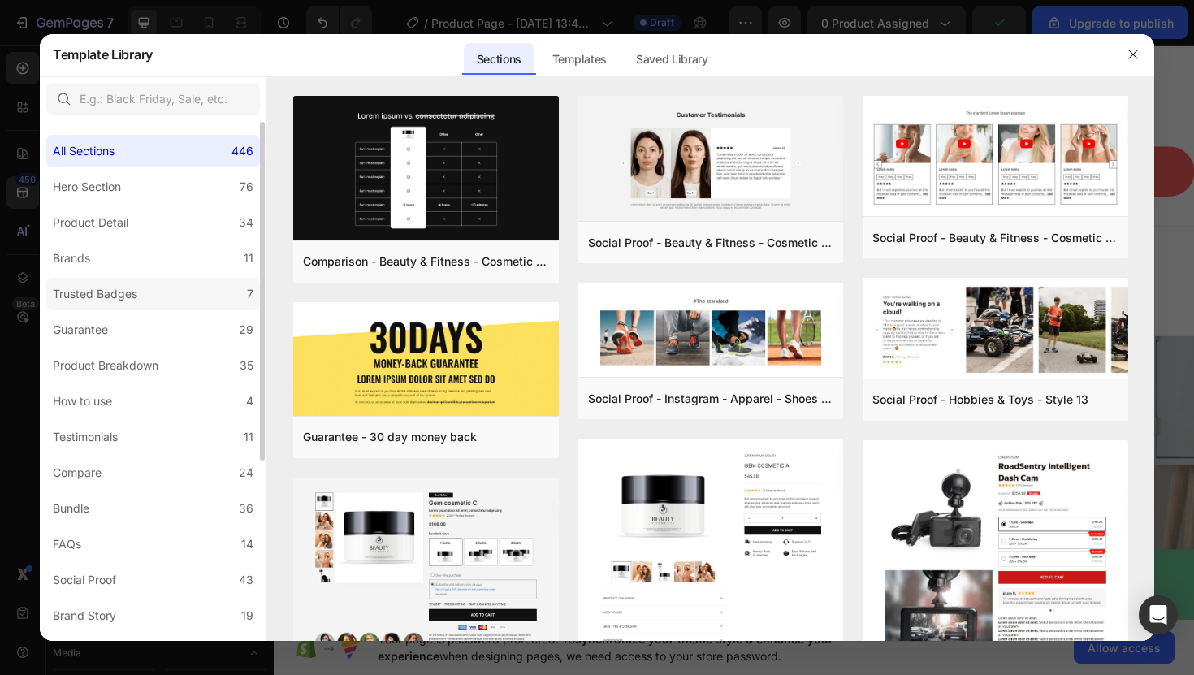
click at [160, 288] on label "Trusted Badges 7" at bounding box center [153, 294] width 214 height 33
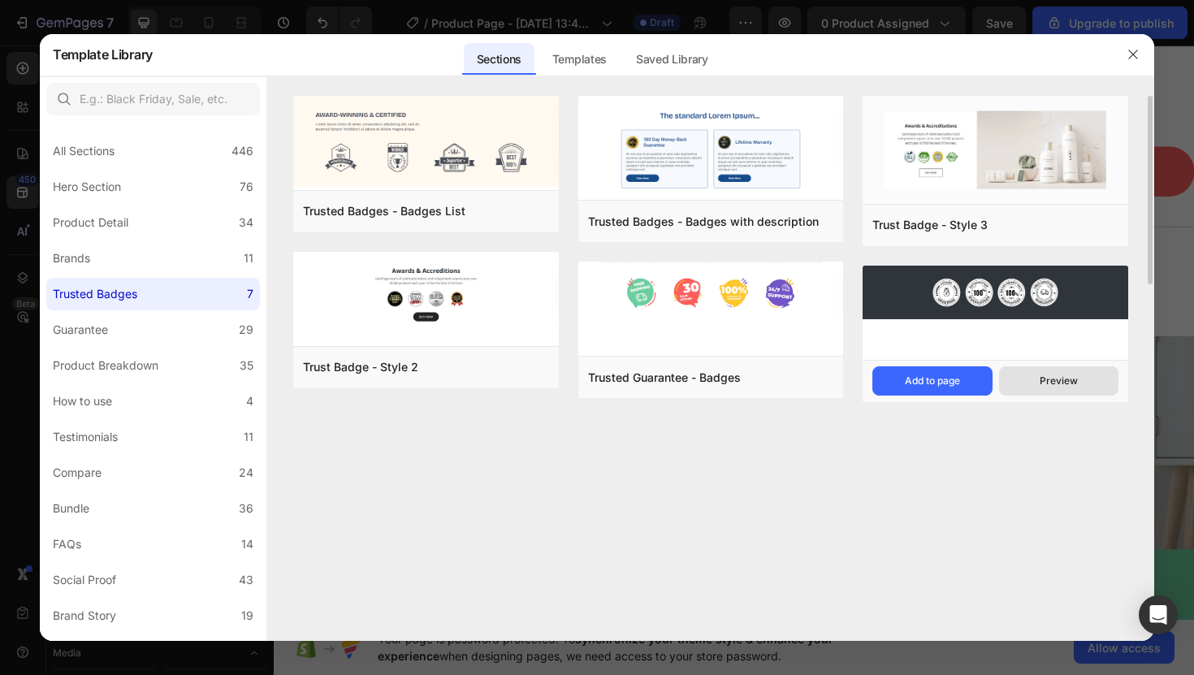
click at [1022, 374] on button "Preview" at bounding box center [1058, 380] width 119 height 29
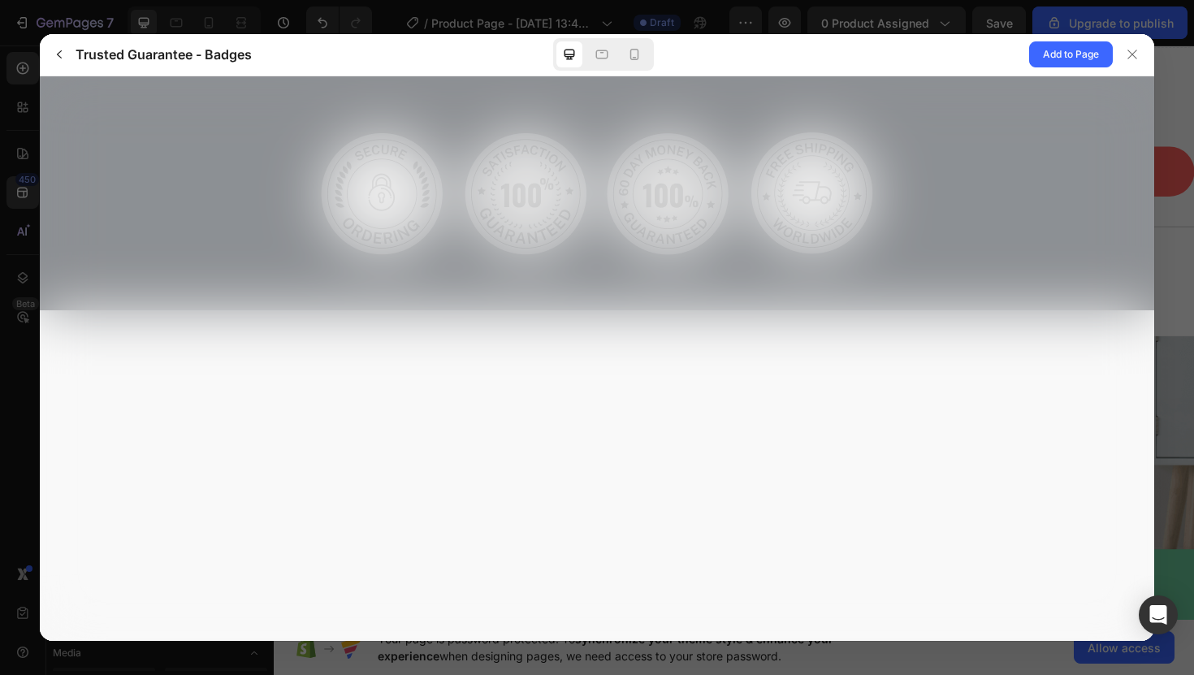
scroll to position [0, 0]
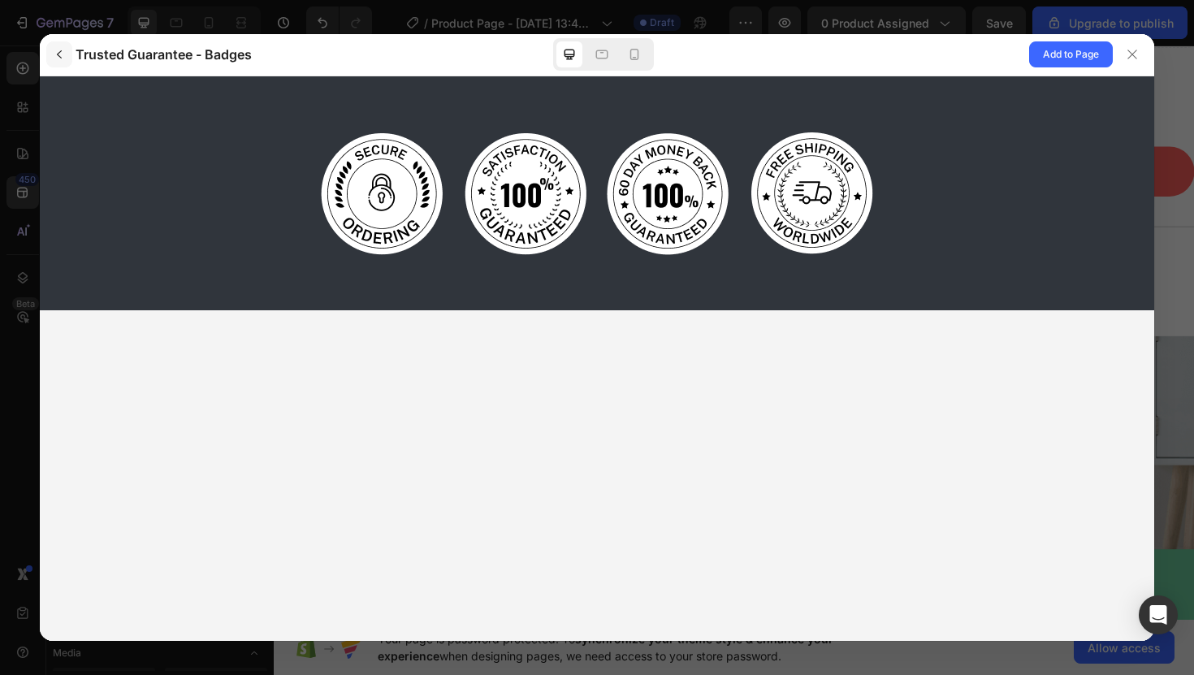
click at [70, 57] on button "button" at bounding box center [59, 54] width 26 height 26
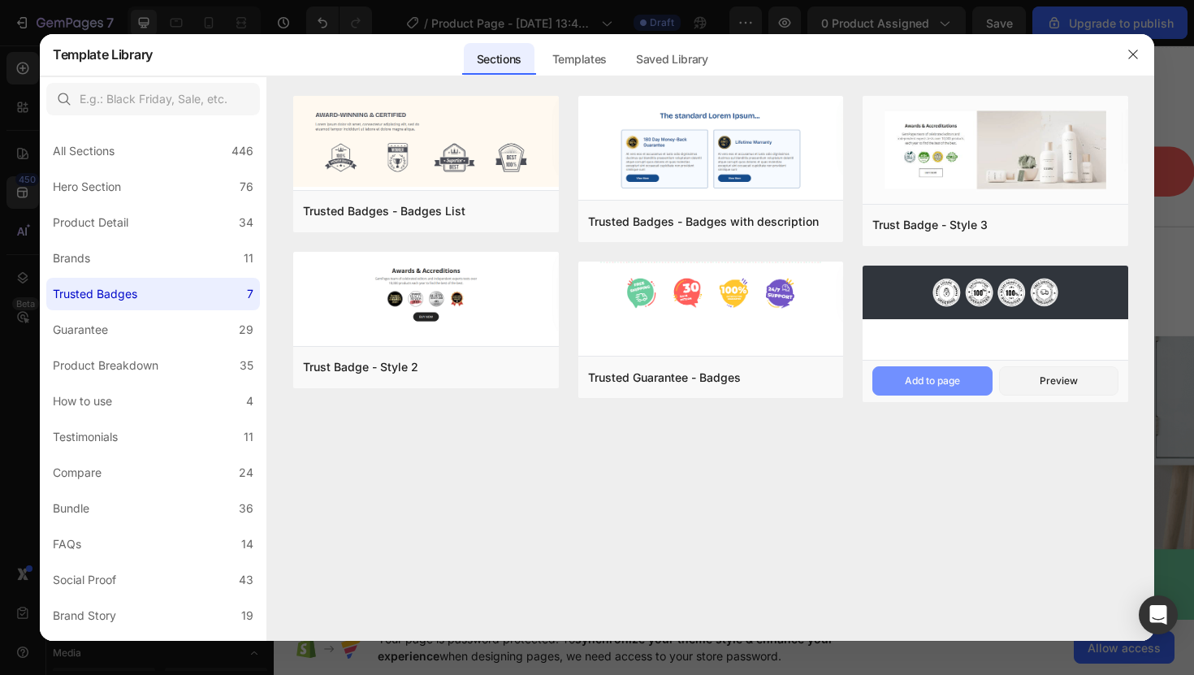
click at [938, 382] on div "Add to page" at bounding box center [932, 381] width 55 height 15
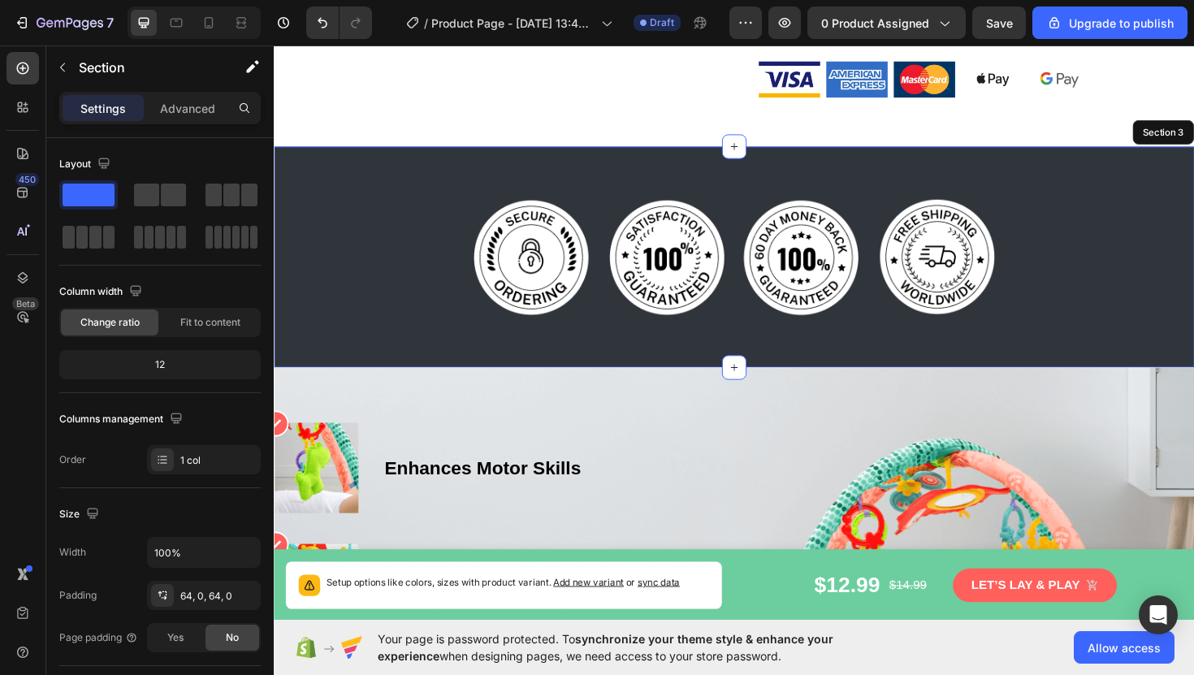
scroll to position [665, 0]
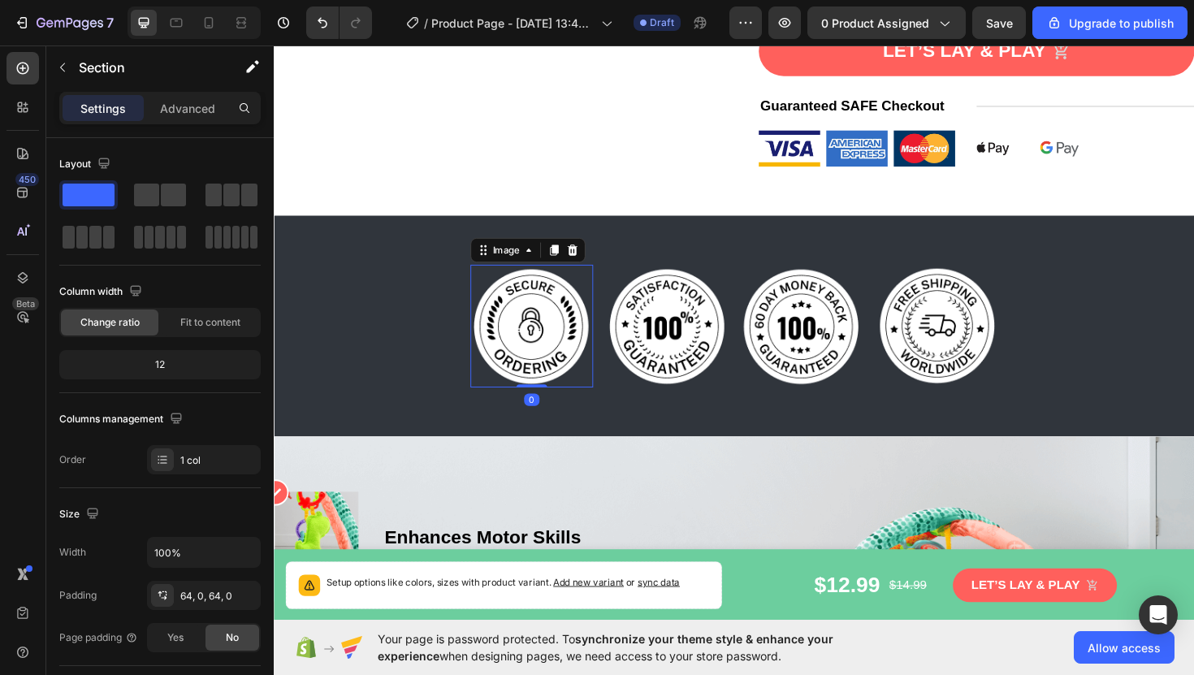
click at [556, 333] on img at bounding box center [547, 343] width 130 height 130
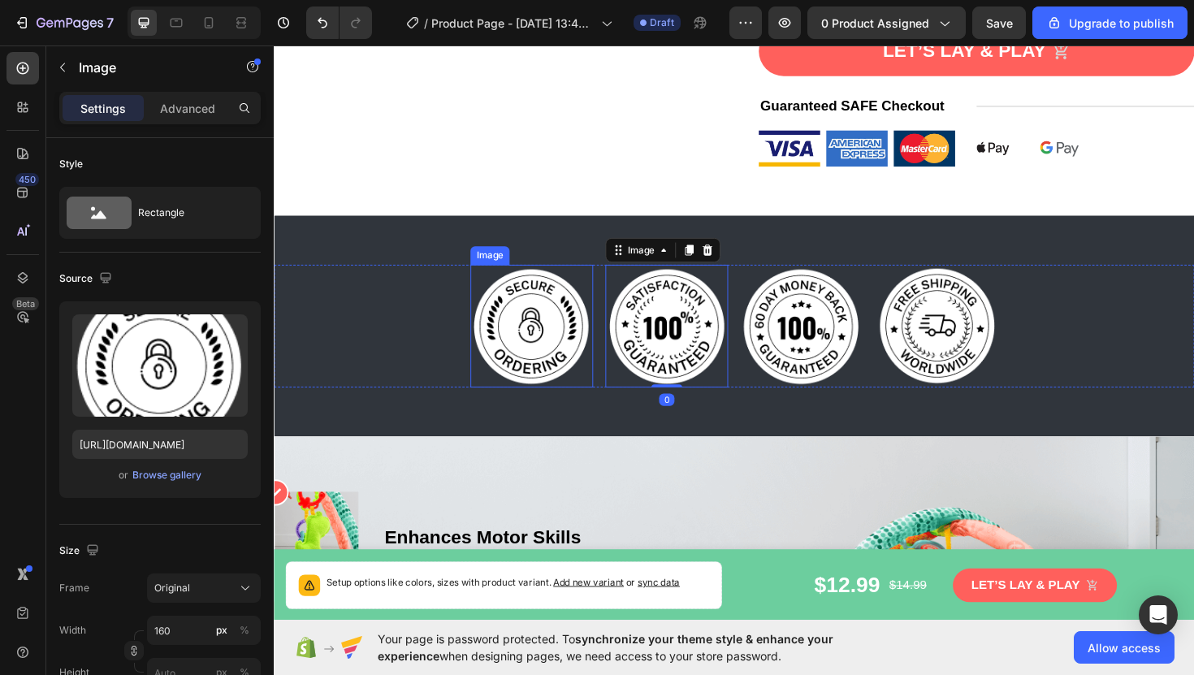
click at [549, 314] on img at bounding box center [547, 343] width 130 height 130
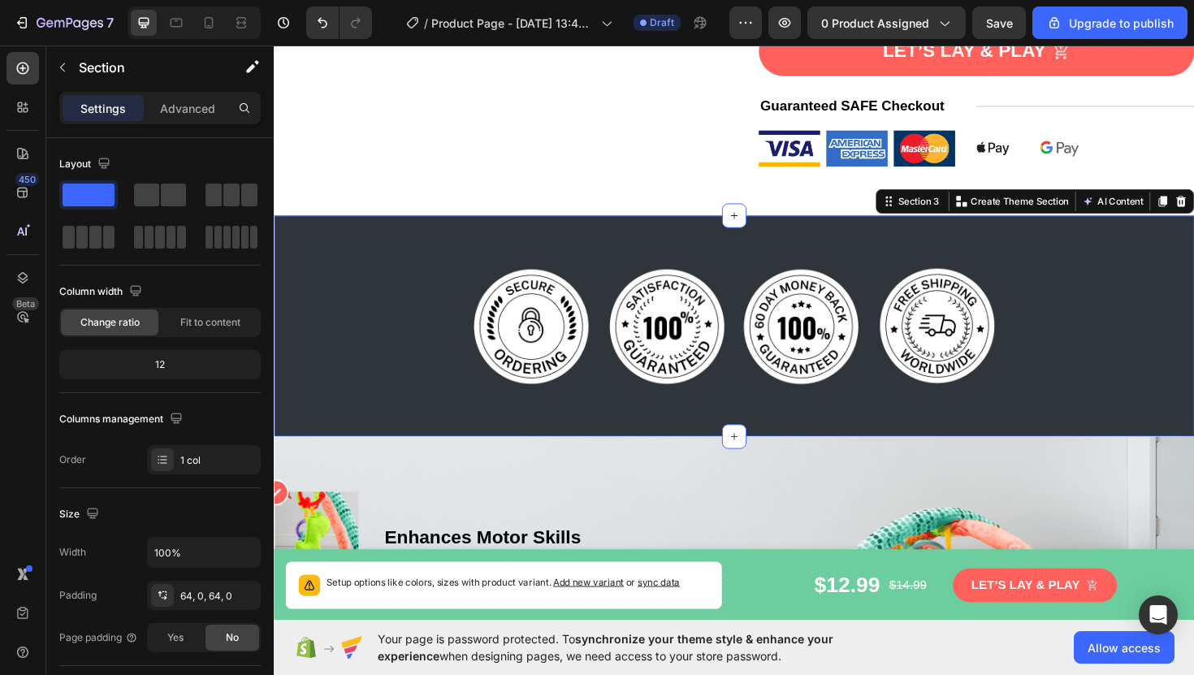
click at [423, 251] on div "Image Image Image Image Row Section 3 You can create reusable sections Create T…" at bounding box center [761, 343] width 975 height 234
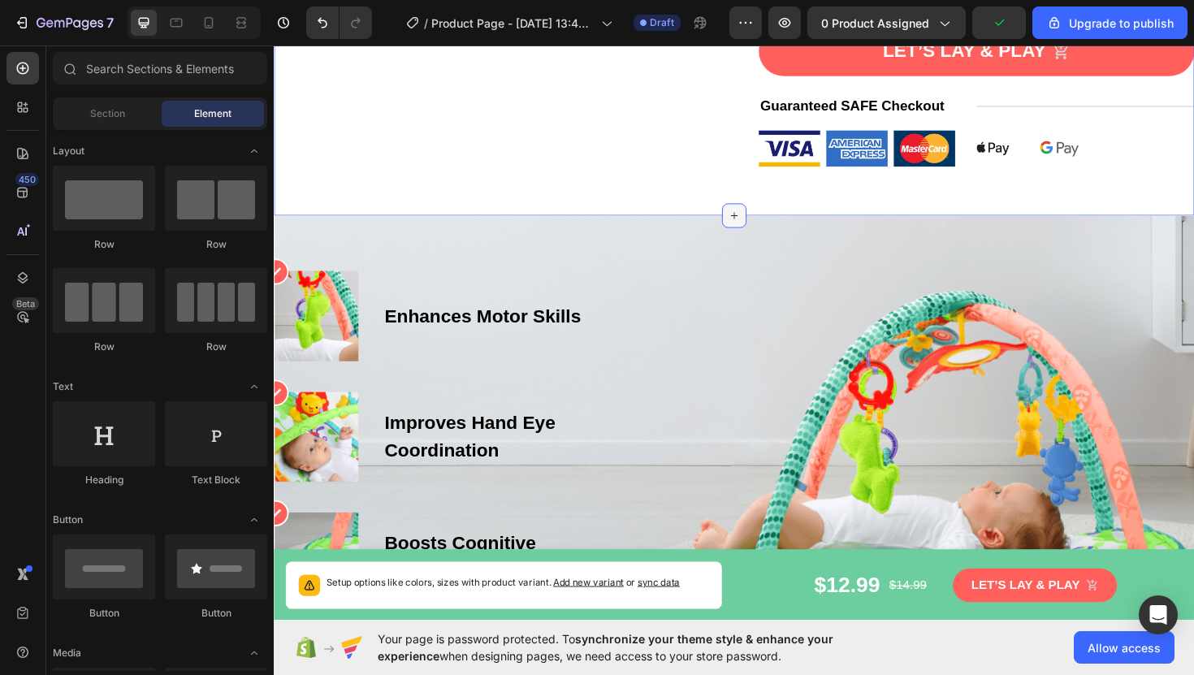
click at [761, 213] on div at bounding box center [761, 226] width 26 height 26
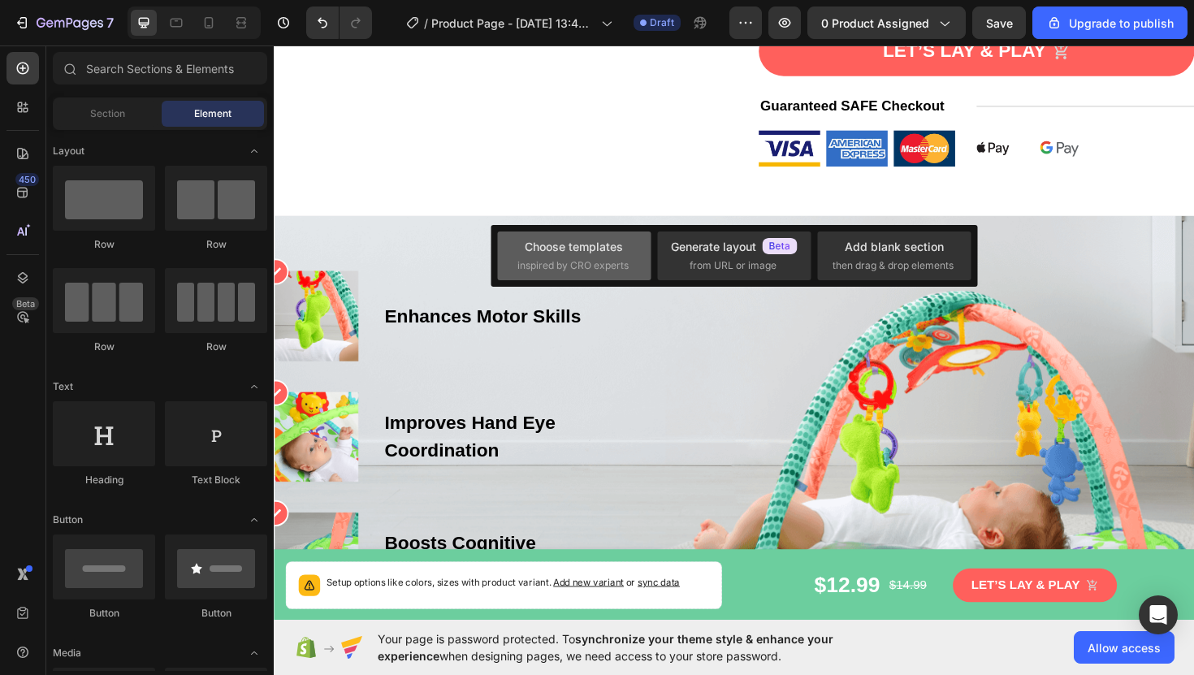
click at [609, 254] on div "Choose templates" at bounding box center [574, 246] width 98 height 17
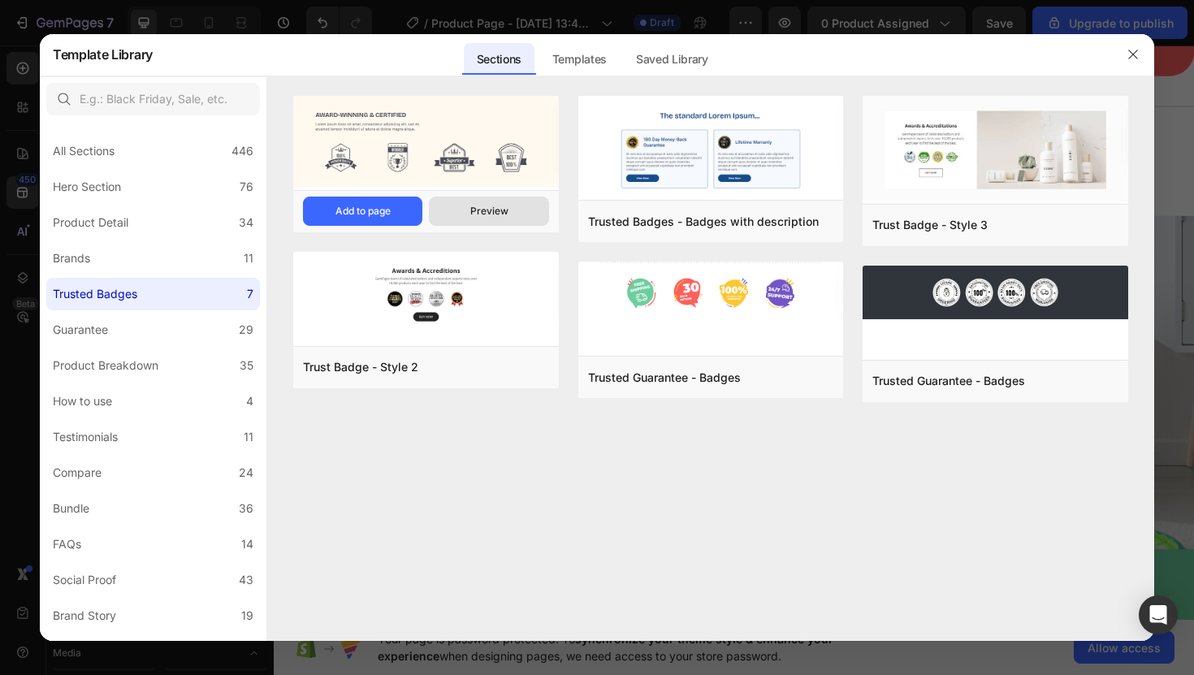
click at [457, 208] on button "Preview" at bounding box center [488, 211] width 119 height 29
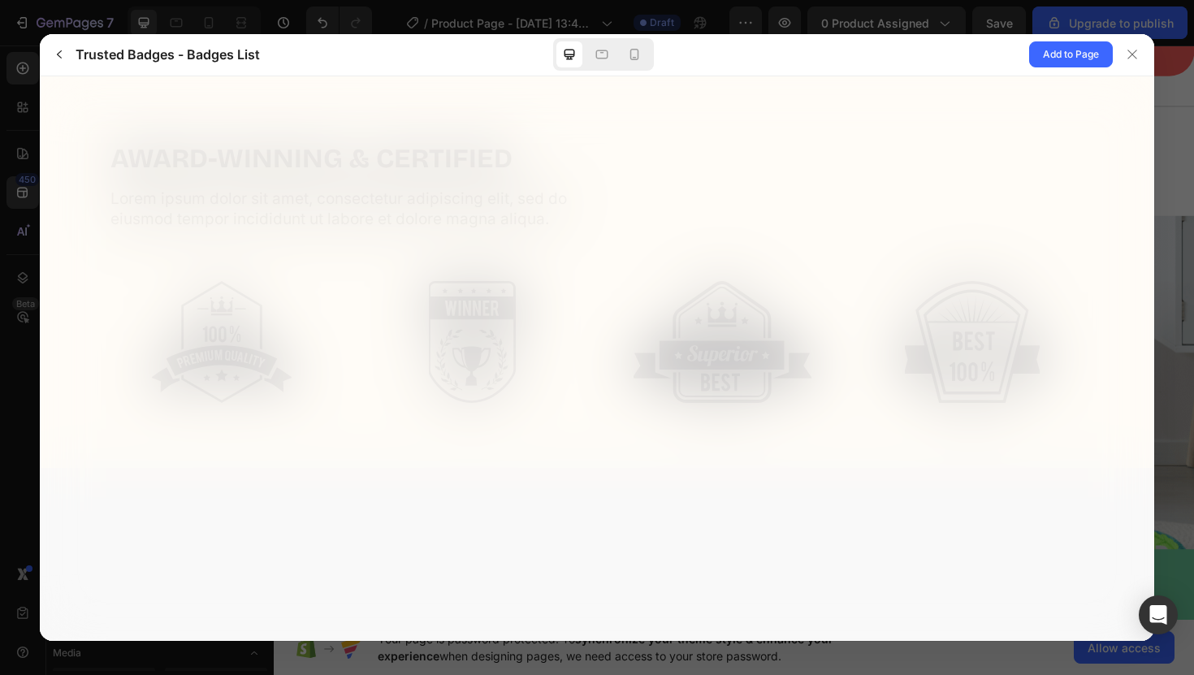
scroll to position [0, 0]
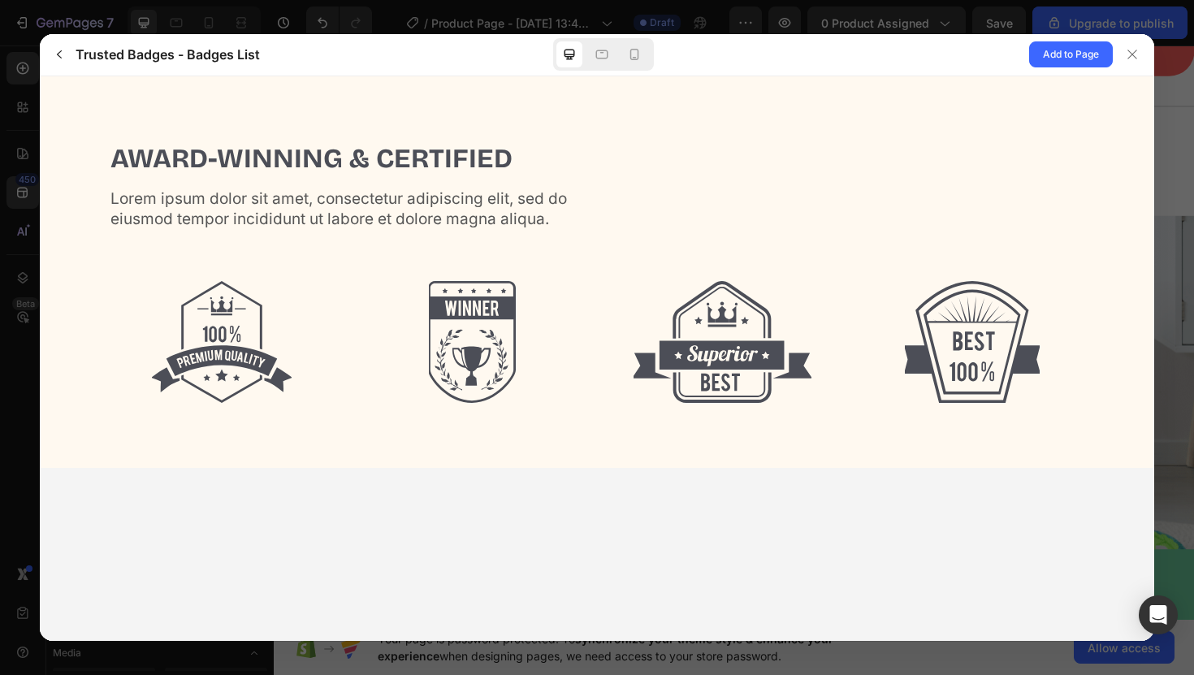
click at [471, 315] on img at bounding box center [472, 341] width 87 height 122
click at [67, 53] on button "button" at bounding box center [59, 54] width 26 height 26
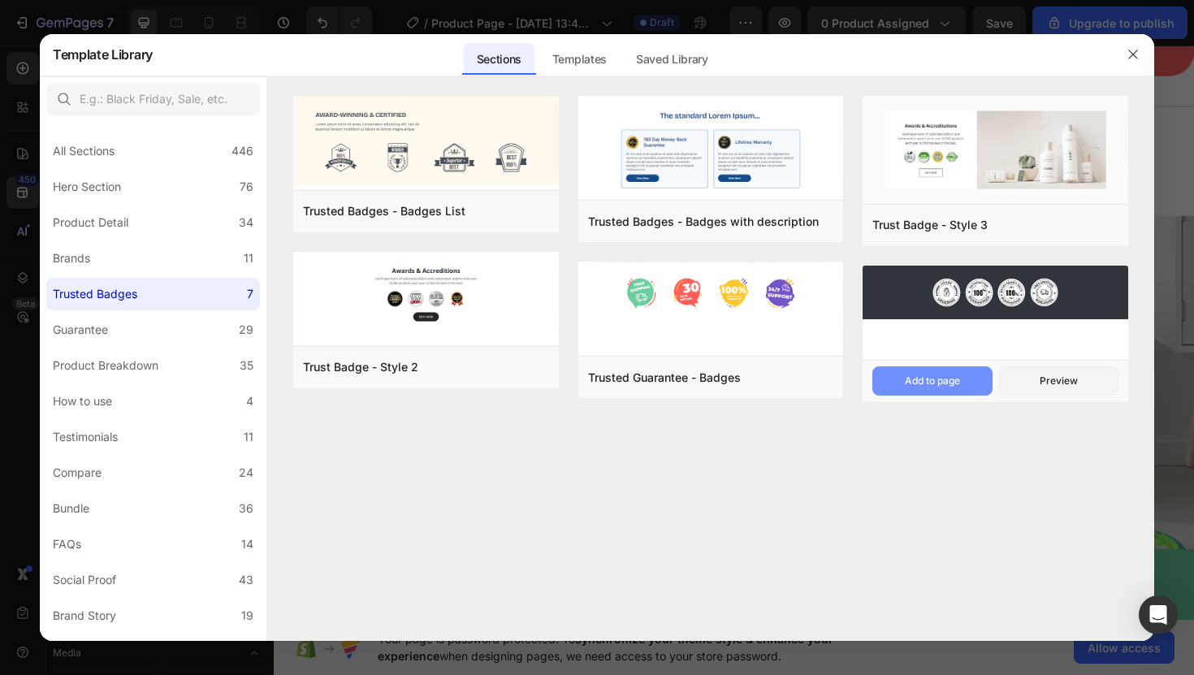
click at [964, 379] on button "Add to page" at bounding box center [932, 380] width 119 height 29
click at [1135, 54] on icon "button" at bounding box center [1133, 54] width 13 height 13
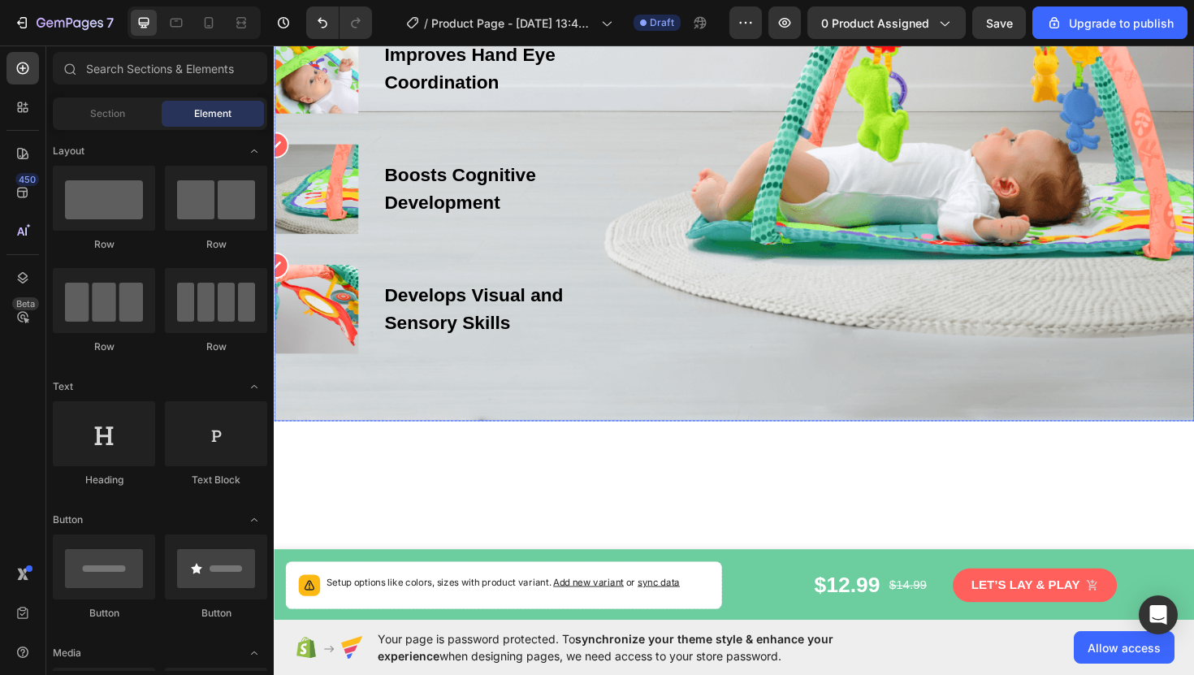
scroll to position [354, 0]
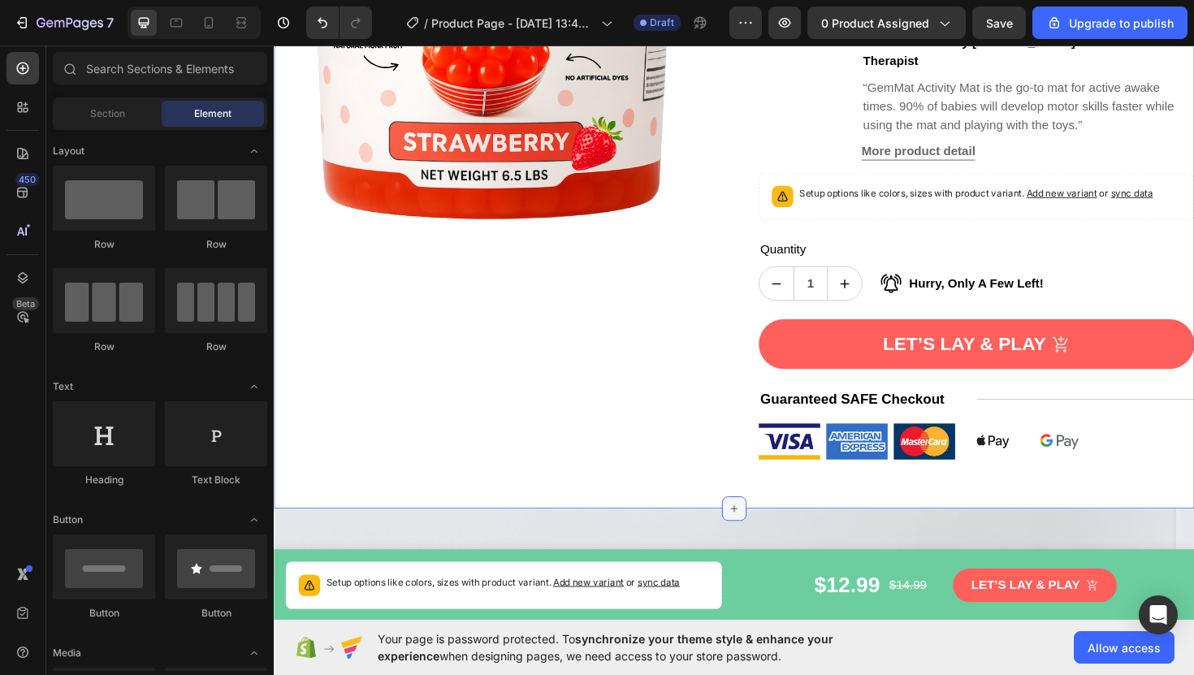
click at [765, 530] on icon at bounding box center [761, 536] width 13 height 13
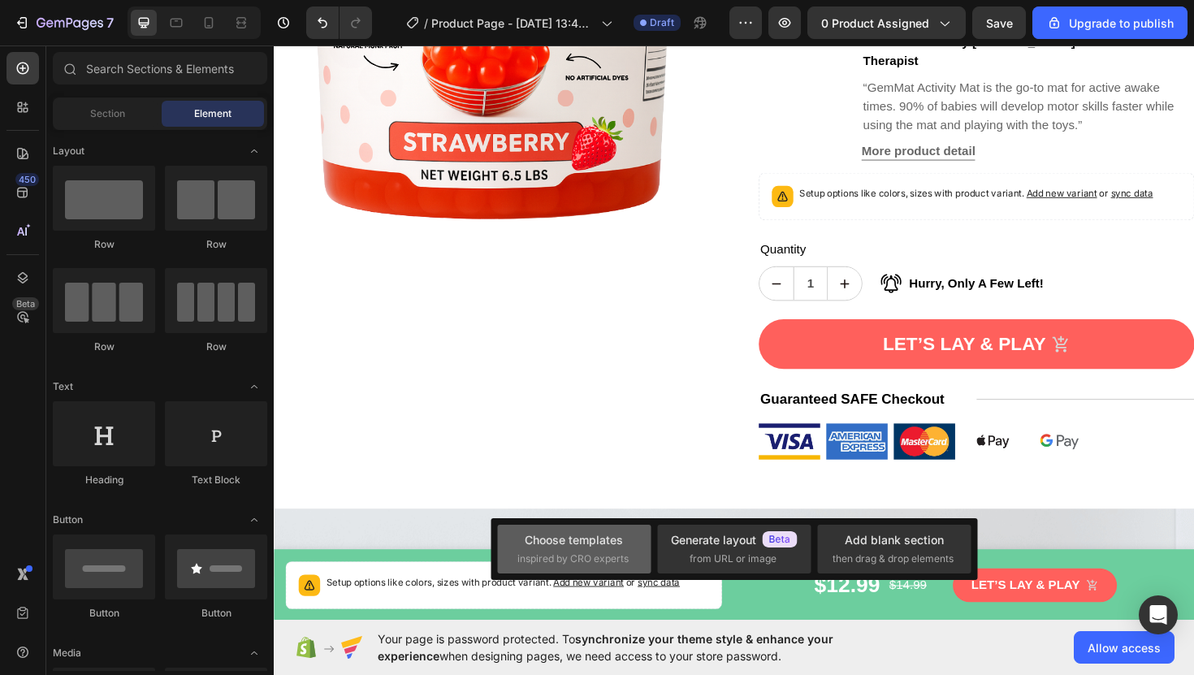
click at [599, 549] on div "Choose templates inspired by CRO experts" at bounding box center [575, 548] width 114 height 35
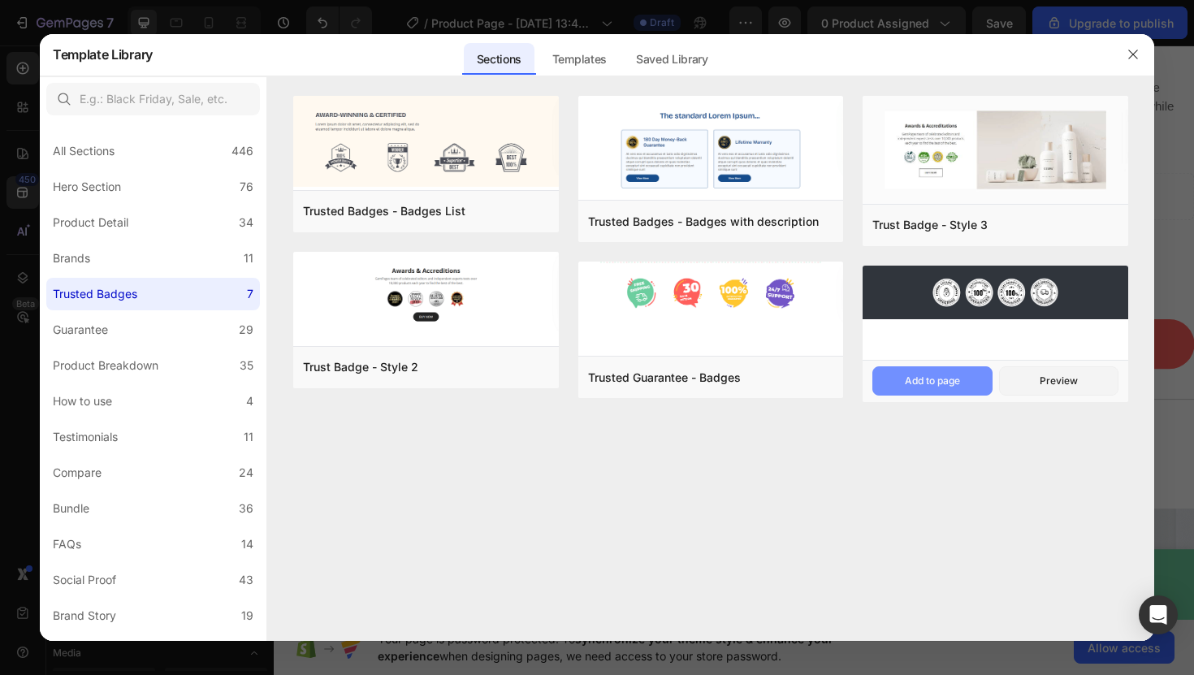
click at [949, 379] on div "Add to page" at bounding box center [932, 381] width 55 height 15
click at [1132, 58] on icon "button" at bounding box center [1133, 54] width 13 height 13
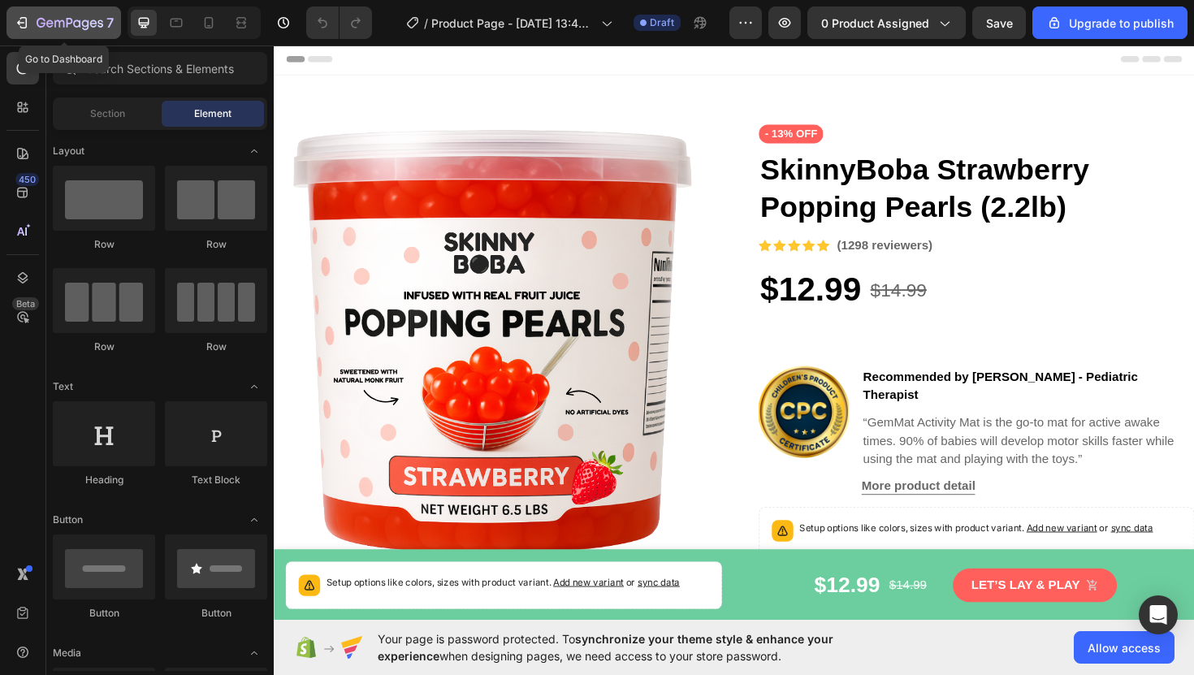
click at [67, 21] on icon "button" at bounding box center [70, 23] width 7 height 10
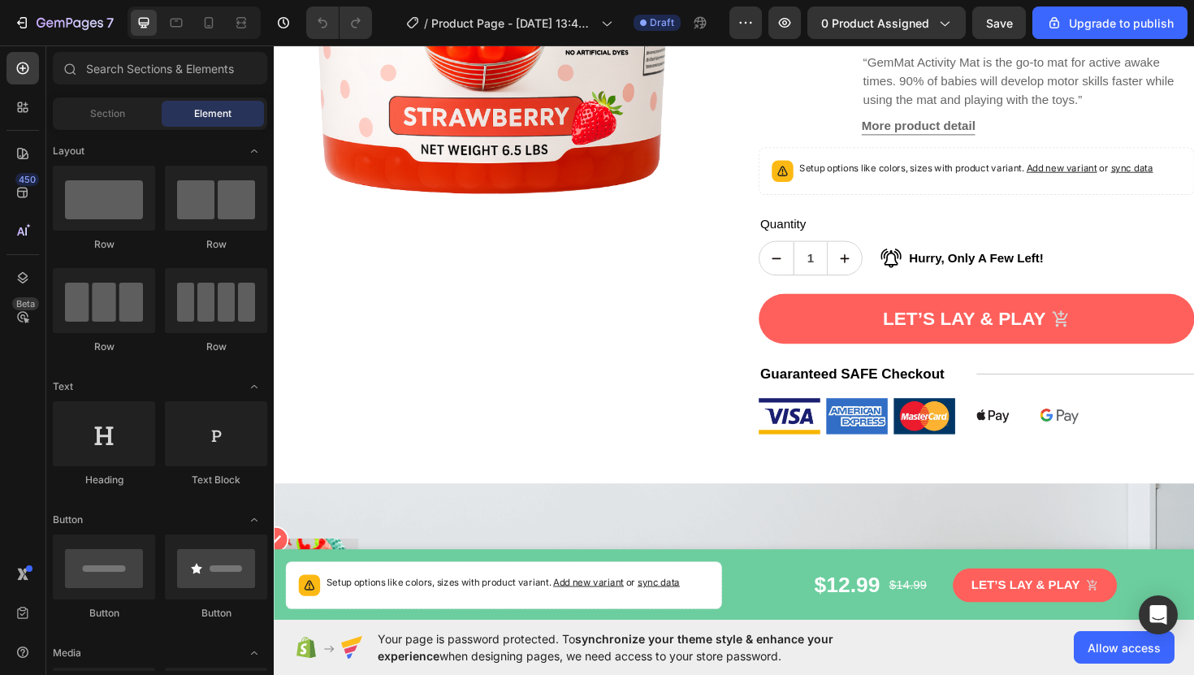
scroll to position [698, 0]
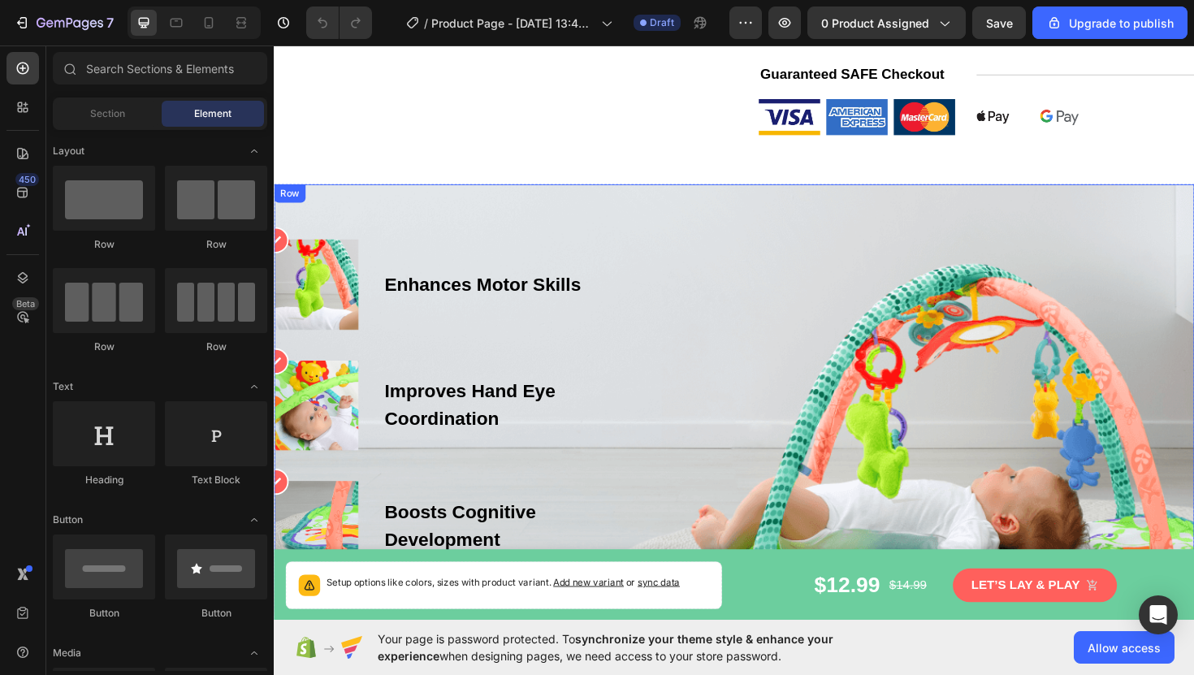
click at [735, 283] on div "Icon Image Enhances Motor Skills Text block Row Icon Image Improves Hand Eye Co…" at bounding box center [761, 490] width 975 height 478
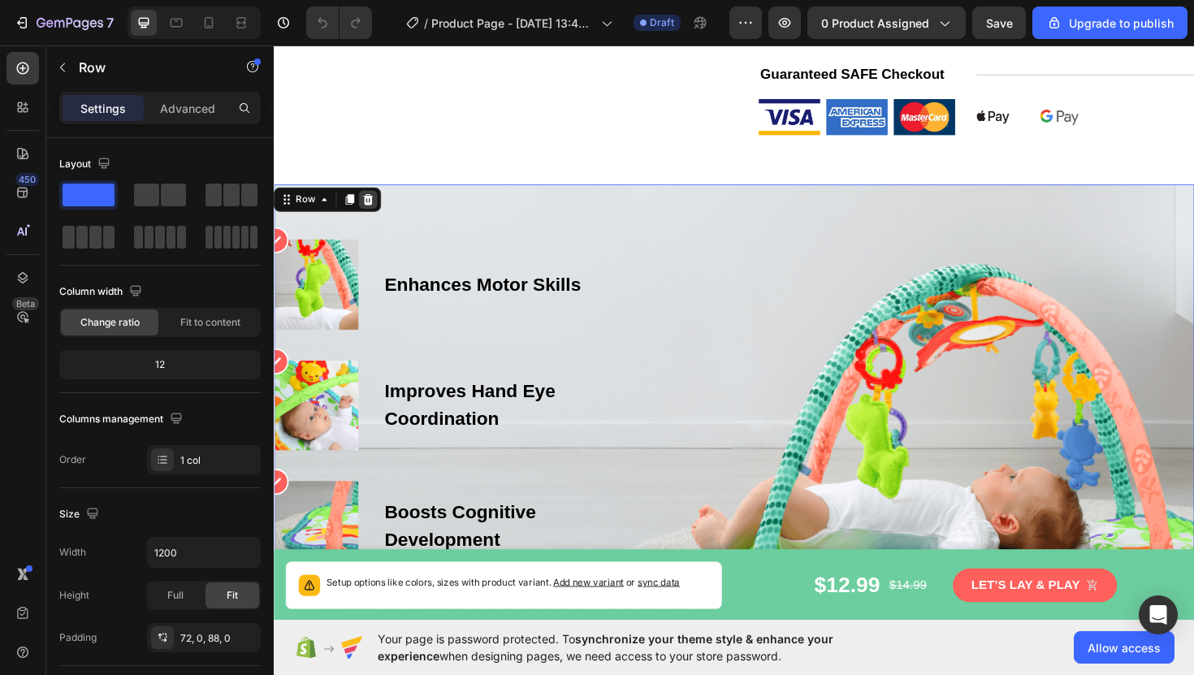
click at [378, 202] on icon at bounding box center [373, 208] width 13 height 13
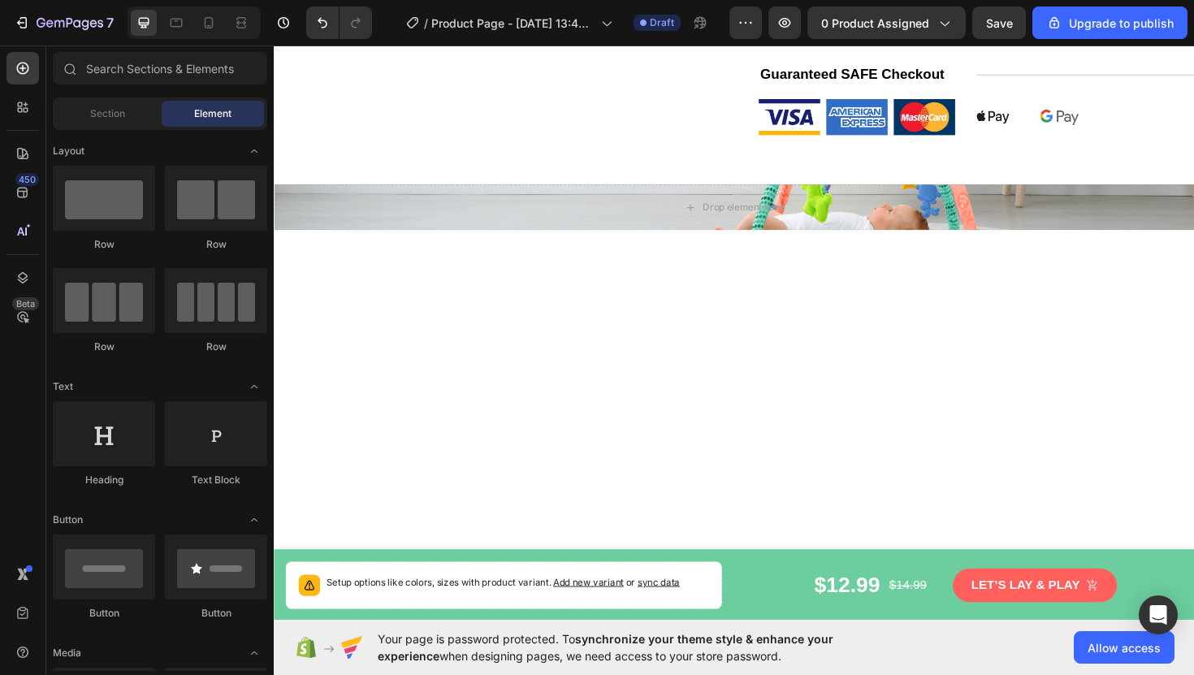
click at [600, 261] on div at bounding box center [761, 560] width 975 height 639
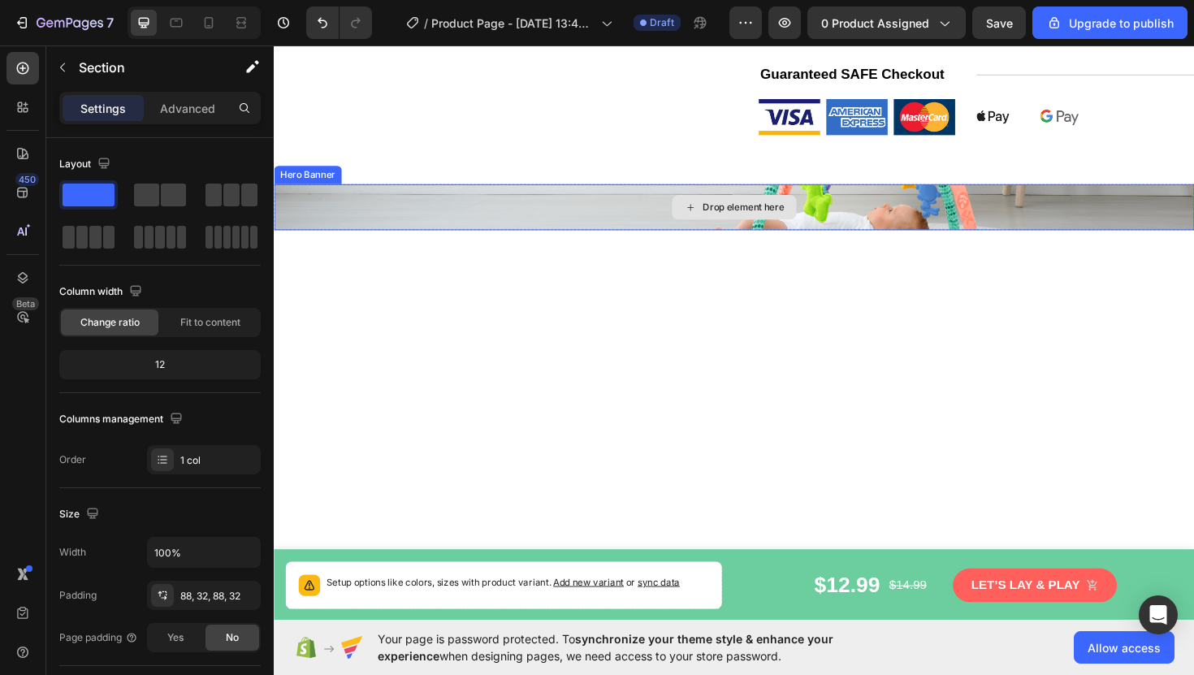
click at [475, 195] on div "Drop element here" at bounding box center [761, 217] width 975 height 49
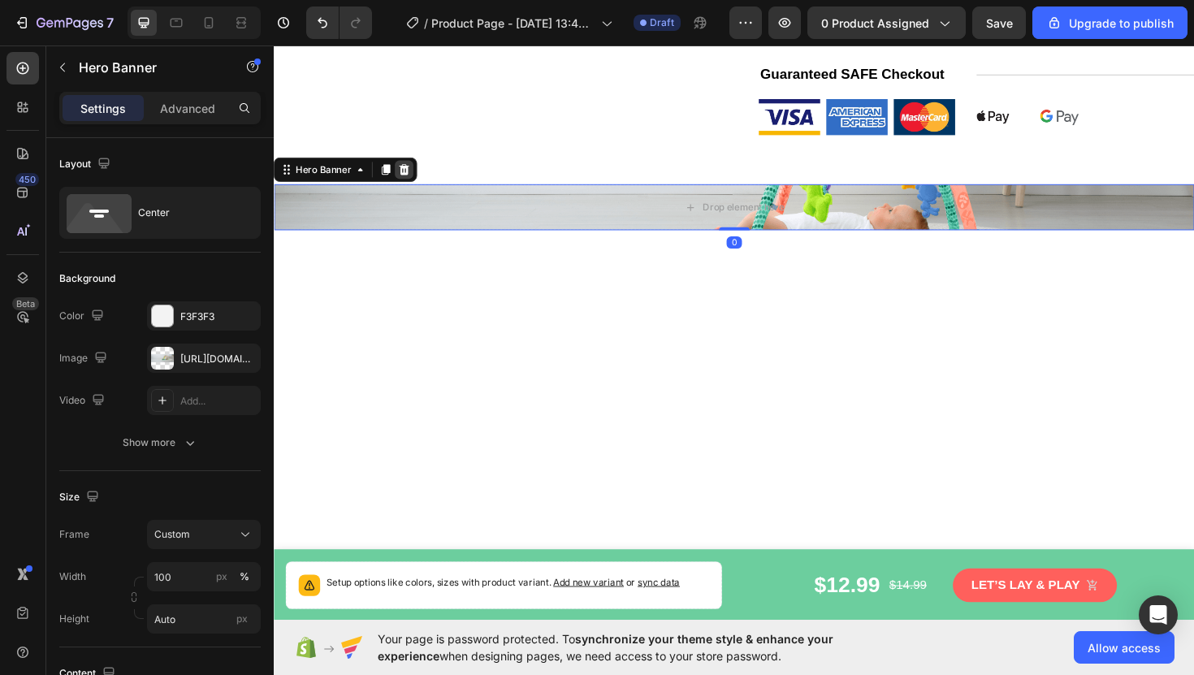
click at [410, 171] on icon at bounding box center [412, 176] width 11 height 11
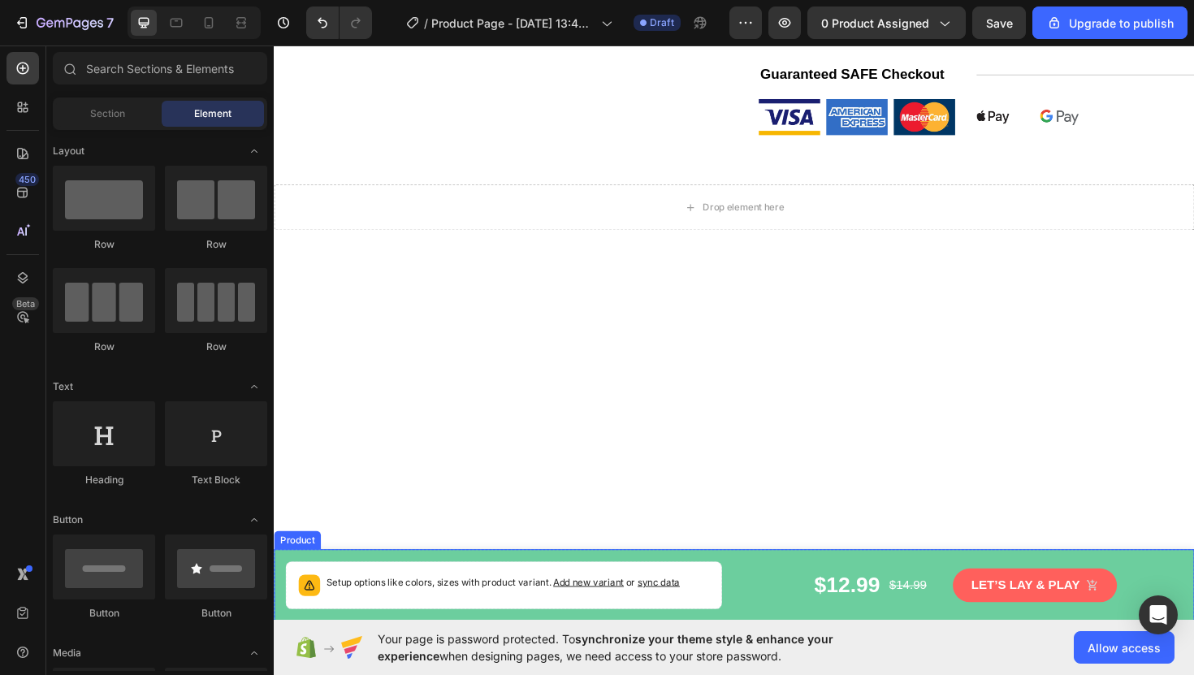
click at [832, 594] on div "$12.99 Product Price Product Price $14.99 Product Price Product Price Row Let’s…" at bounding box center [1005, 617] width 462 height 50
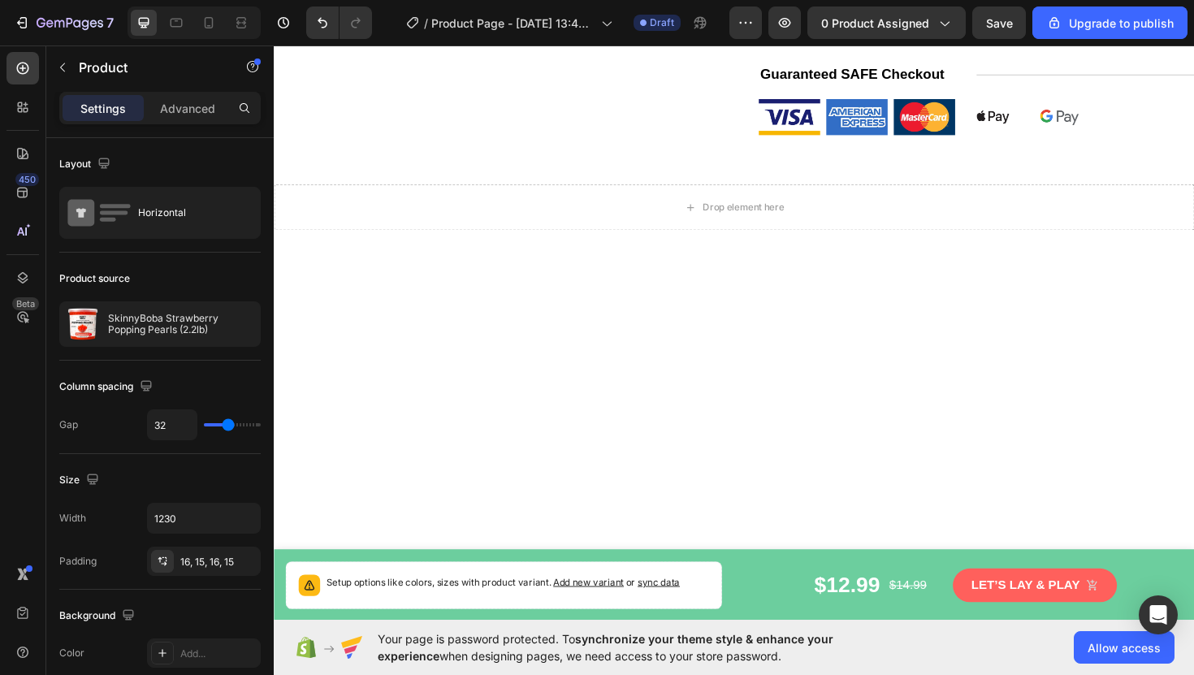
click at [783, 605] on div "$12.99 Product Price Product Price $14.99 Product Price Product Price Row Let’s…" at bounding box center [1005, 617] width 462 height 37
click at [761, 591] on div "Setup options like colors, sizes with product variant. Add new variant or sync …" at bounding box center [761, 617] width 975 height 76
click at [391, 565] on icon at bounding box center [390, 563] width 13 height 13
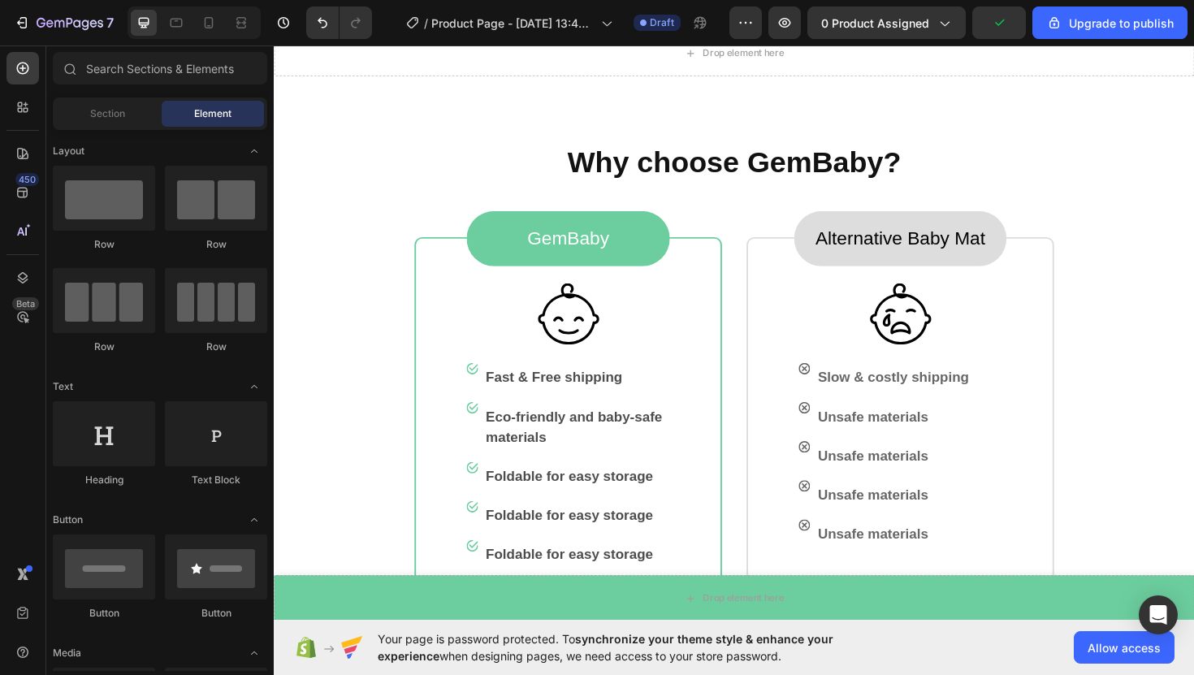
scroll to position [947, 0]
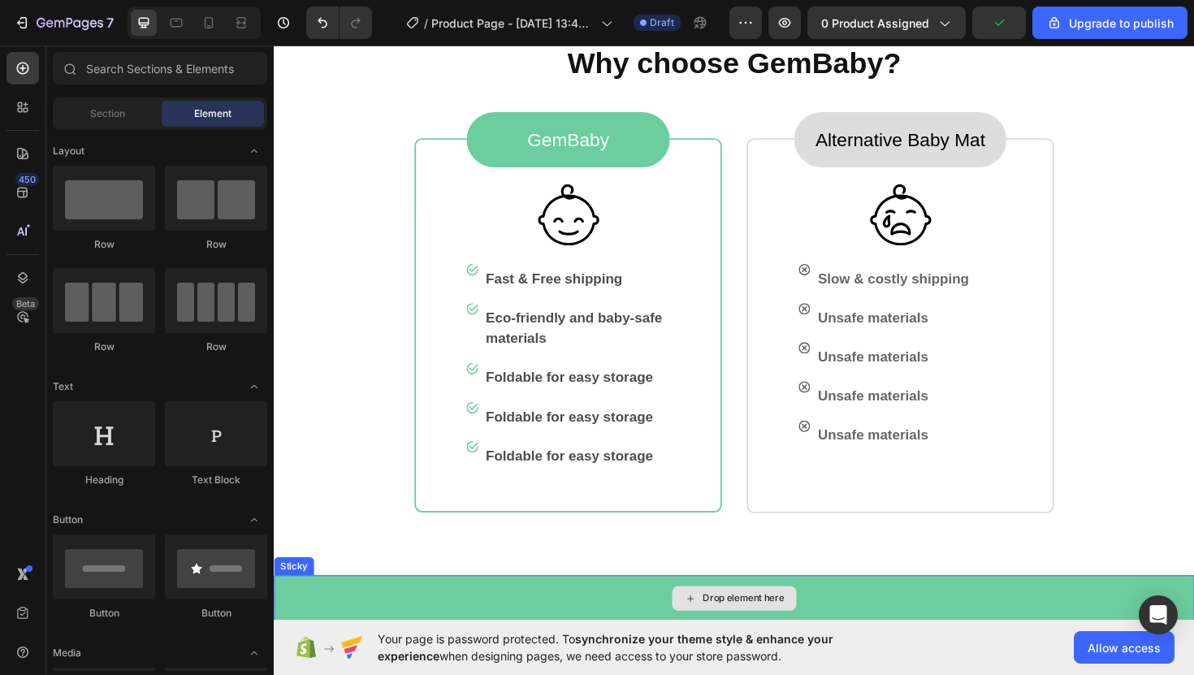
click at [587, 652] on div "Drop element here" at bounding box center [761, 631] width 975 height 49
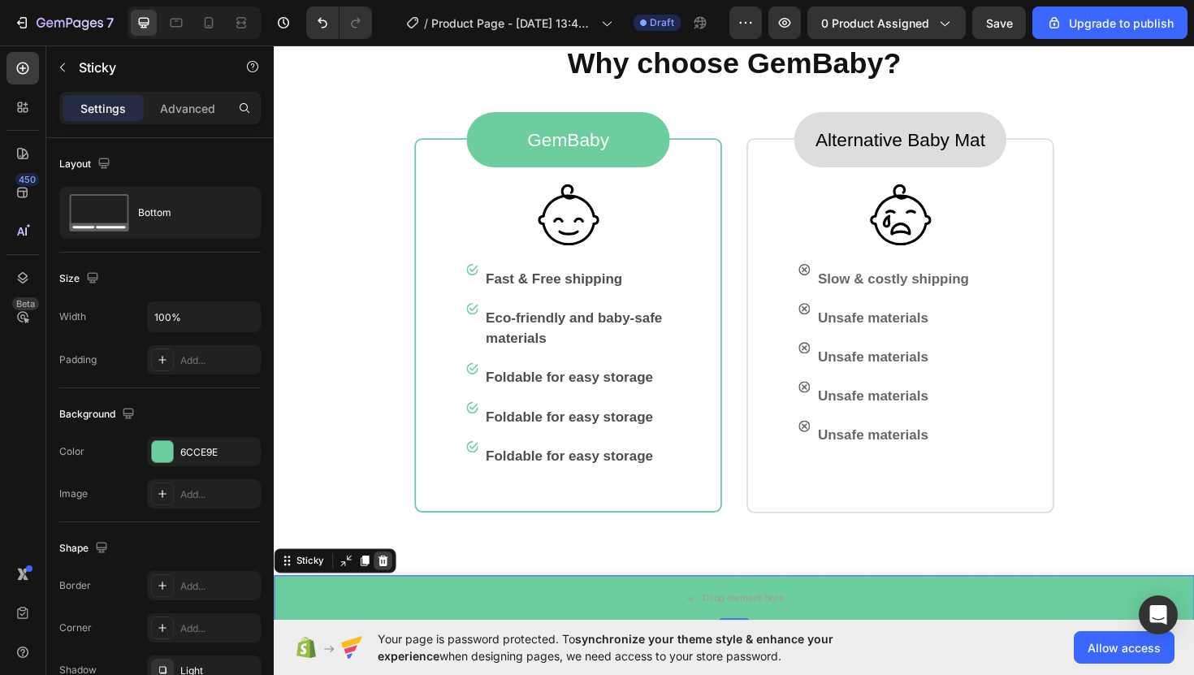
click at [395, 592] on div at bounding box center [389, 592] width 20 height 20
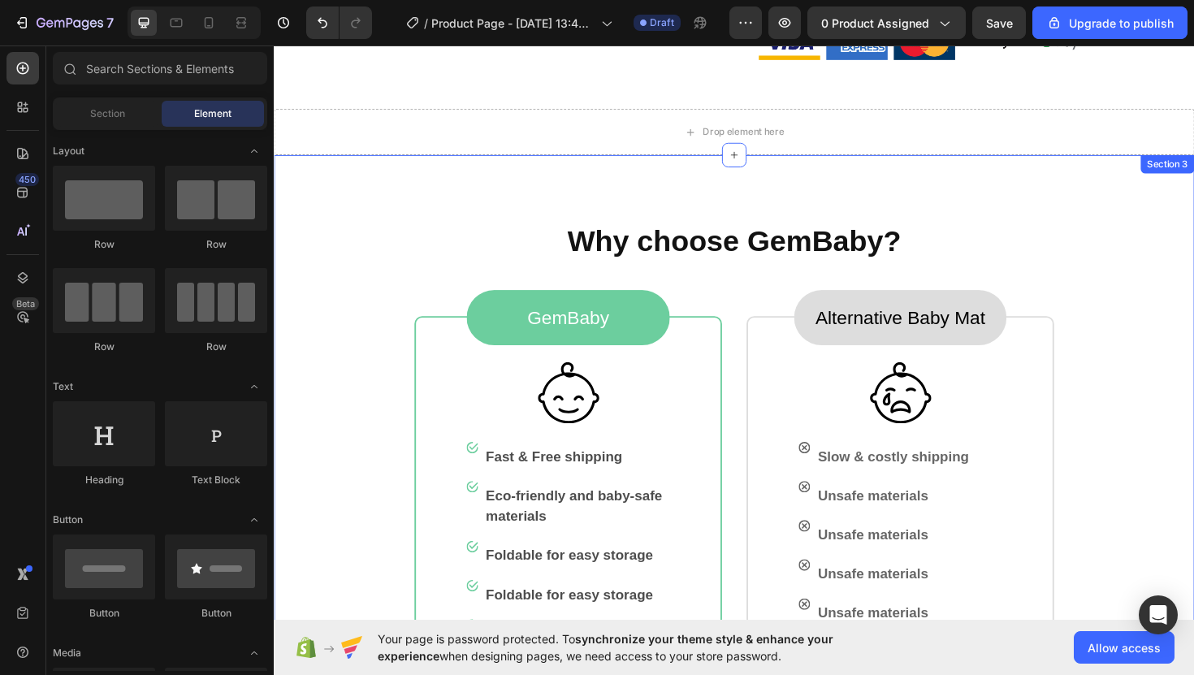
scroll to position [746, 0]
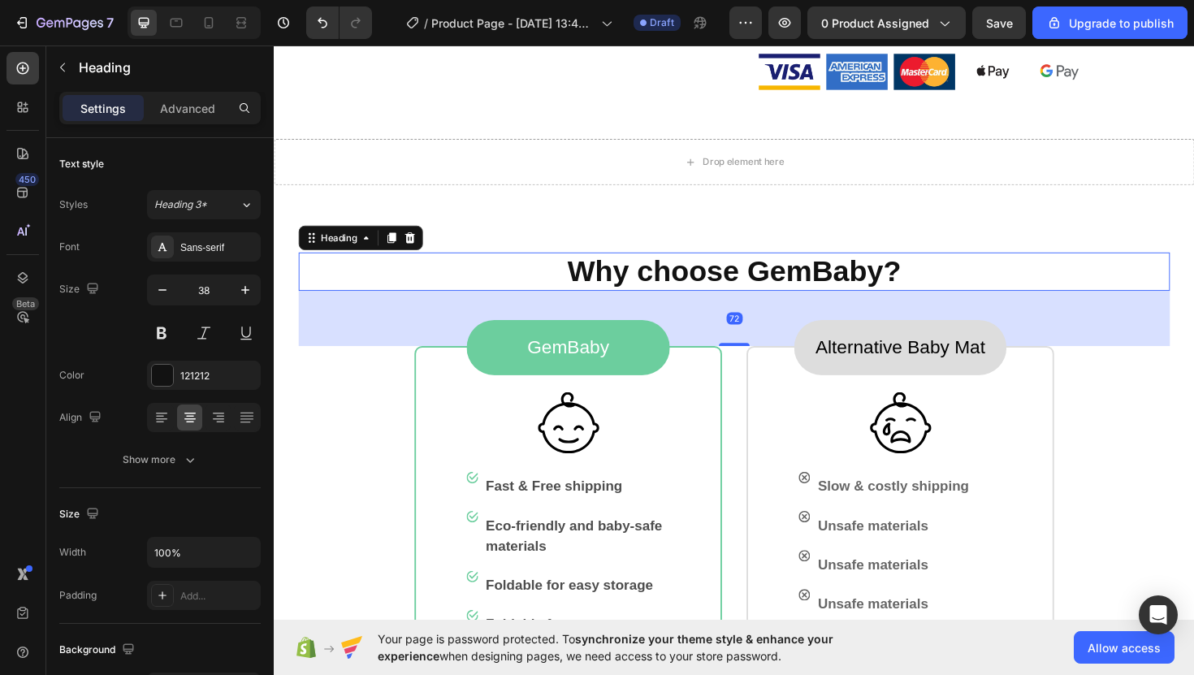
click at [474, 267] on p "Why choose GemBaby?" at bounding box center [761, 285] width 920 height 37
click at [495, 210] on div "Why choose GemBaby? Heading 72 GemBaby Text block Row Image Image Fast & Free s…" at bounding box center [761, 512] width 975 height 639
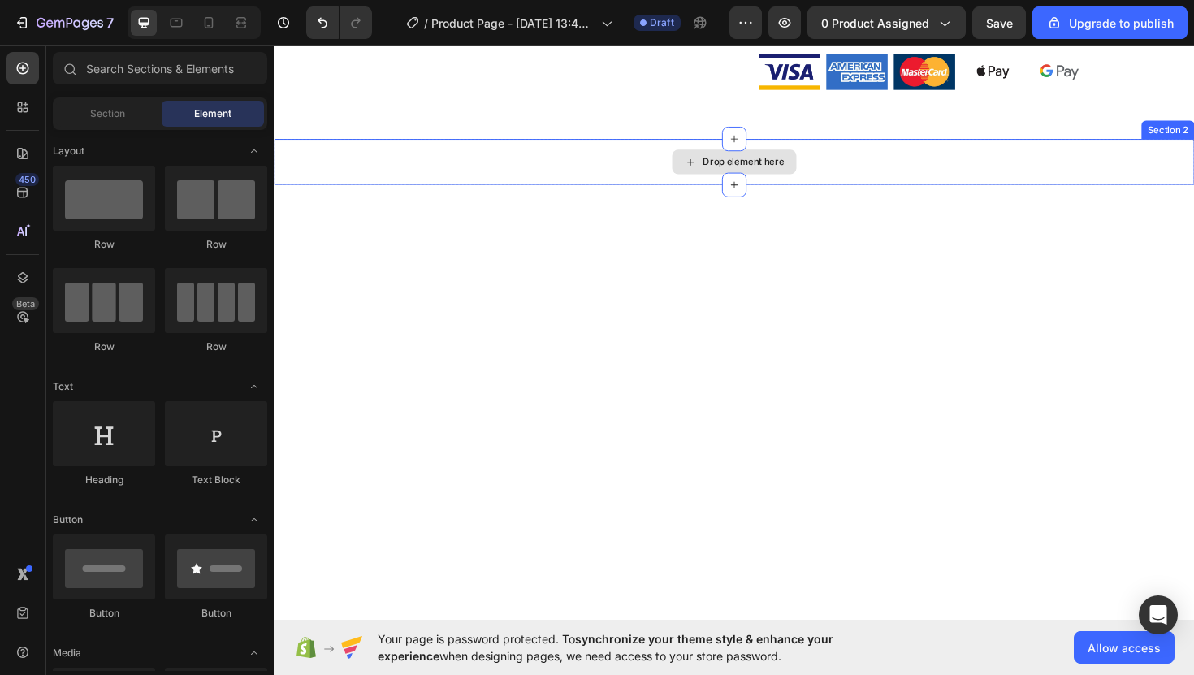
click at [1125, 145] on div "Drop element here" at bounding box center [761, 169] width 975 height 49
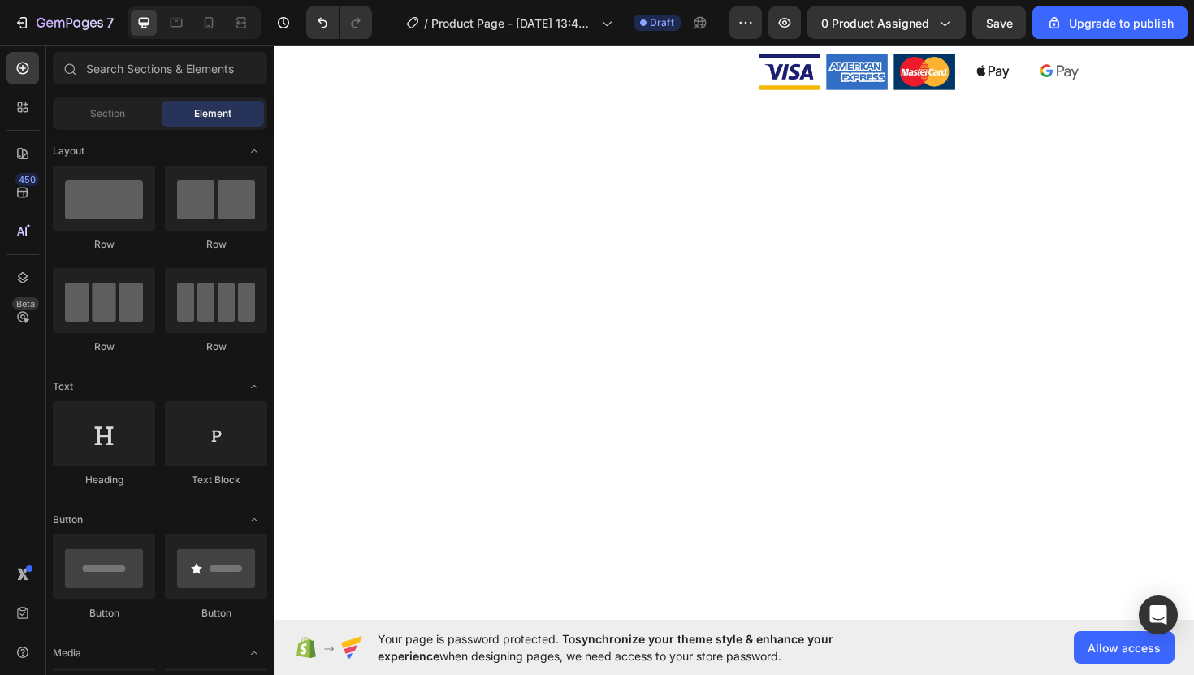
click at [875, 242] on div at bounding box center [761, 378] width 975 height 466
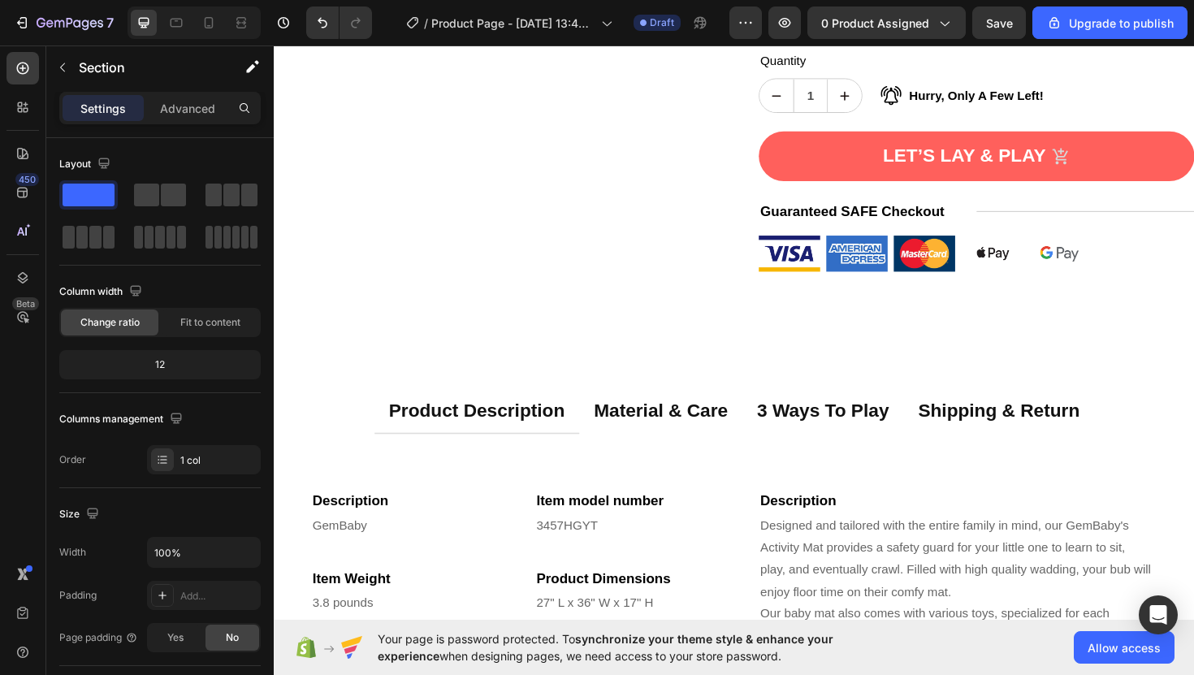
scroll to position [668, 0]
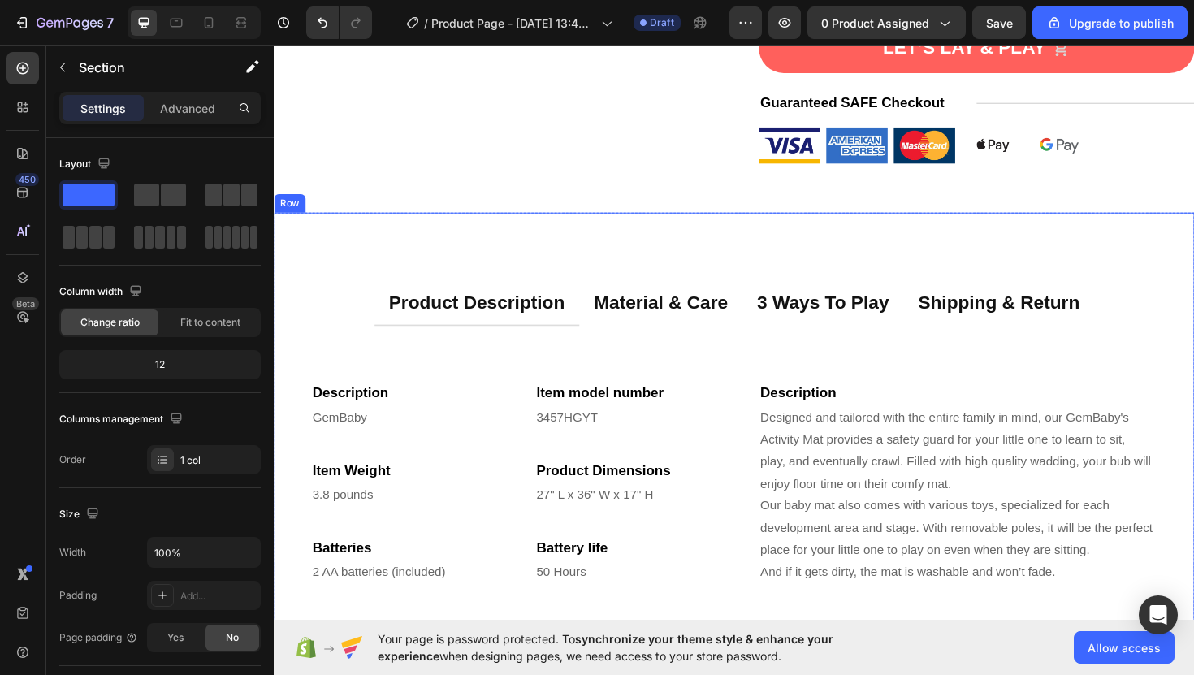
click at [748, 254] on div "product description material & care 3 ways to play shipping & return Descriptio…" at bounding box center [761, 456] width 975 height 466
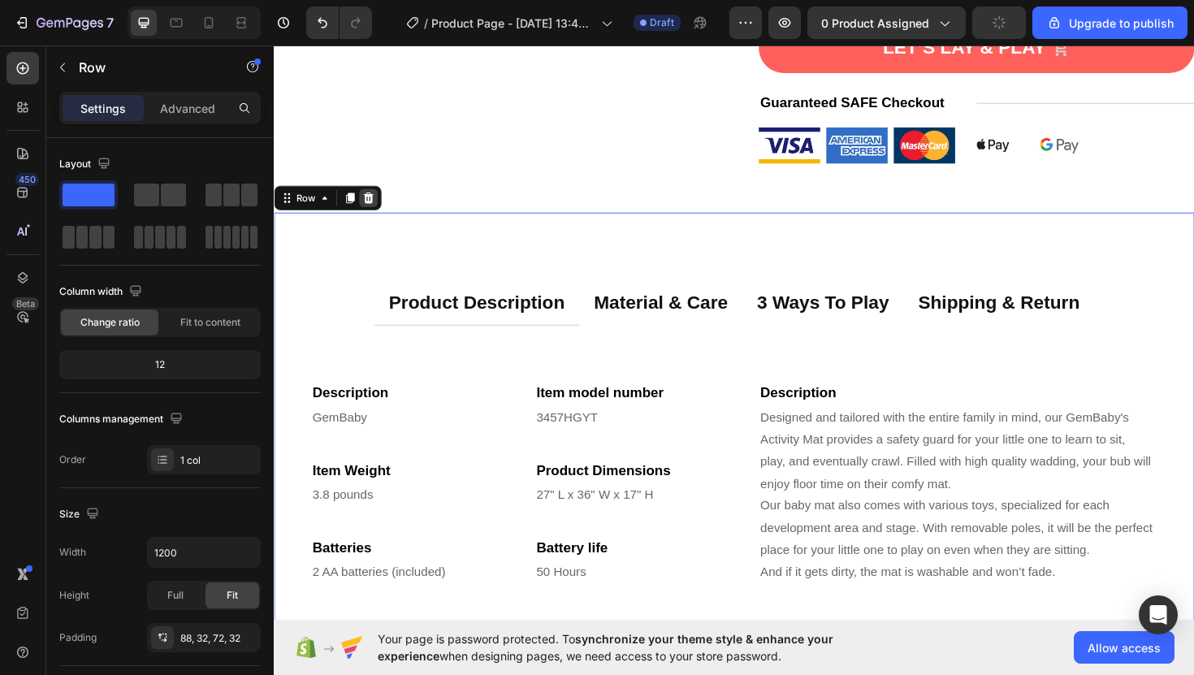
click at [382, 197] on div at bounding box center [374, 207] width 20 height 20
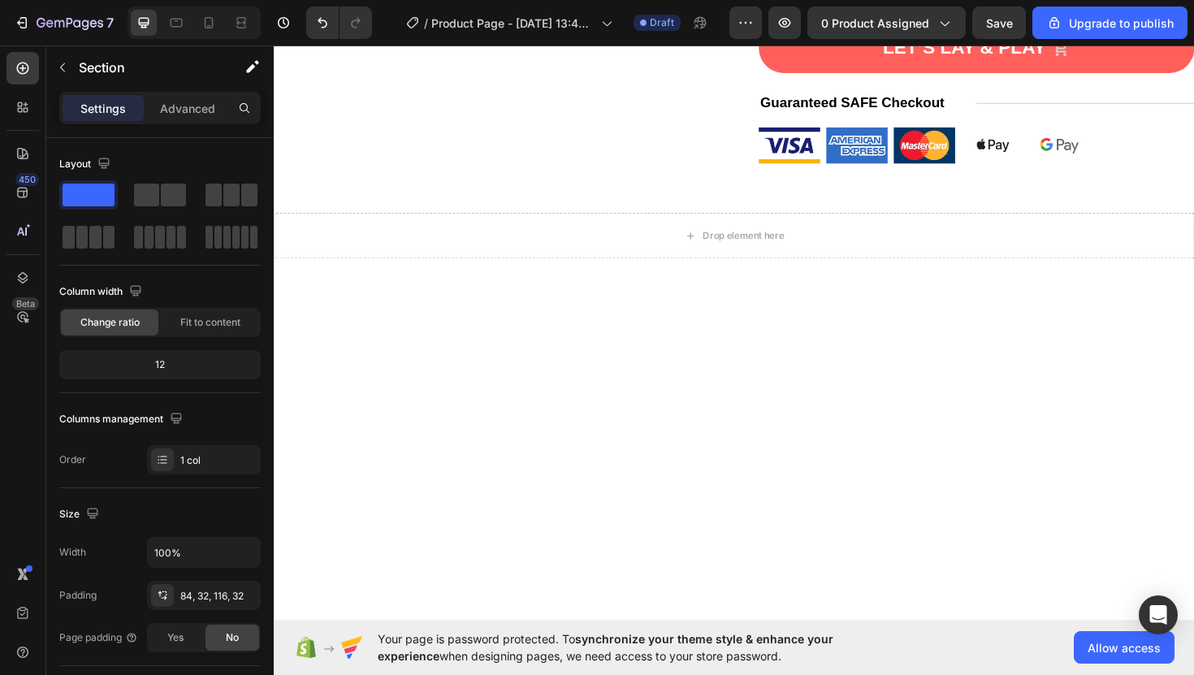
click at [685, 271] on div at bounding box center [761, 687] width 975 height 832
click at [681, 246] on div "Drop element here" at bounding box center [761, 247] width 975 height 49
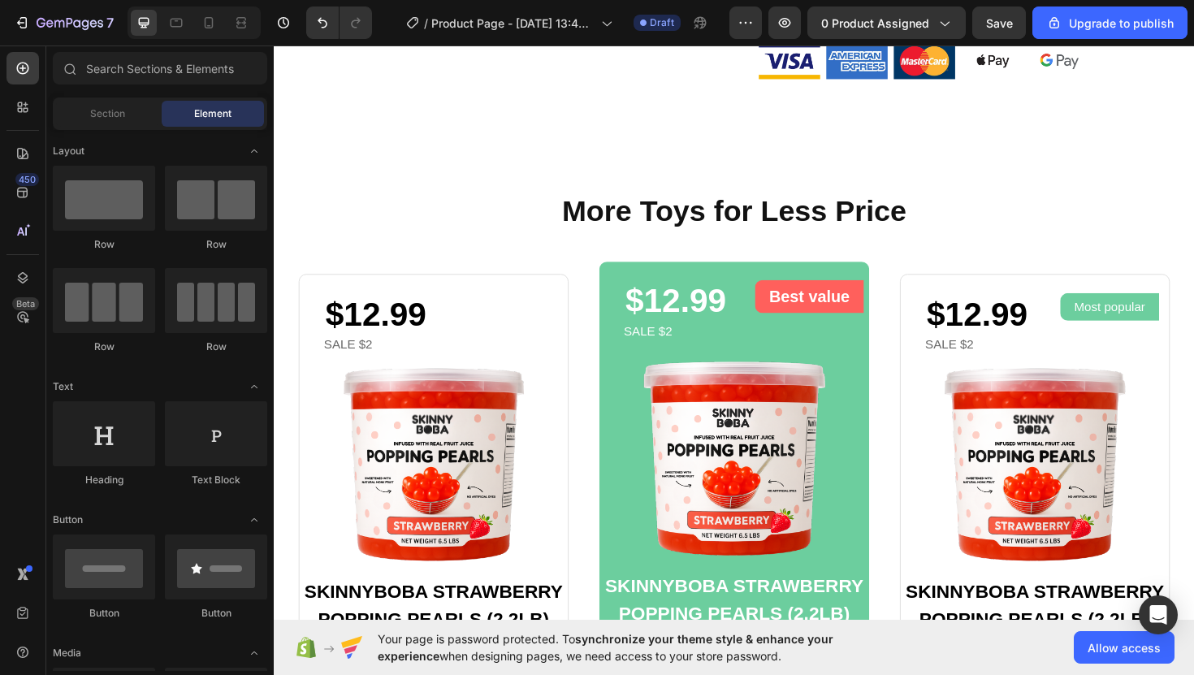
scroll to position [665, 0]
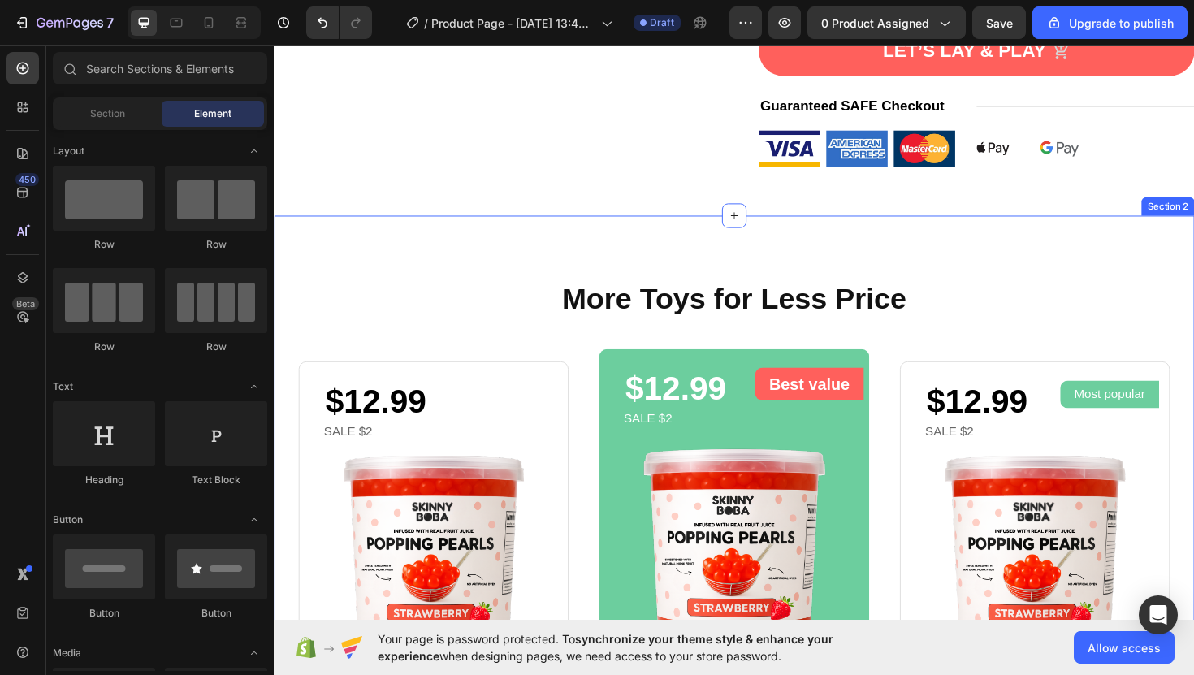
click at [703, 241] on div "More Toys for Less Price Heading Row $12.99 Product Price Product Price Sale $2…" at bounding box center [761, 642] width 975 height 832
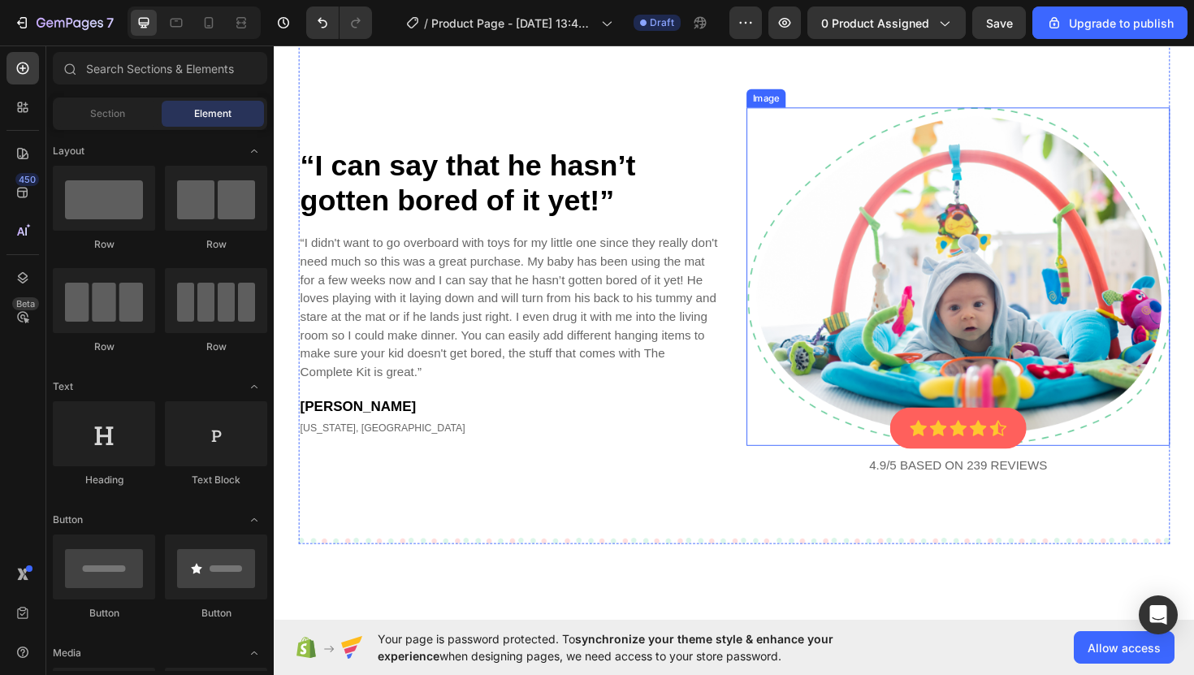
scroll to position [645, 0]
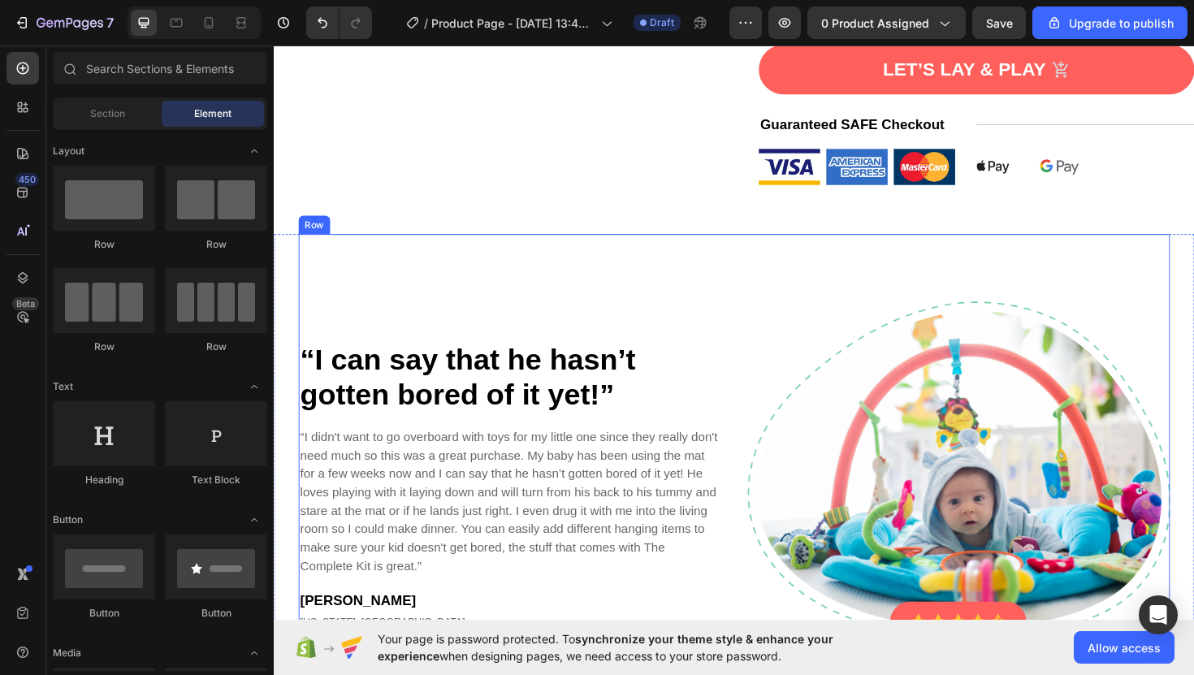
click at [760, 258] on div "“I can say that he hasn’t gotten bored of it yet!” Heading “I didn't want to go…" at bounding box center [761, 512] width 923 height 534
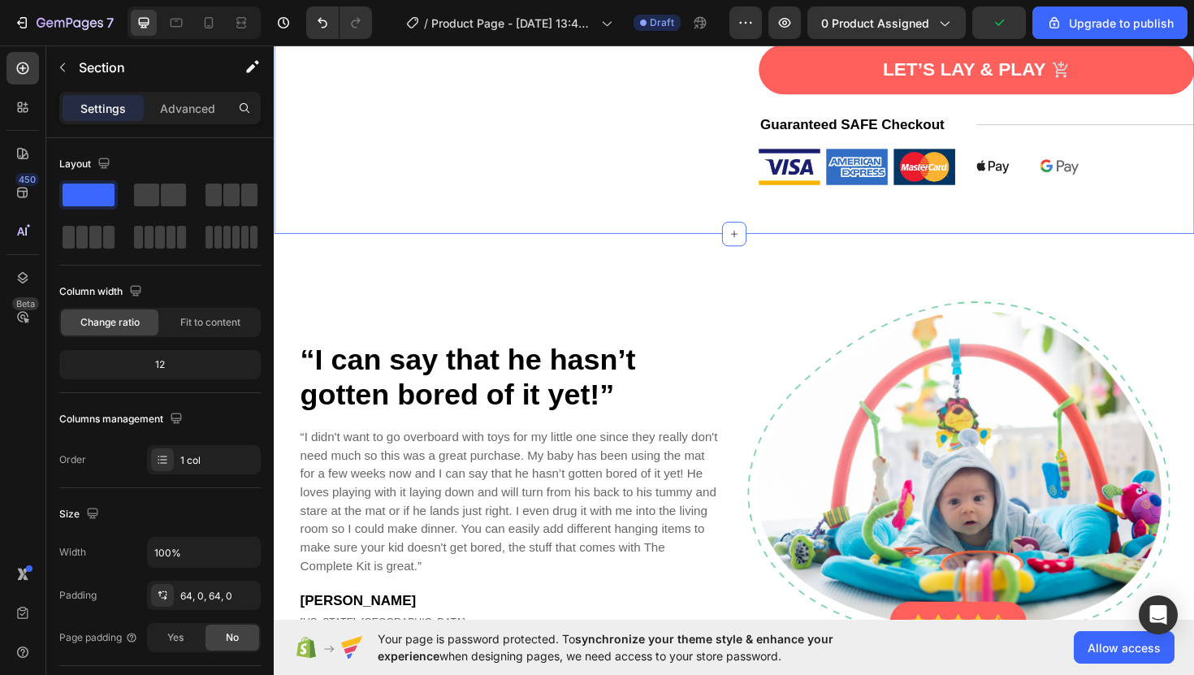
click at [298, 259] on div "“I can say that he hasn’t gotten bored of it yet!” Heading “I didn't want to go…" at bounding box center [761, 512] width 975 height 534
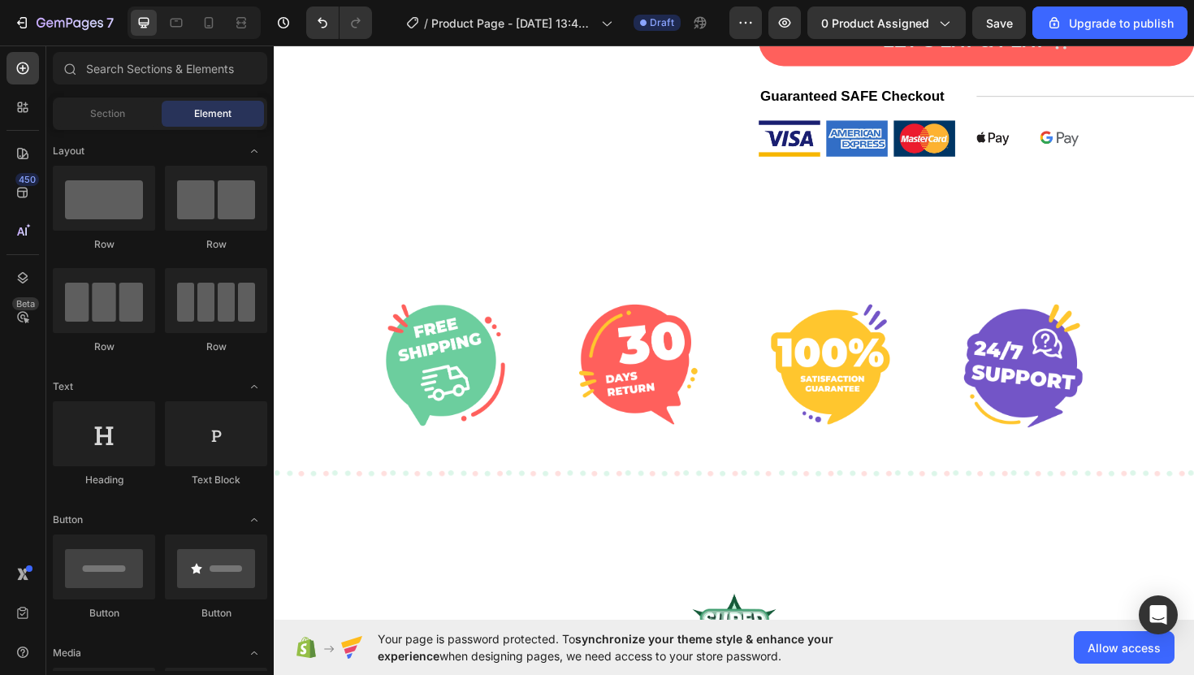
scroll to position [527, 0]
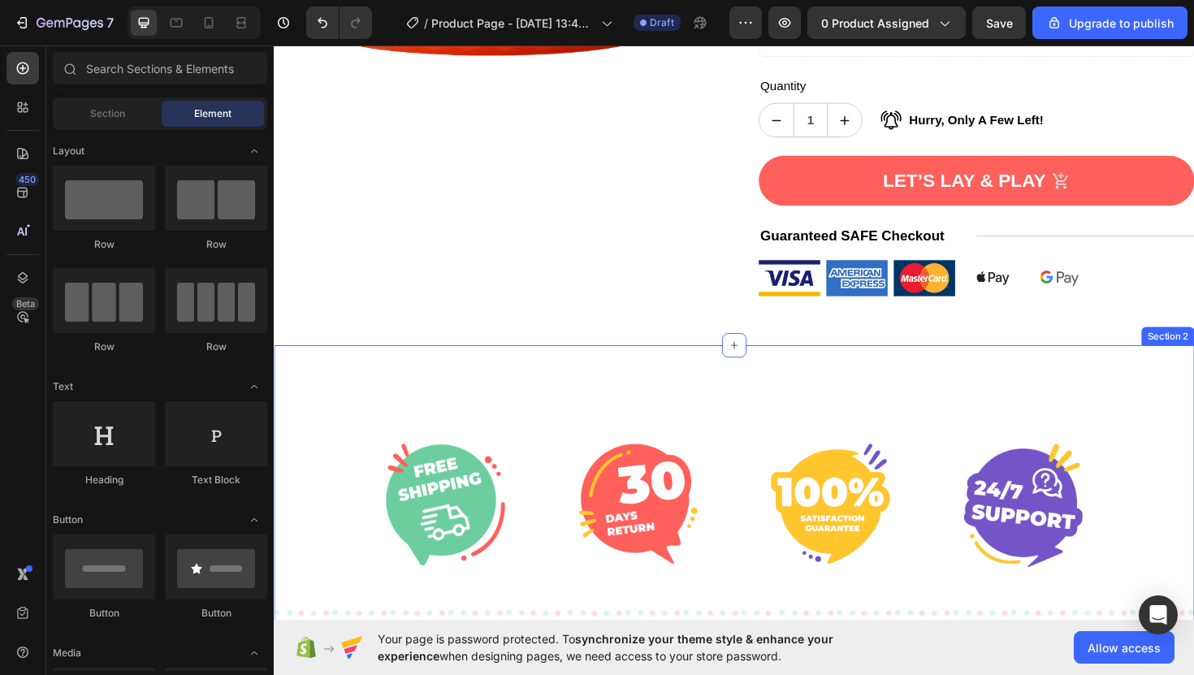
click at [765, 390] on div "Image Image Image Image Row Row Section 2" at bounding box center [761, 532] width 975 height 339
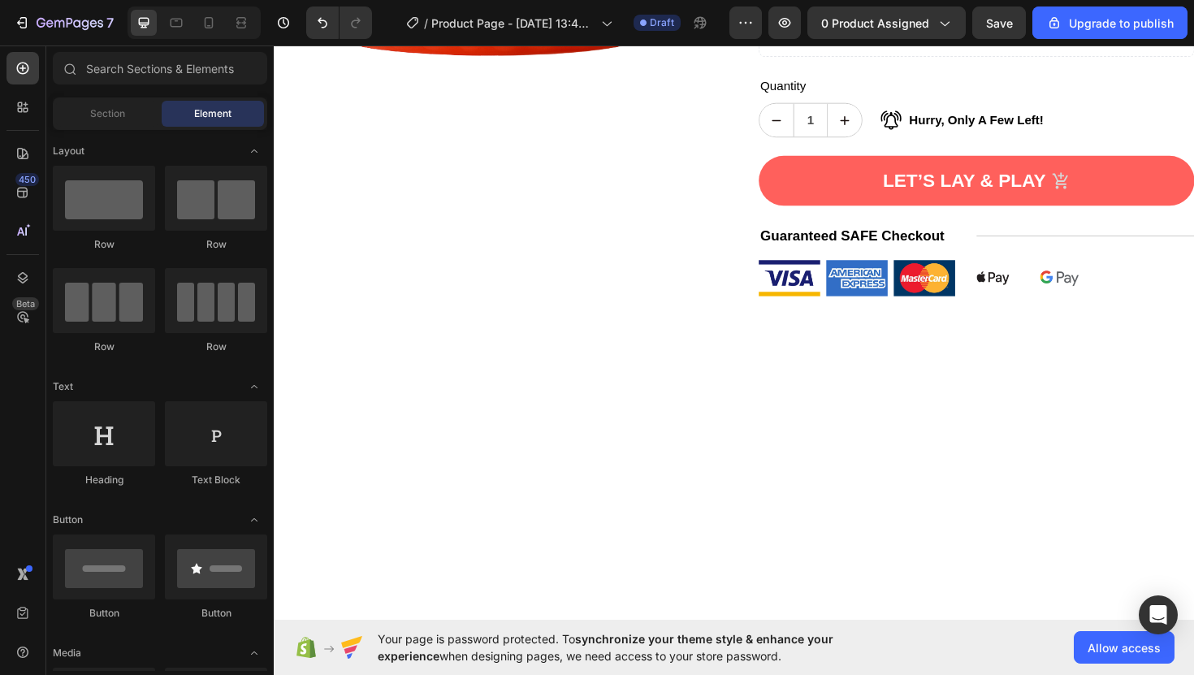
click at [735, 401] on div at bounding box center [761, 546] width 975 height 367
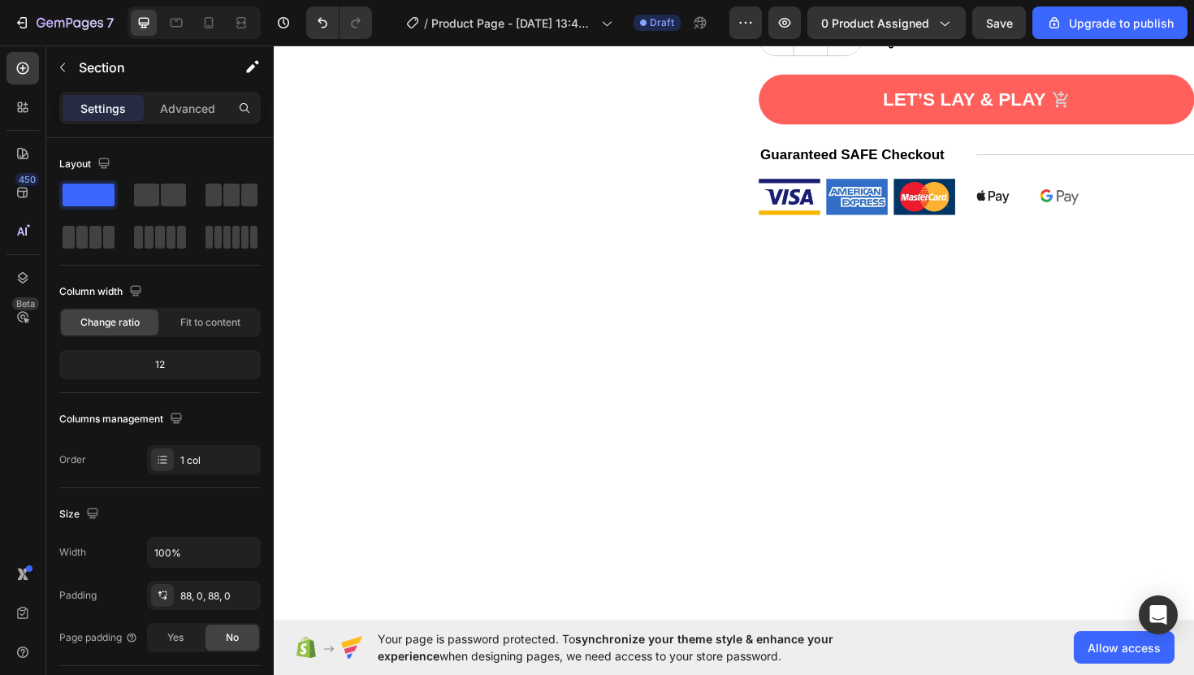
scroll to position [678, 0]
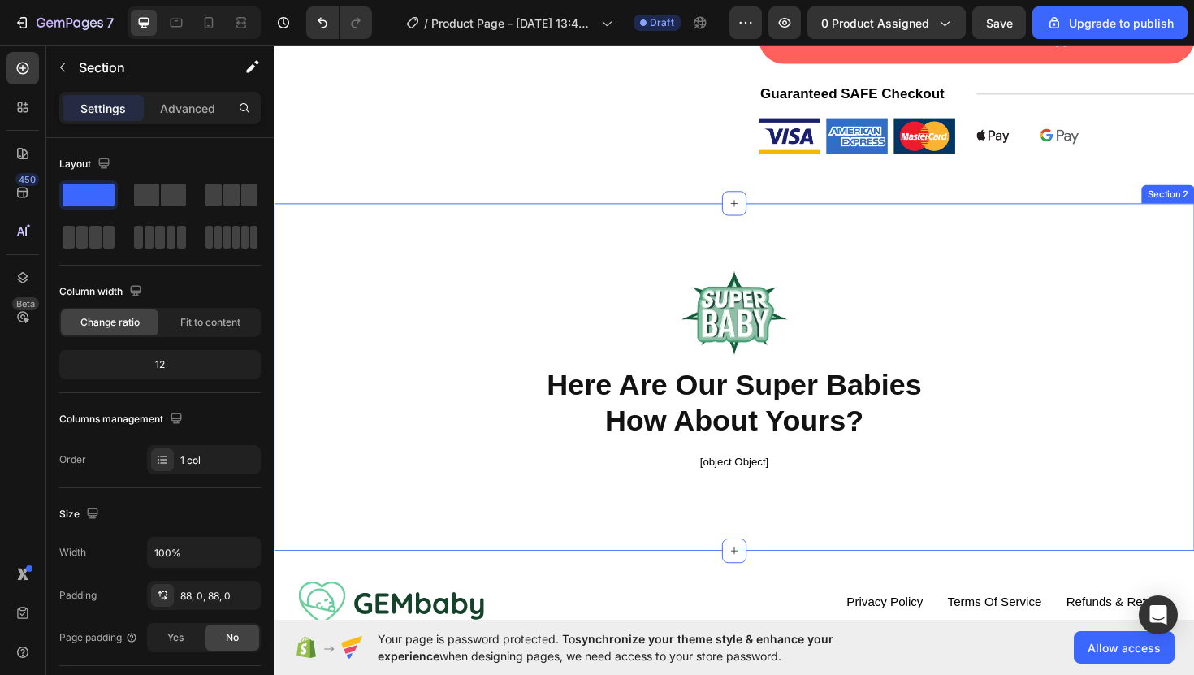
click at [835, 255] on div "Image Here Are Our Super Babies How About Yours? Heading [object Object] Alirev…" at bounding box center [761, 396] width 975 height 367
click at [1127, 236] on div "Image Here Are Our Super Babies How About Yours? Heading [object Object] Alirev…" at bounding box center [761, 396] width 975 height 367
click at [1099, 213] on div "Image Here Are Our Super Babies How About Yours? Heading [object Object] Alirev…" at bounding box center [761, 396] width 975 height 367
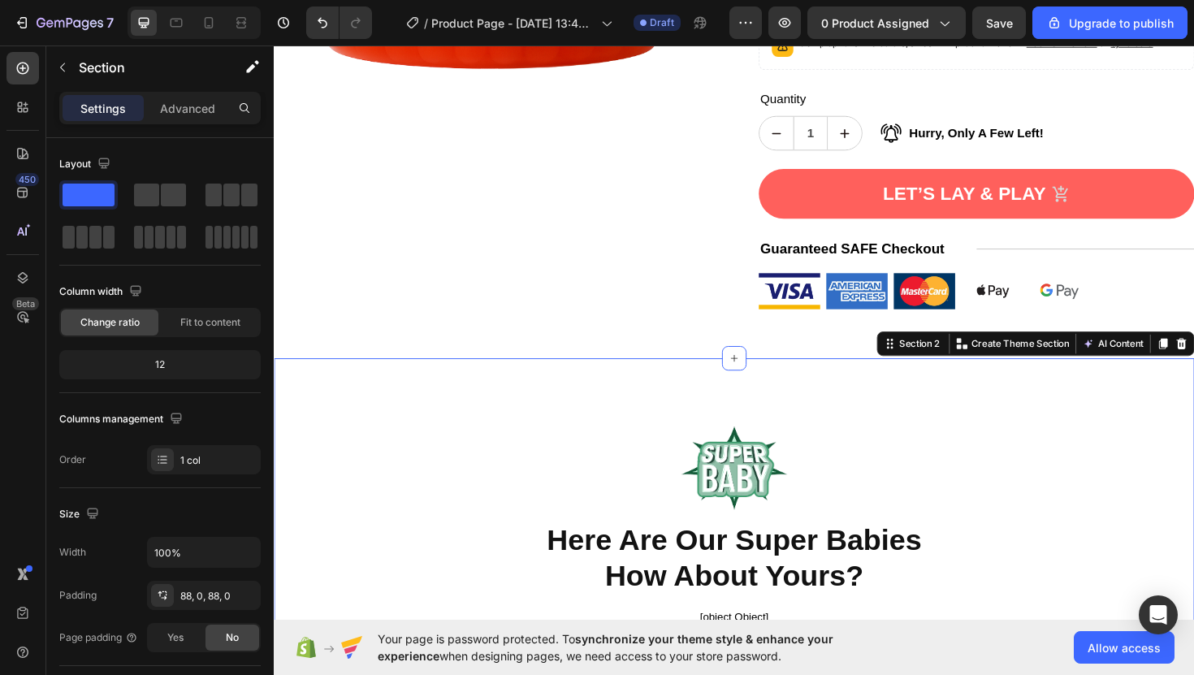
click at [688, 419] on div "Image Here Are Our Super Babies How About Yours? Heading [object Object] Alirev…" at bounding box center [761, 560] width 975 height 367
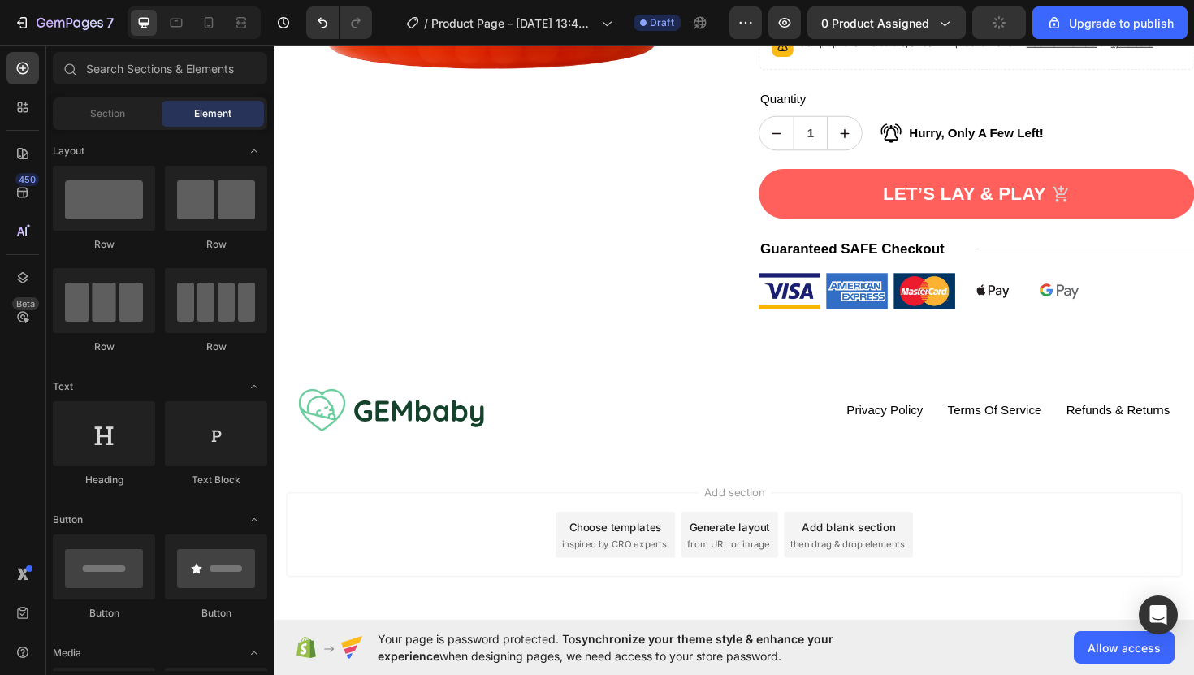
scroll to position [559, 0]
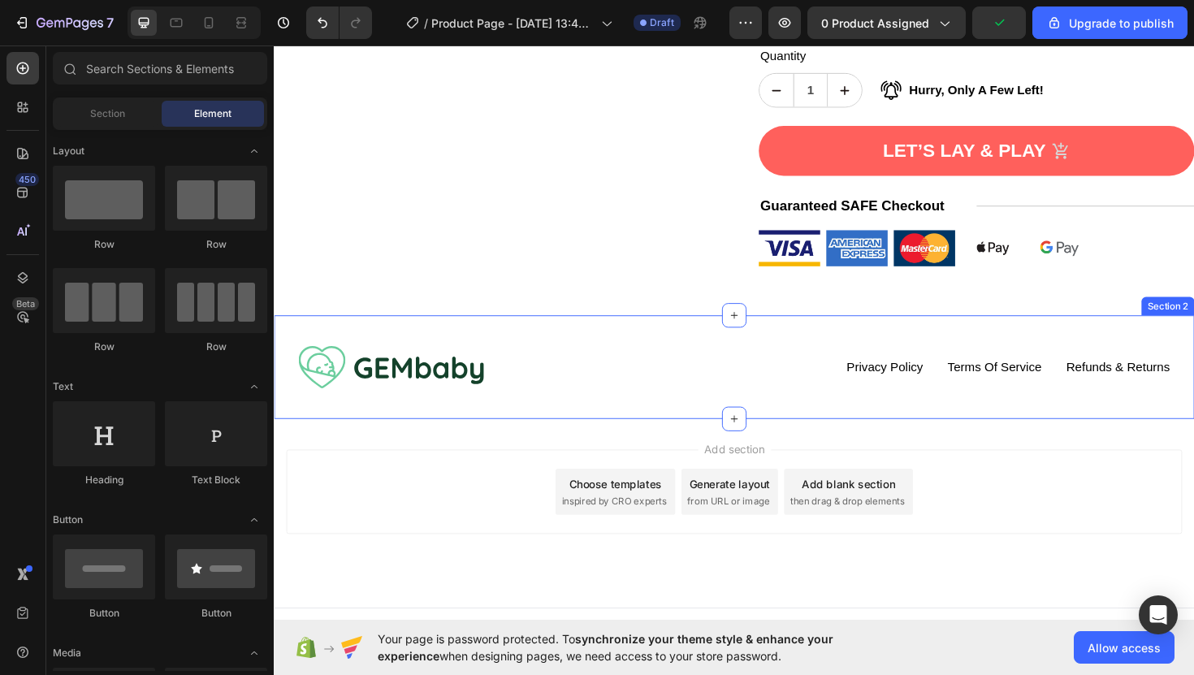
click at [753, 336] on div "Image privacy policy Button Terms of service Button Refunds & returns Button Ro…" at bounding box center [761, 387] width 975 height 110
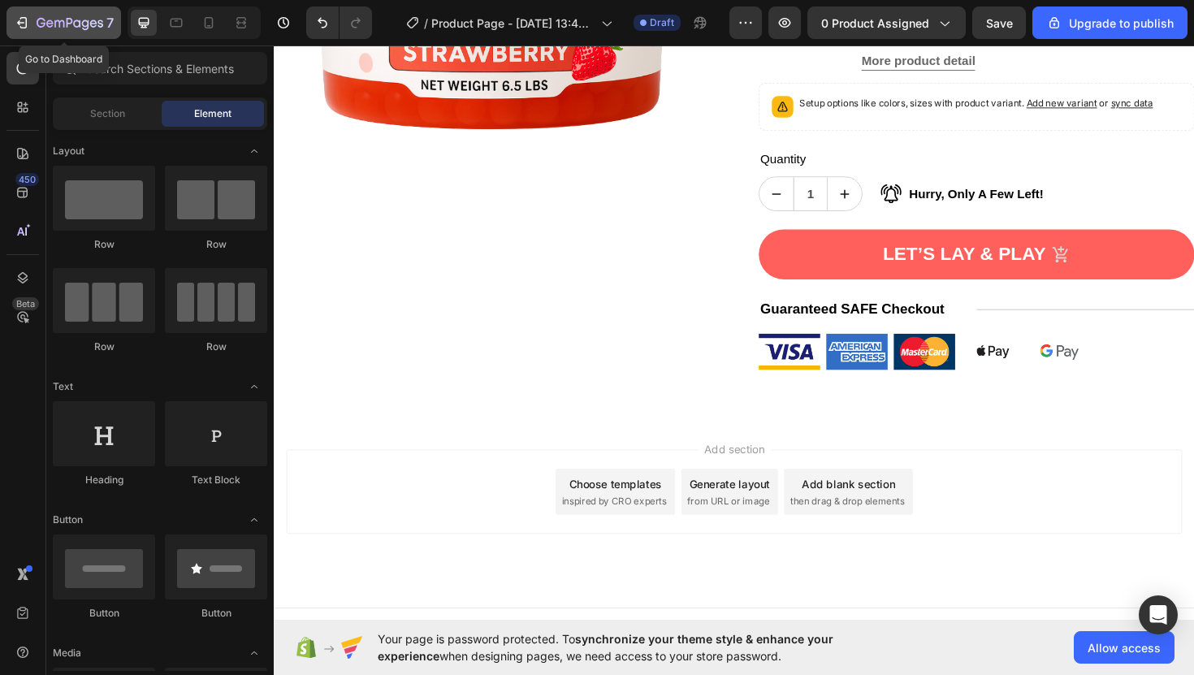
click at [73, 11] on button "7" at bounding box center [64, 23] width 115 height 33
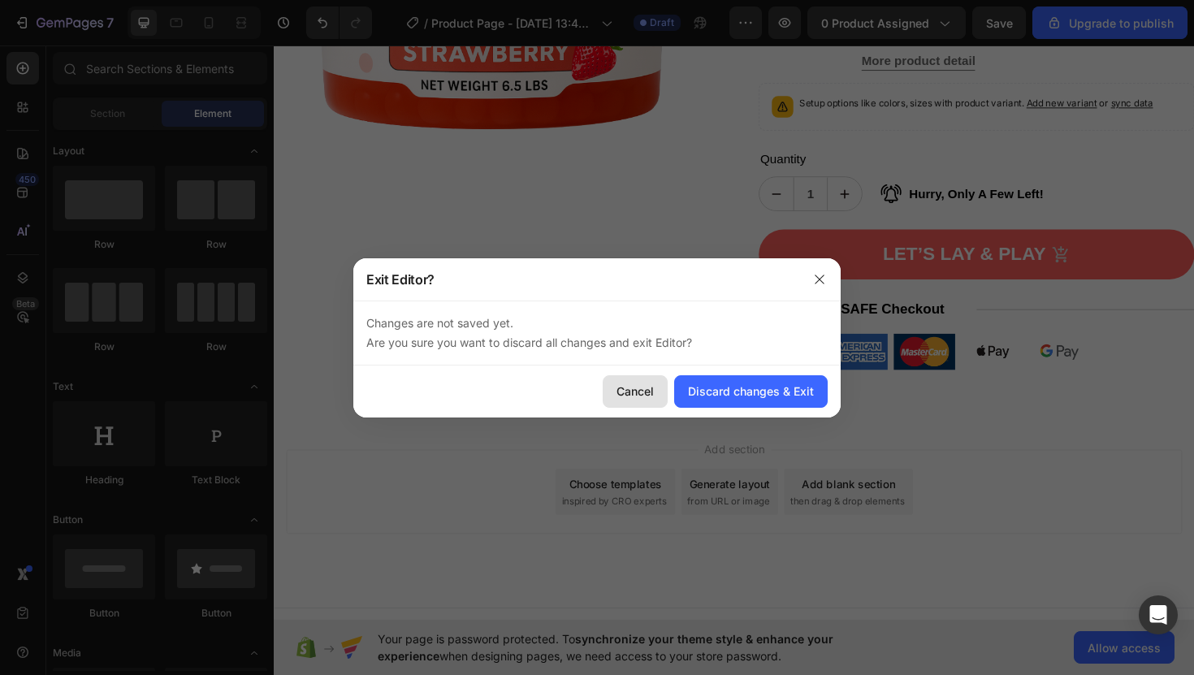
click at [660, 394] on button "Cancel" at bounding box center [635, 391] width 65 height 33
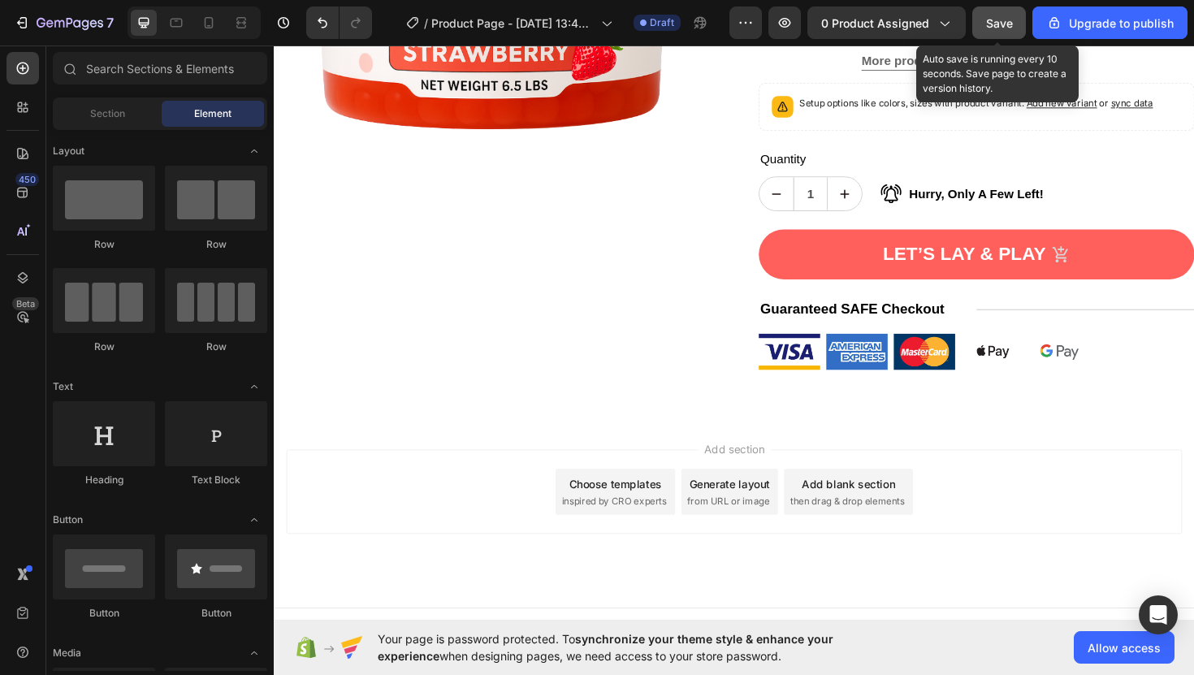
click at [981, 22] on button "Save" at bounding box center [1000, 23] width 54 height 33
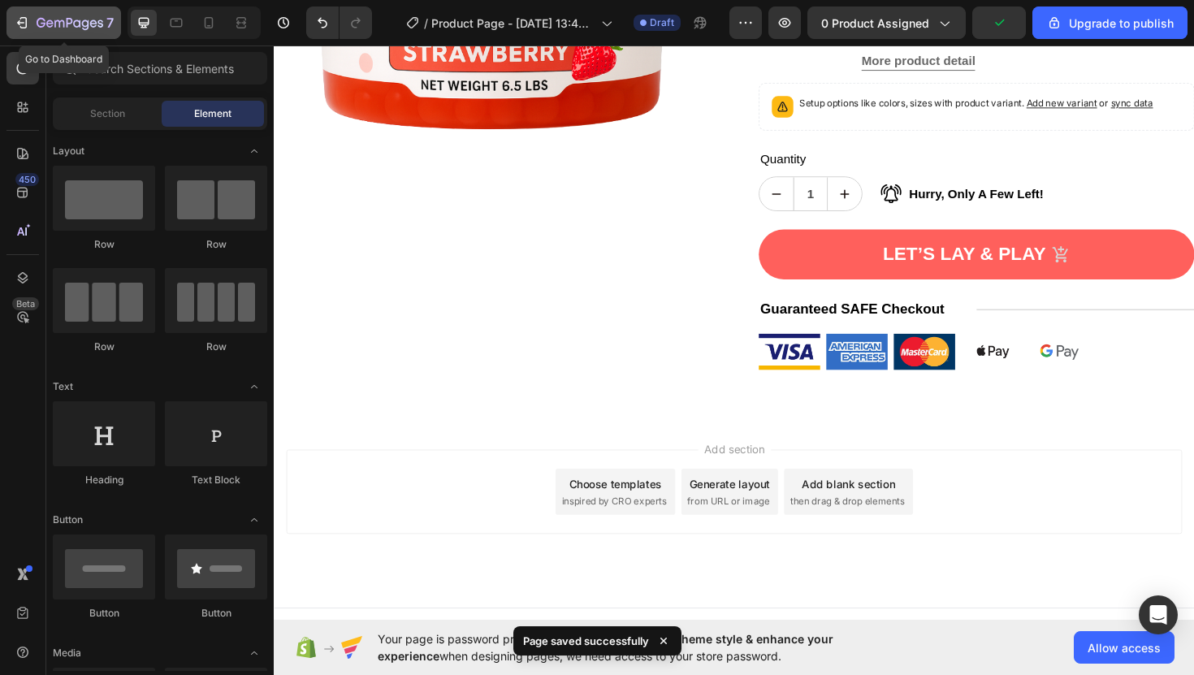
click at [85, 19] on icon "button" at bounding box center [70, 24] width 67 height 14
